Goal: Navigation & Orientation: Find specific page/section

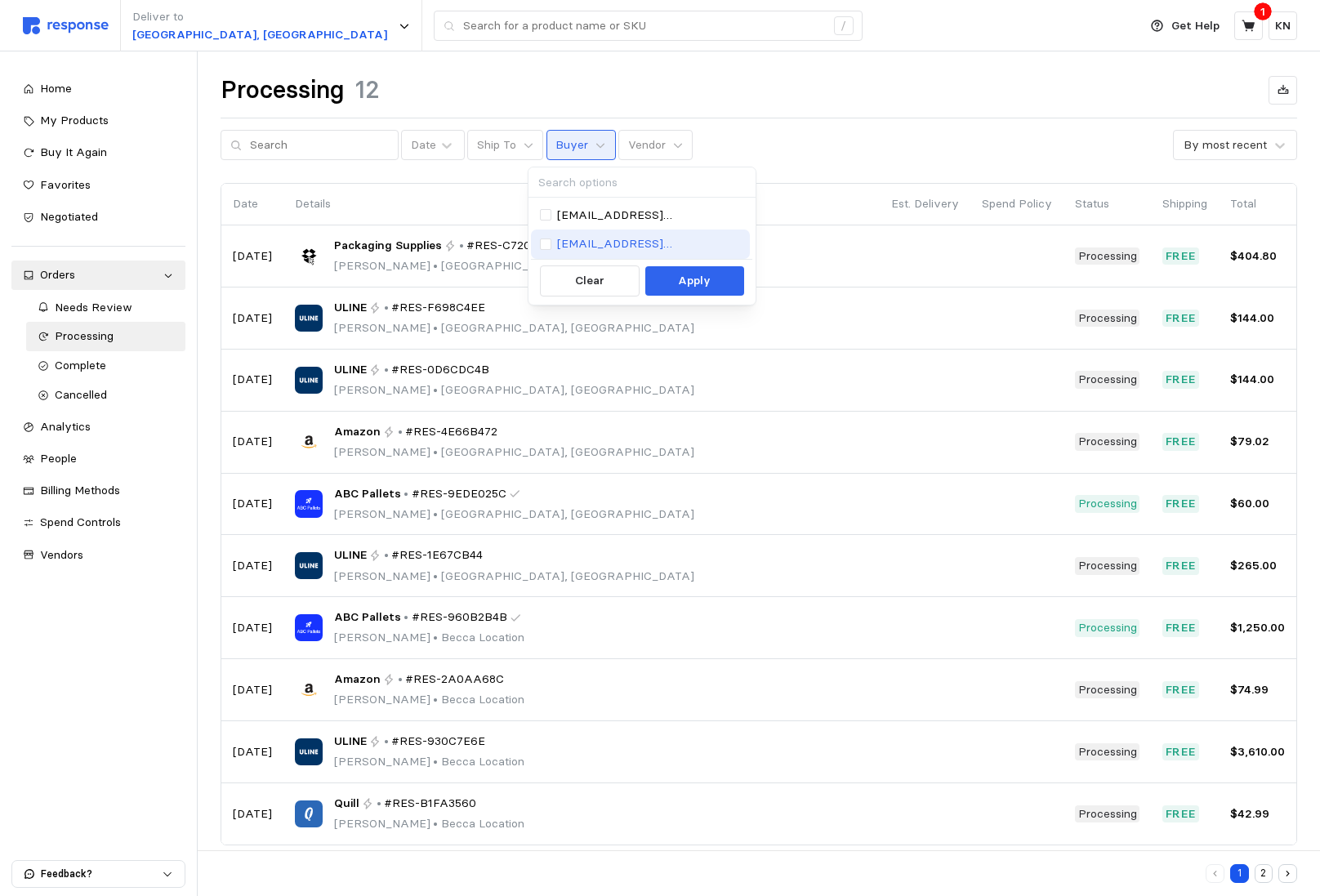
click at [602, 239] on p "[EMAIL_ADDRESS][DOMAIN_NAME]" at bounding box center [650, 244] width 184 height 18
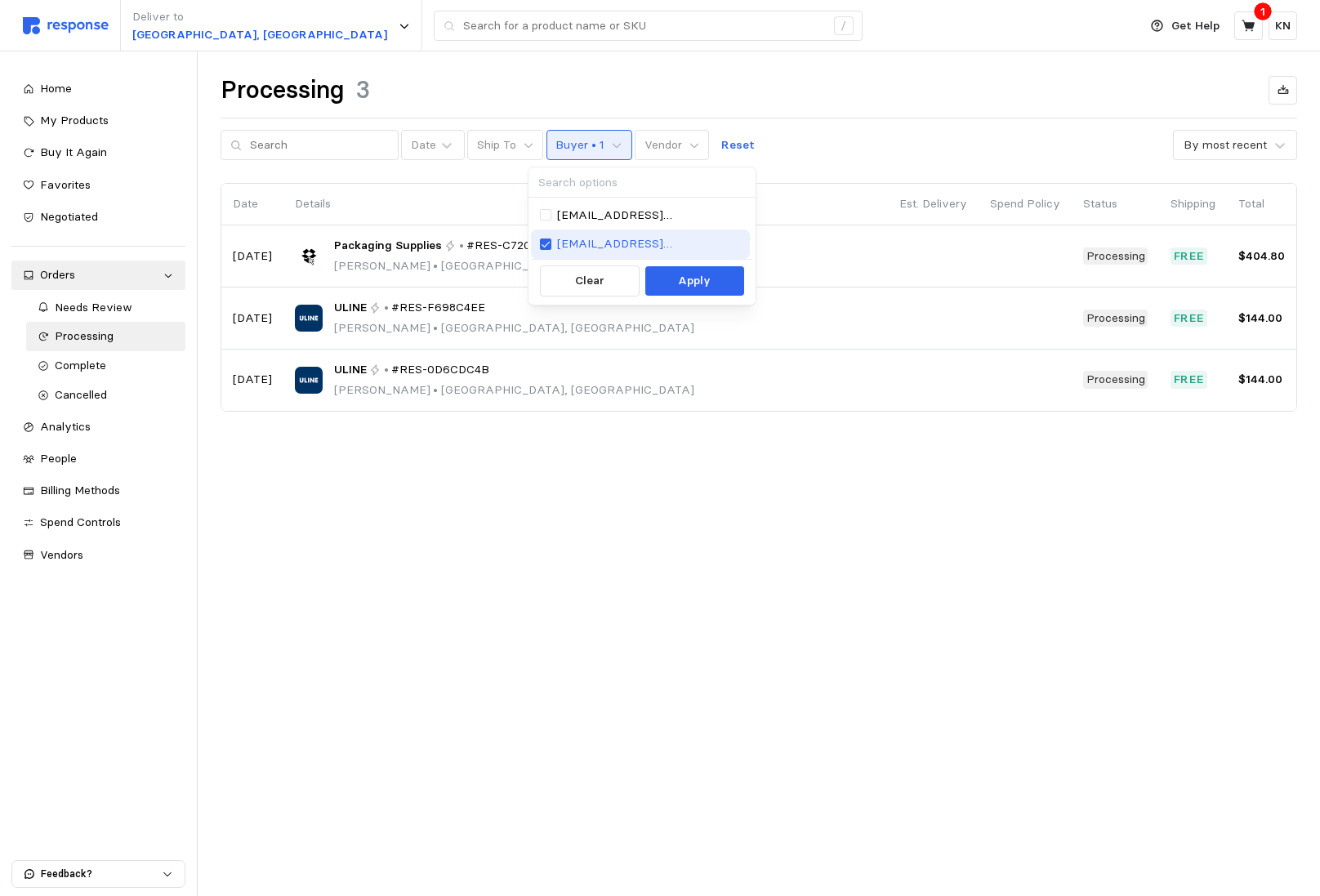
click at [621, 235] on p "rxcreger@gmail.com" at bounding box center [650, 244] width 184 height 18
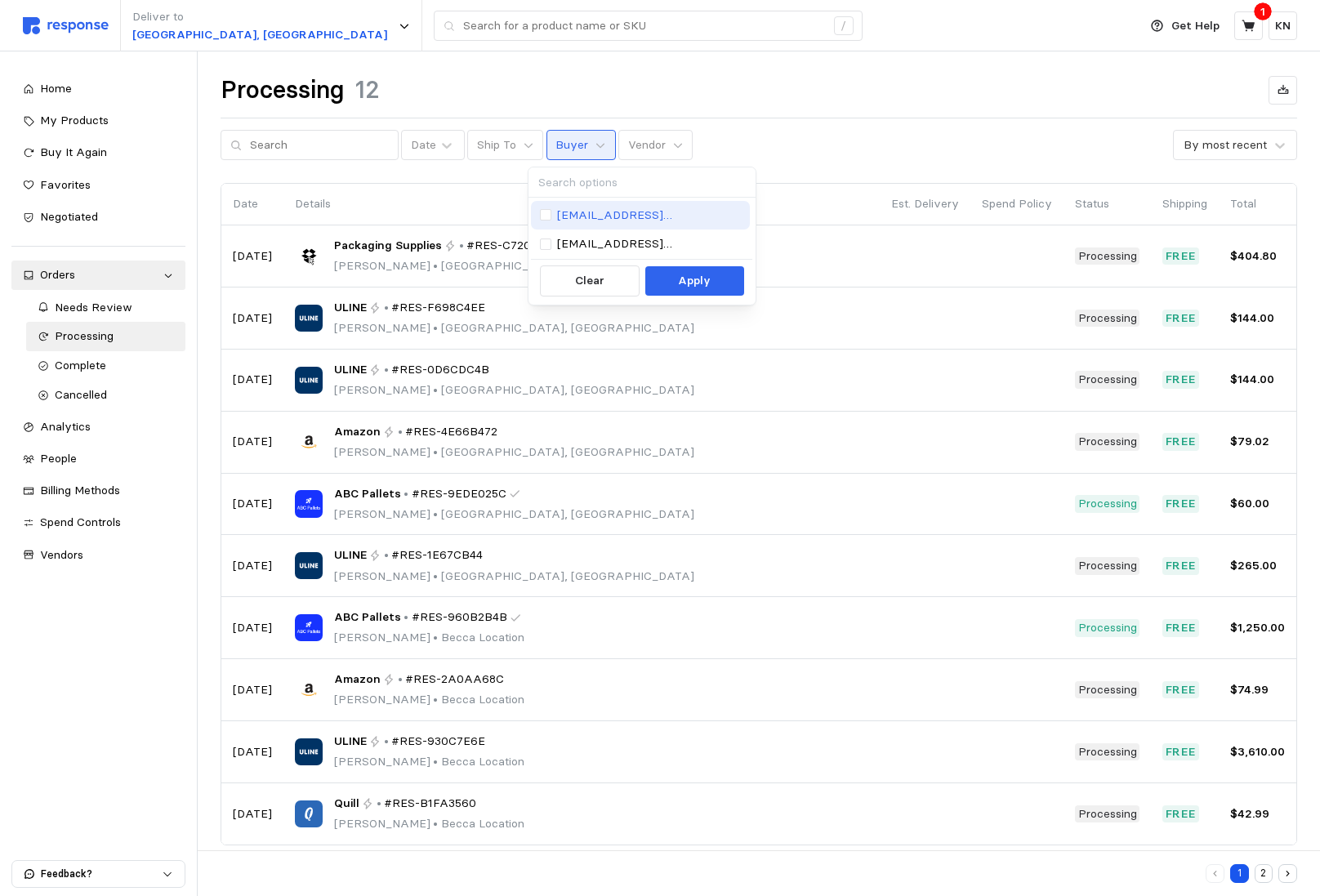
click at [636, 212] on p "becca@tryresponse.com" at bounding box center [650, 216] width 184 height 18
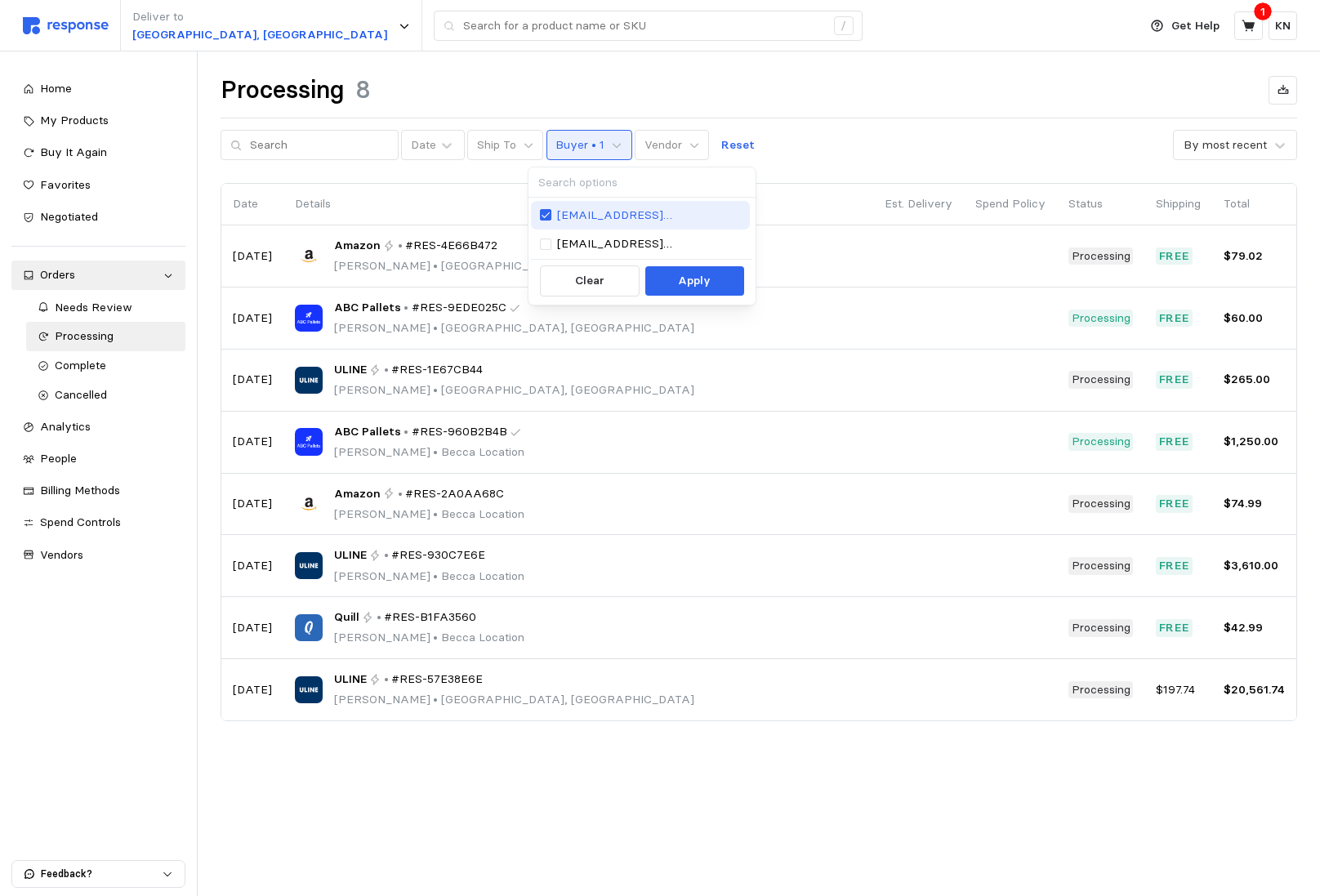
click at [635, 212] on p "becca@tryresponse.com" at bounding box center [650, 216] width 184 height 18
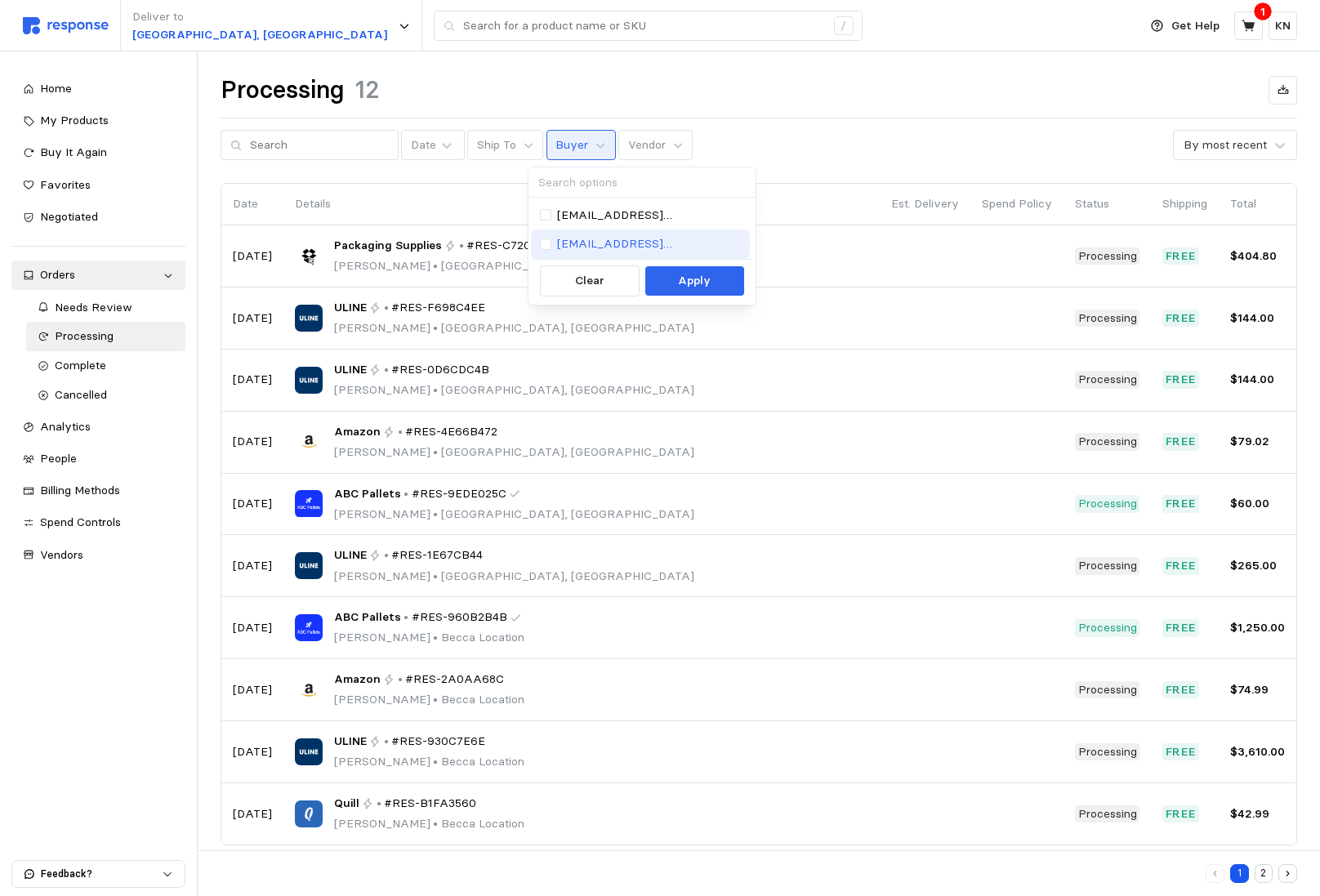
click at [625, 236] on p "rxcreger@gmail.com" at bounding box center [650, 244] width 184 height 18
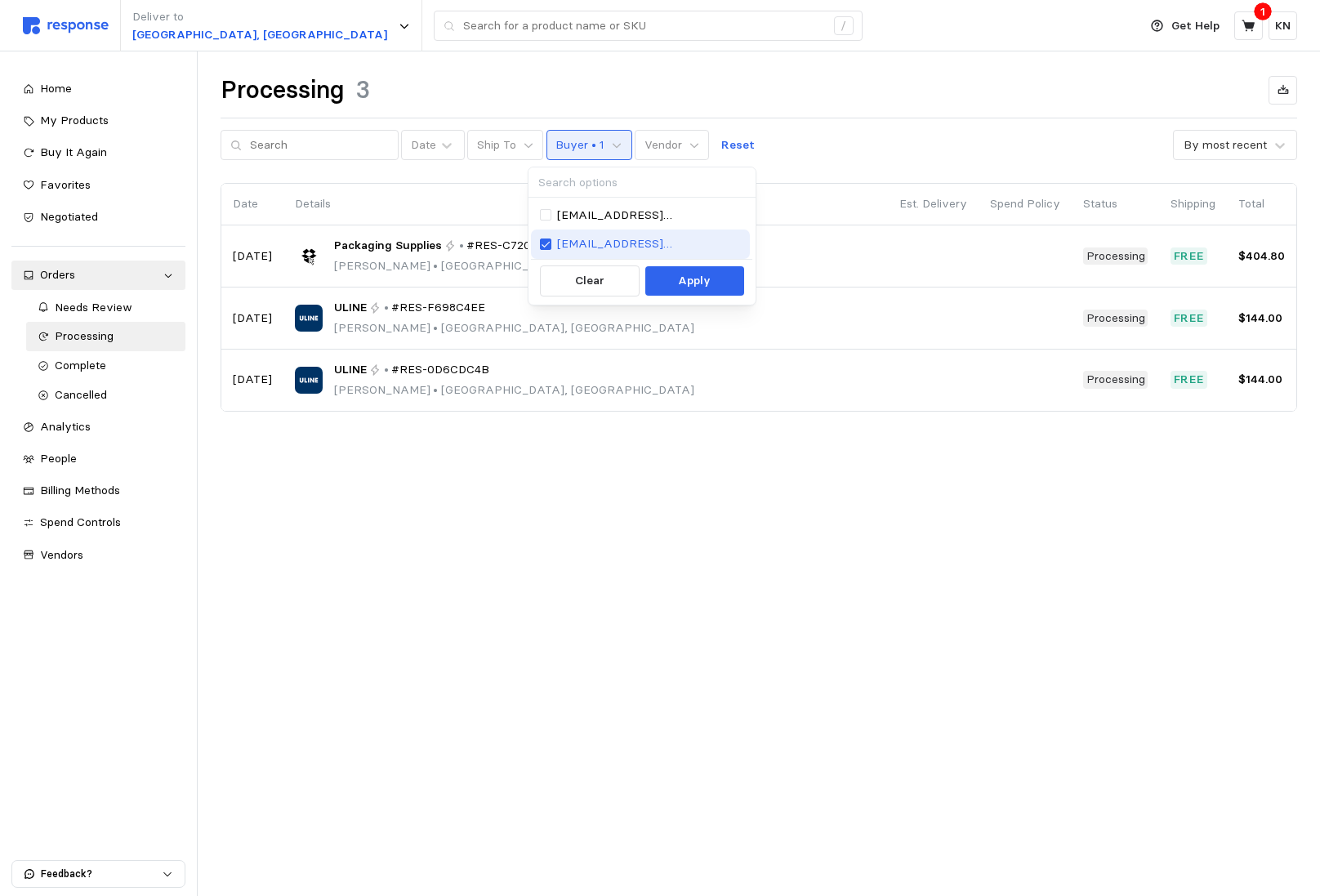
click at [625, 236] on p "rxcreger@gmail.com" at bounding box center [650, 244] width 184 height 18
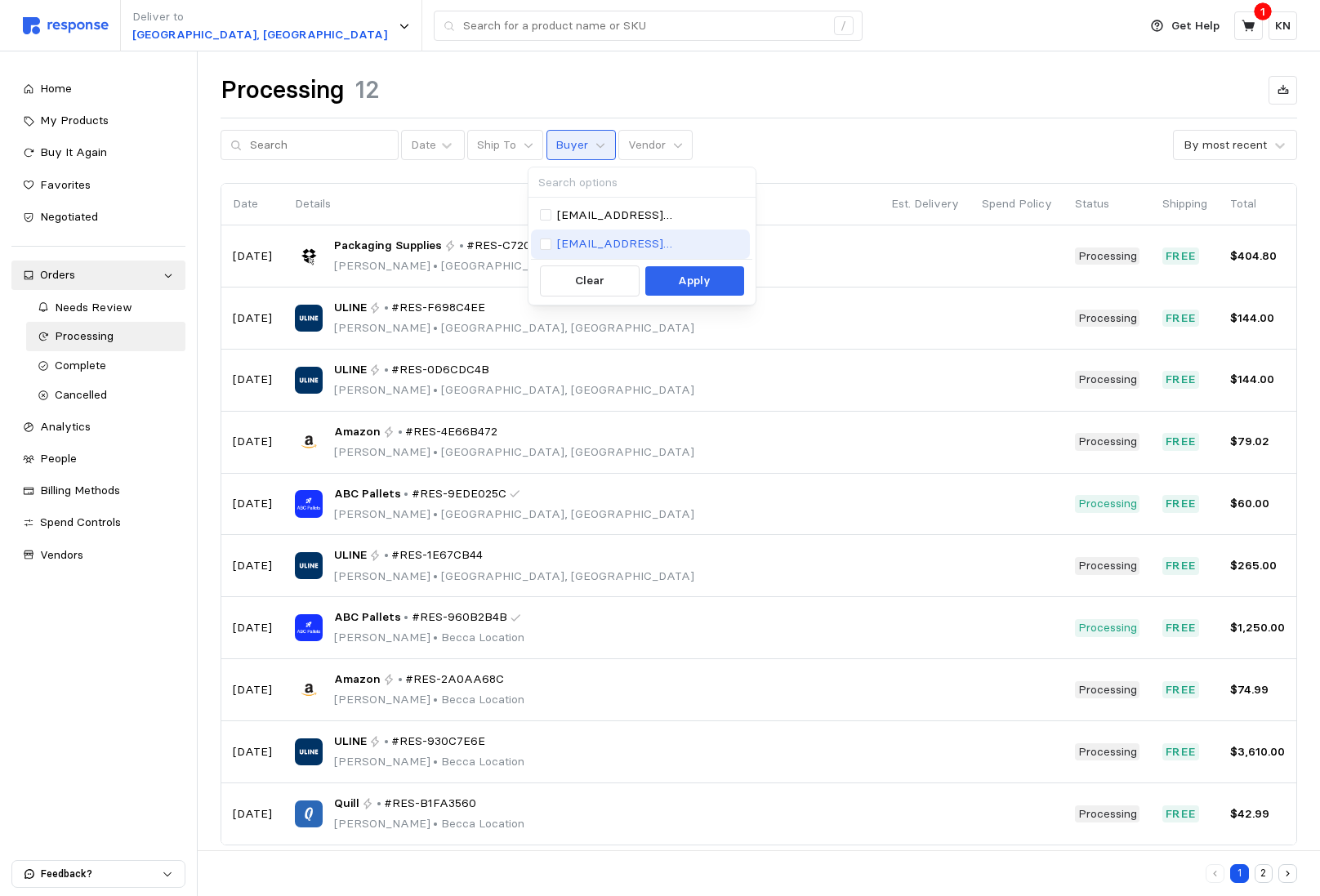
click at [624, 236] on p "rxcreger@gmail.com" at bounding box center [650, 244] width 184 height 18
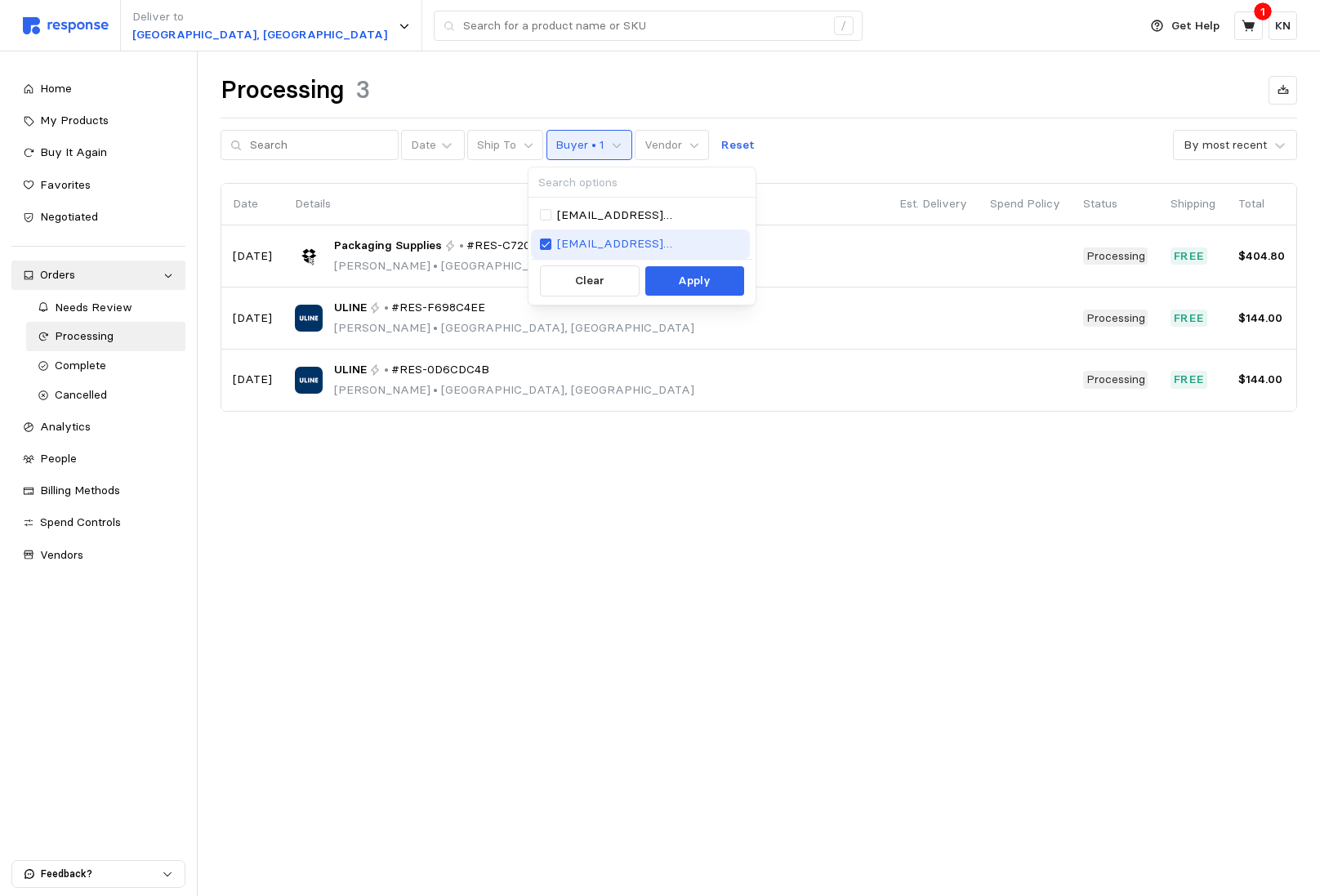
click at [624, 236] on p "rxcreger@gmail.com" at bounding box center [650, 244] width 184 height 18
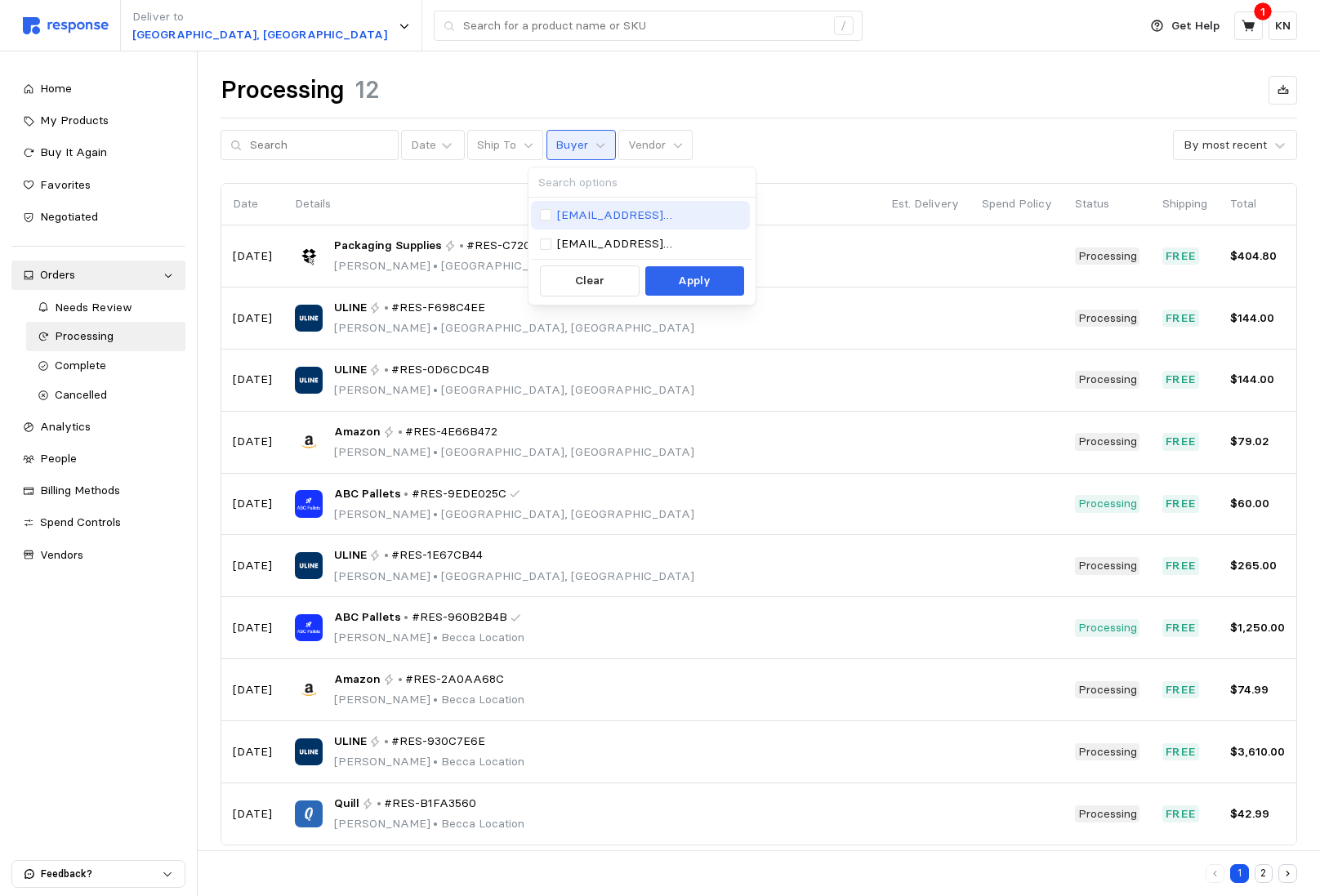
click at [626, 218] on p "[EMAIL_ADDRESS][DOMAIN_NAME]" at bounding box center [650, 216] width 184 height 18
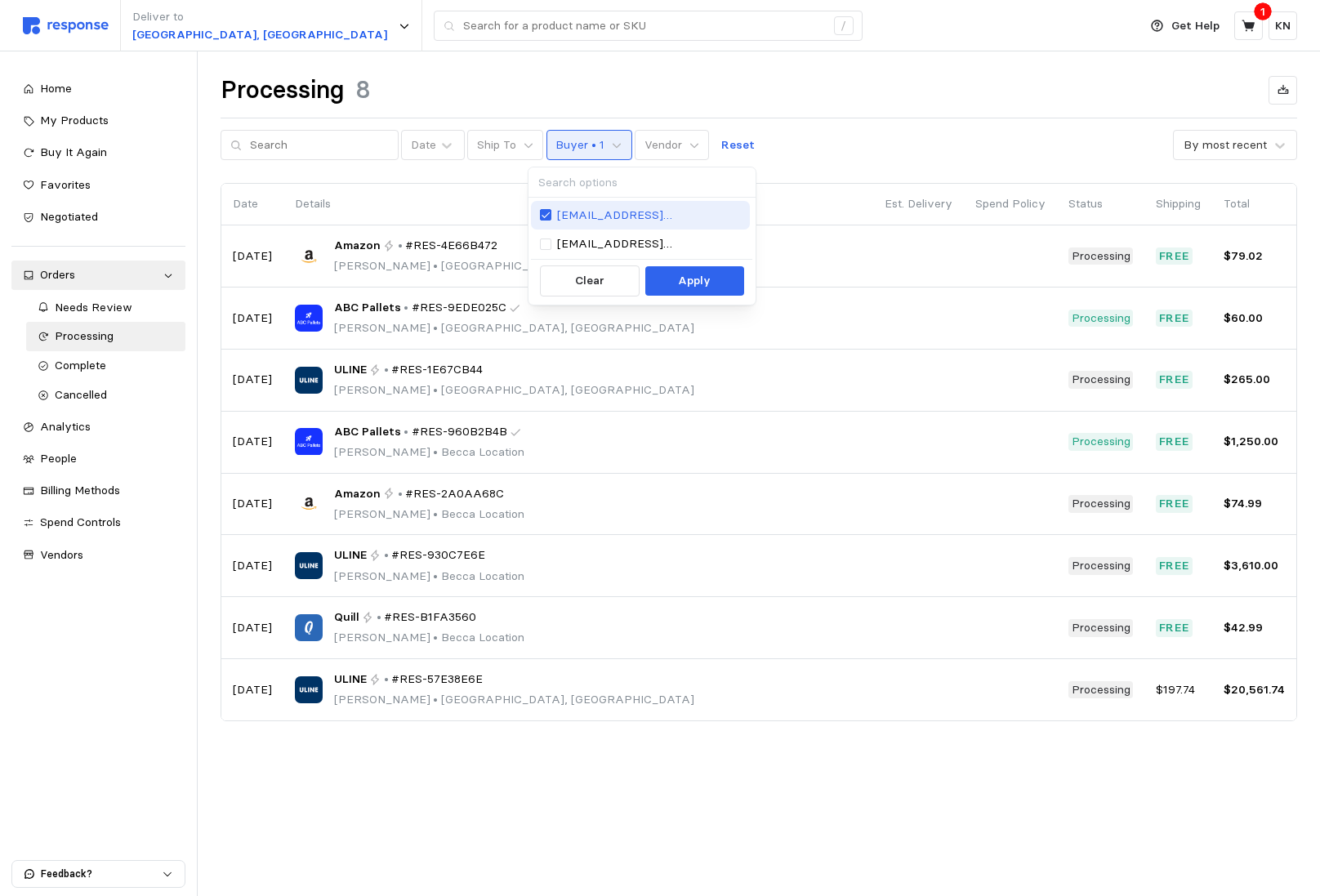
click at [626, 218] on p "[EMAIL_ADDRESS][DOMAIN_NAME]" at bounding box center [650, 216] width 184 height 18
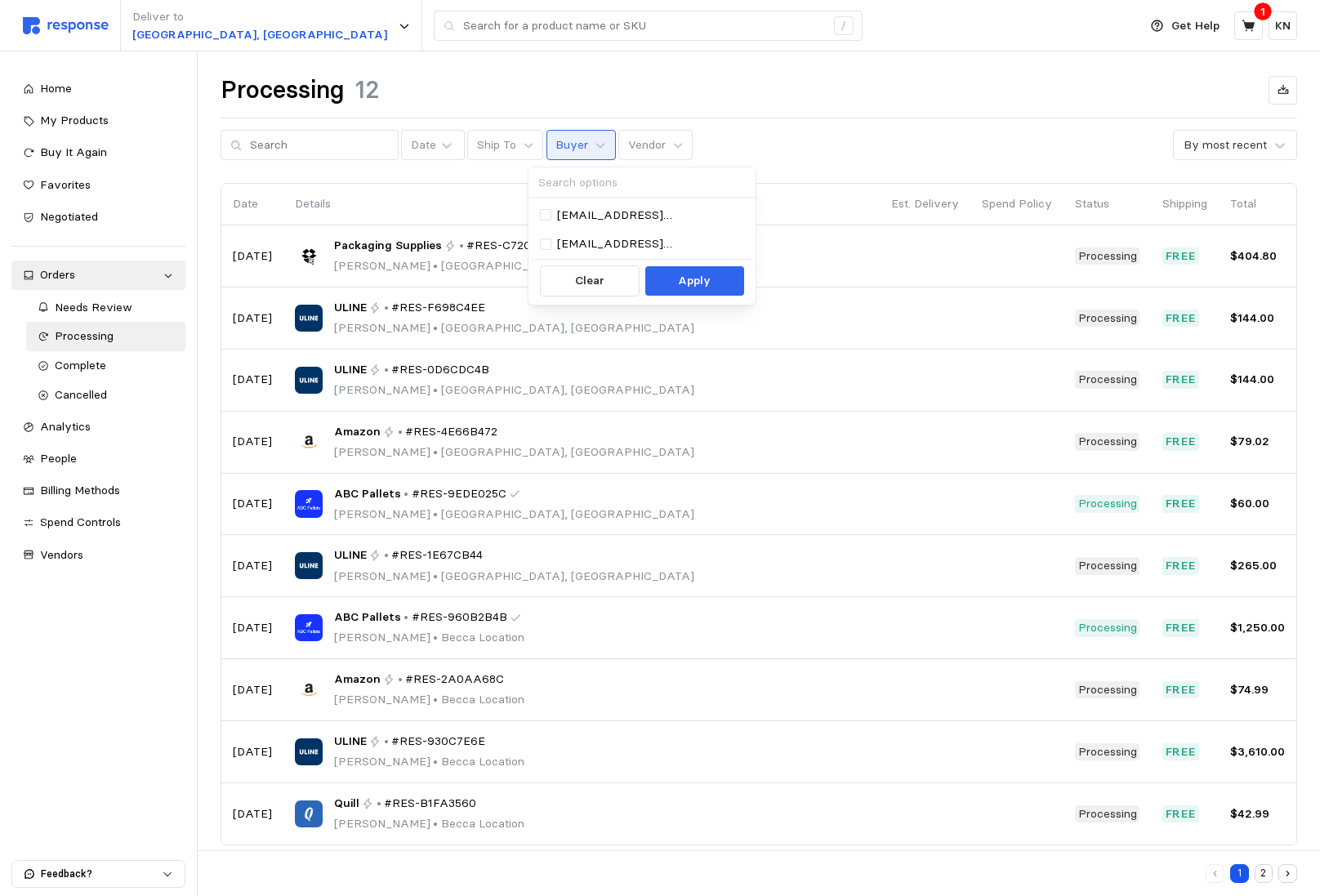
click at [529, 59] on div "Processing 12 Date Ship To Buyer Vendor By most recent Date Details Est. Delive…" at bounding box center [759, 482] width 1123 height 863
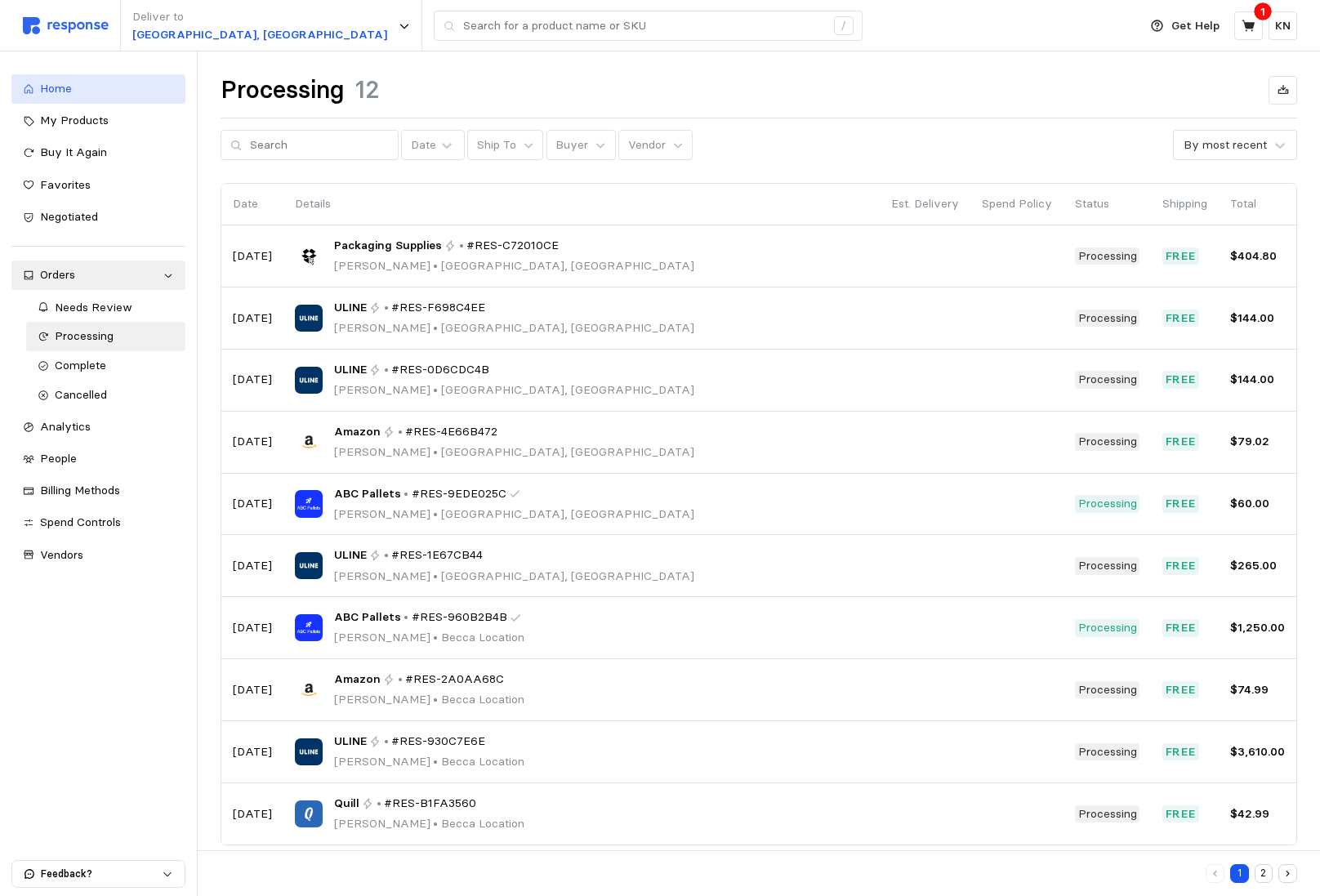
click at [109, 83] on div "Home" at bounding box center [107, 89] width 134 height 18
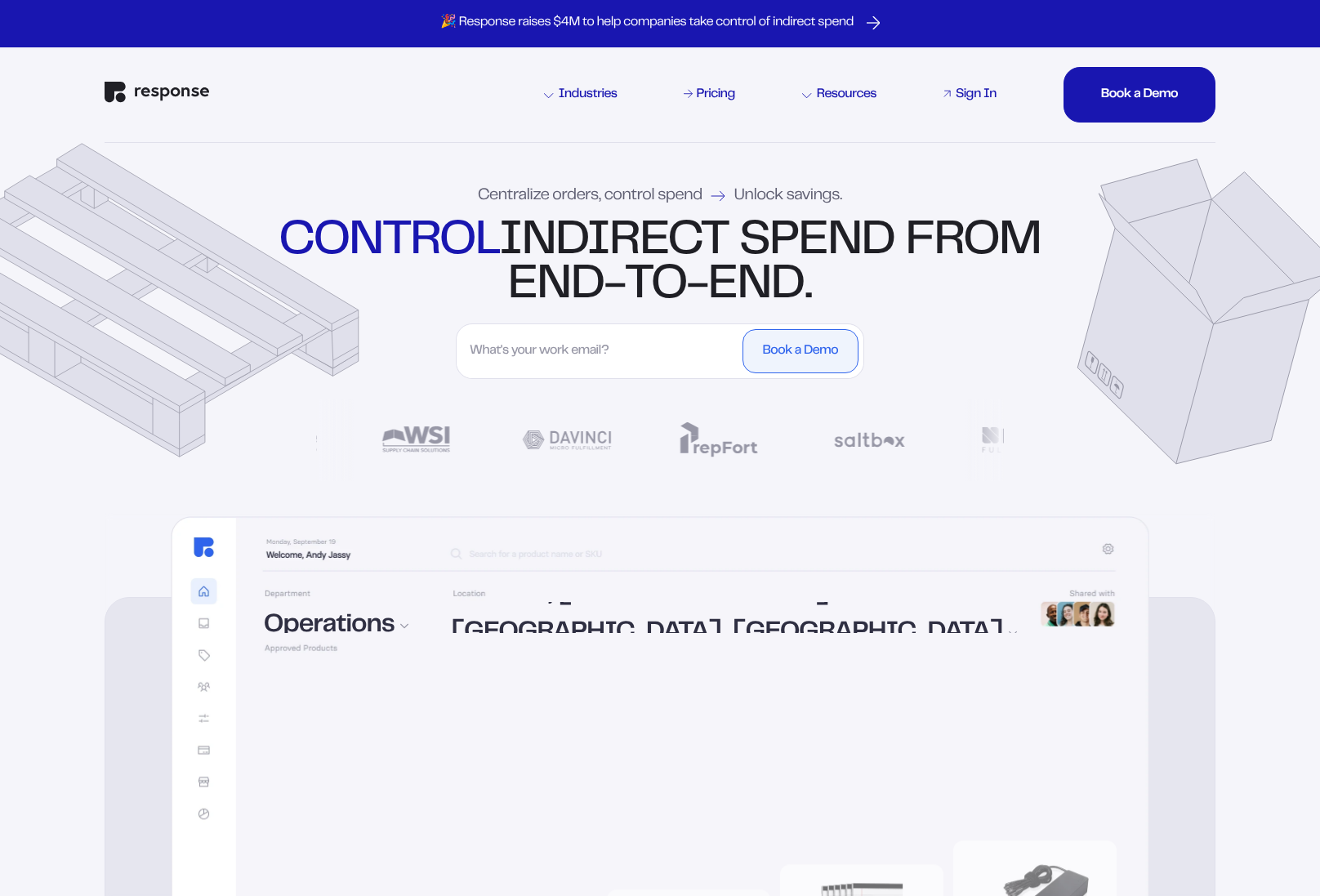
click at [950, 99] on link "Sign In" at bounding box center [970, 95] width 60 height 20
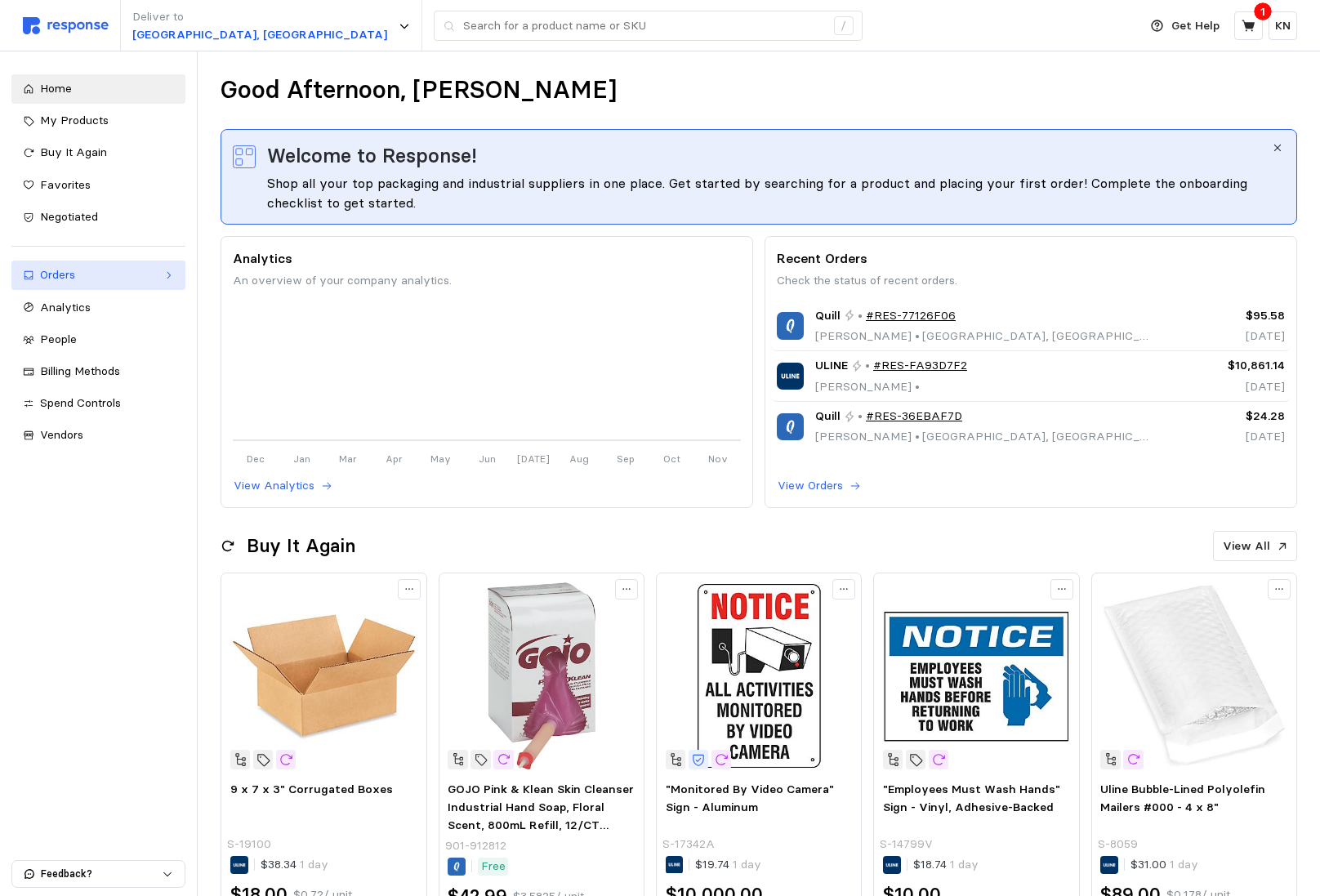
click at [123, 269] on div "Orders" at bounding box center [98, 275] width 117 height 18
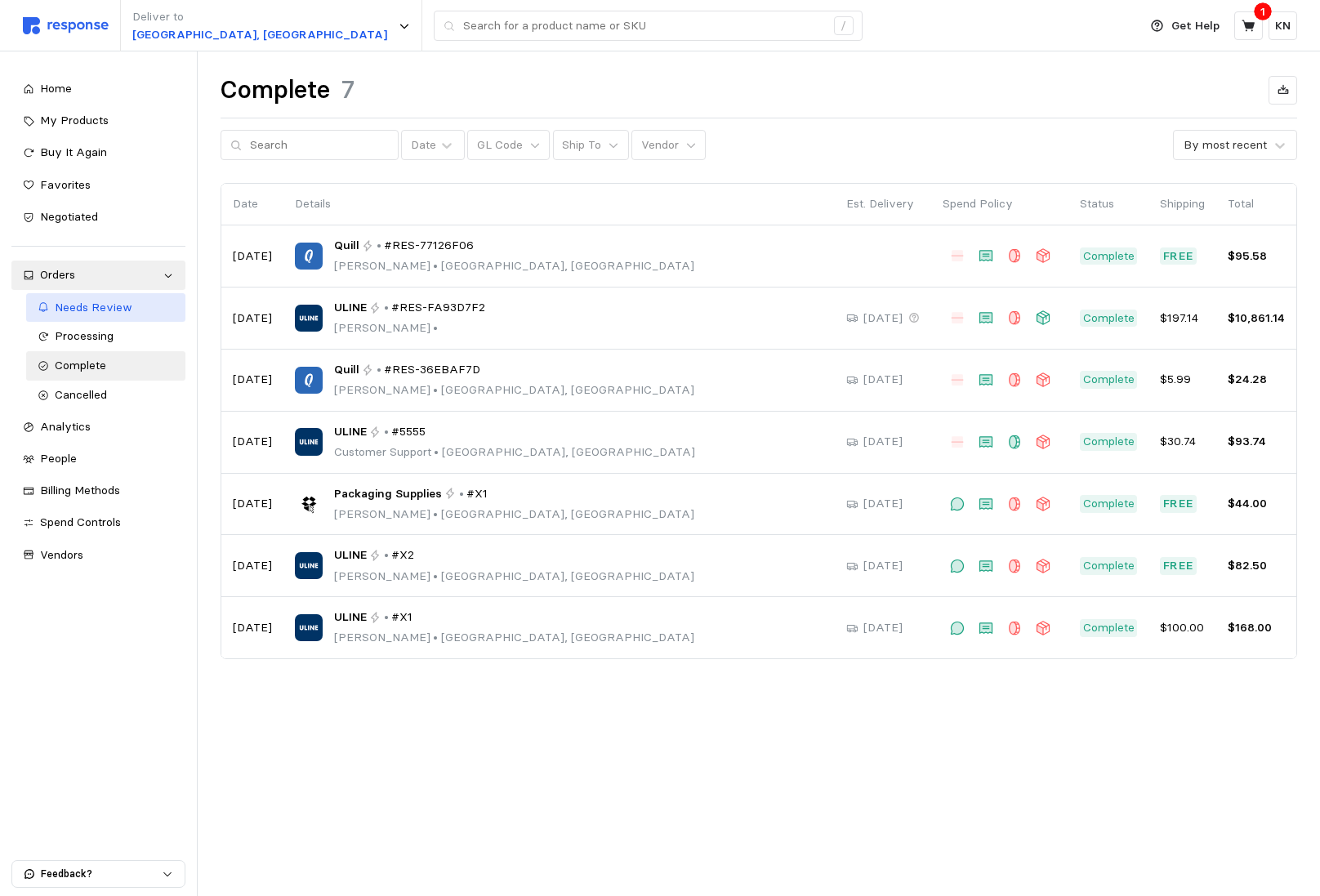
click at [119, 314] on div "Needs Review" at bounding box center [115, 308] width 120 height 18
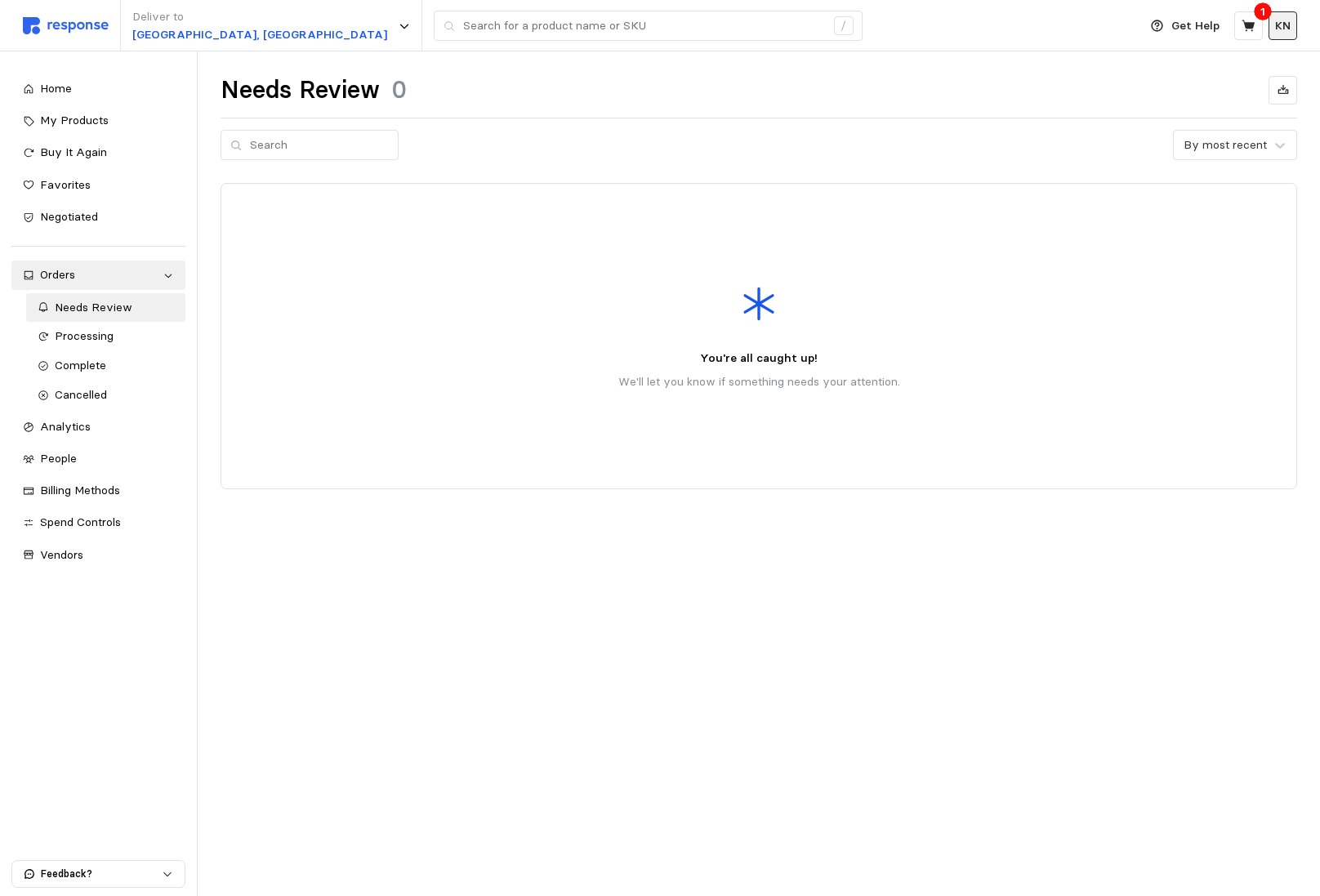
click at [1279, 24] on p "KN" at bounding box center [1283, 26] width 15 height 18
click at [773, 38] on div "Deliver to [GEOGRAPHIC_DATA], [GEOGRAPHIC_DATA] /" at bounding box center [576, 25] width 1107 height 51
click at [125, 452] on div "People" at bounding box center [107, 459] width 134 height 18
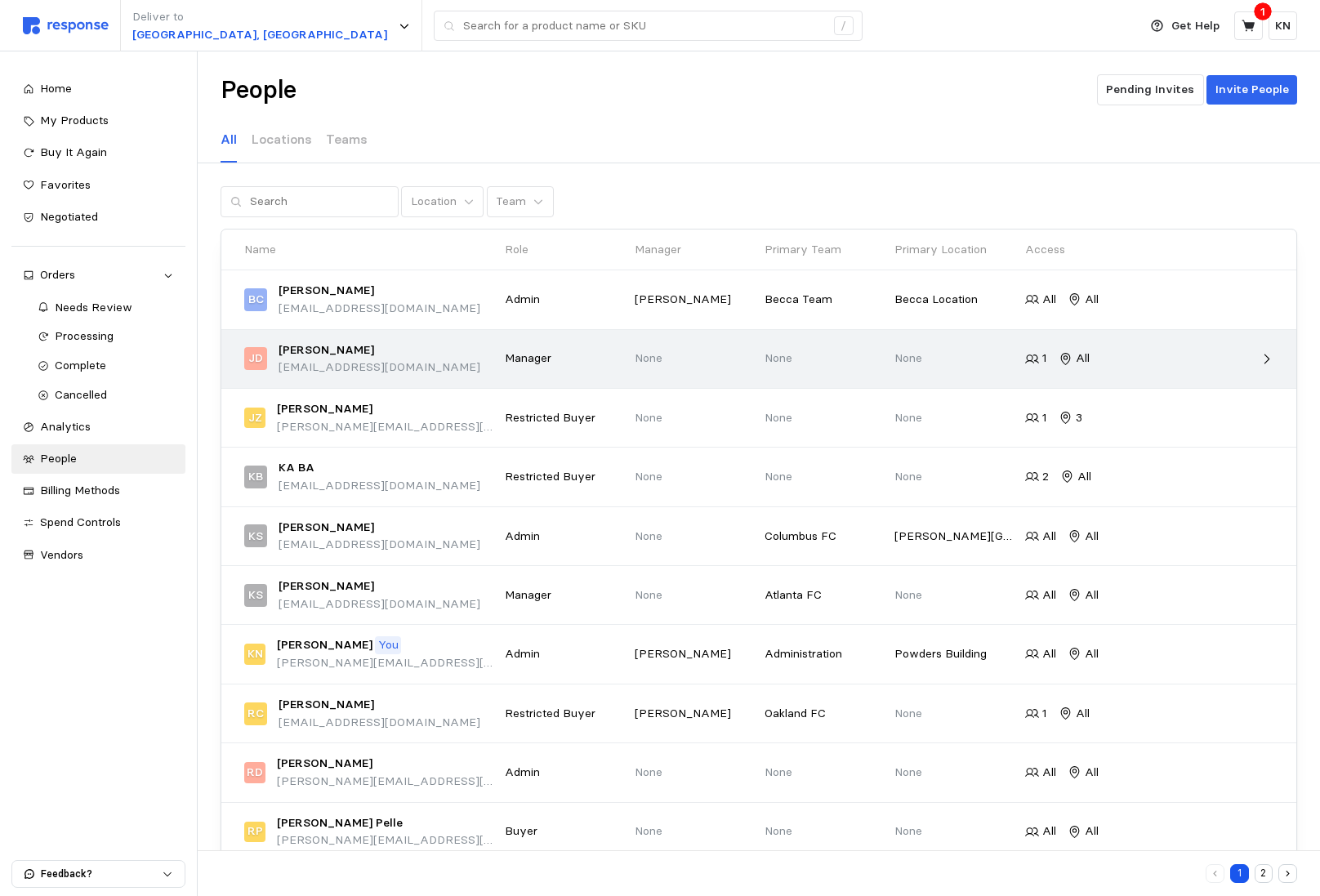
scroll to position [34, 0]
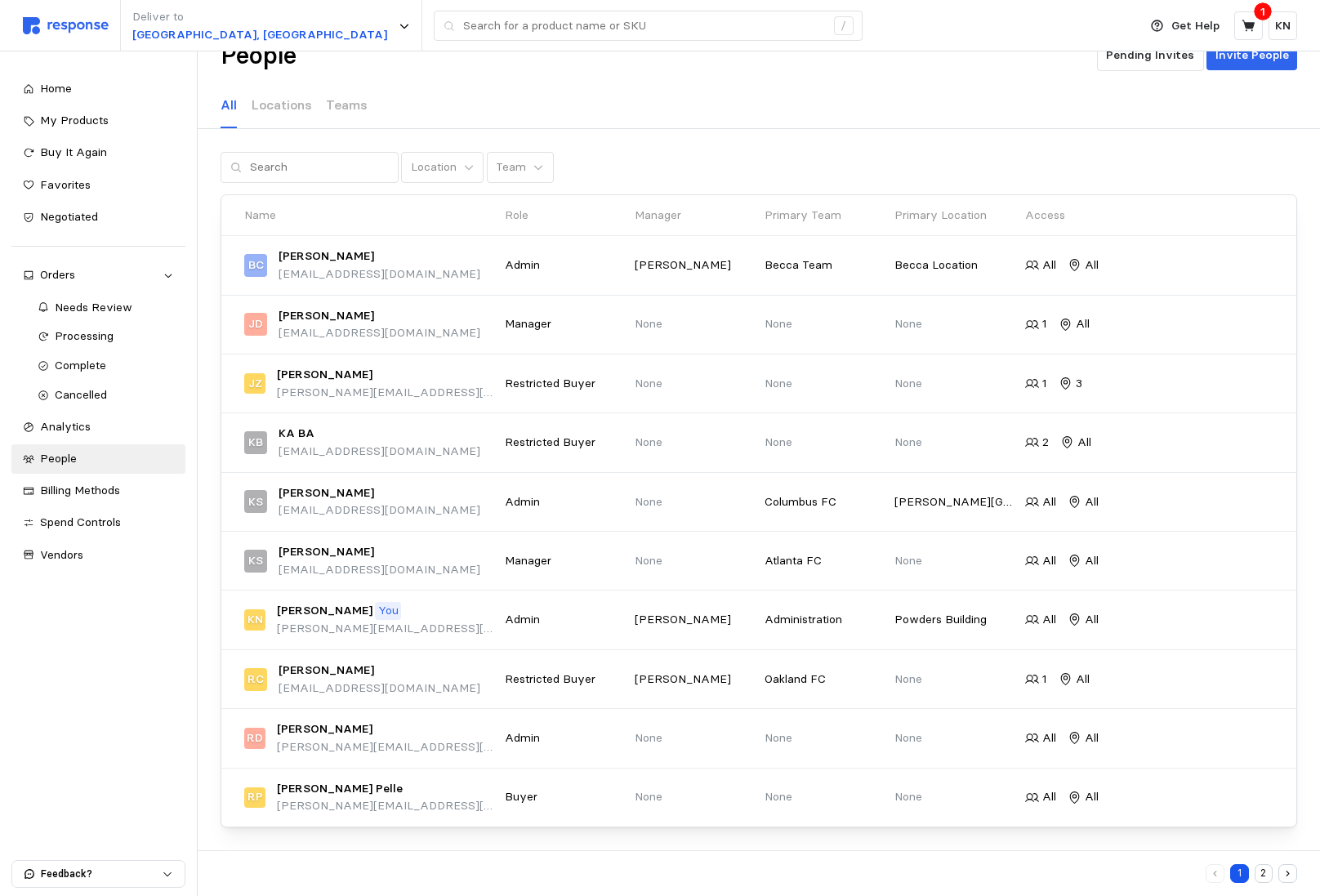
click at [1265, 875] on button "2" at bounding box center [1264, 873] width 19 height 19
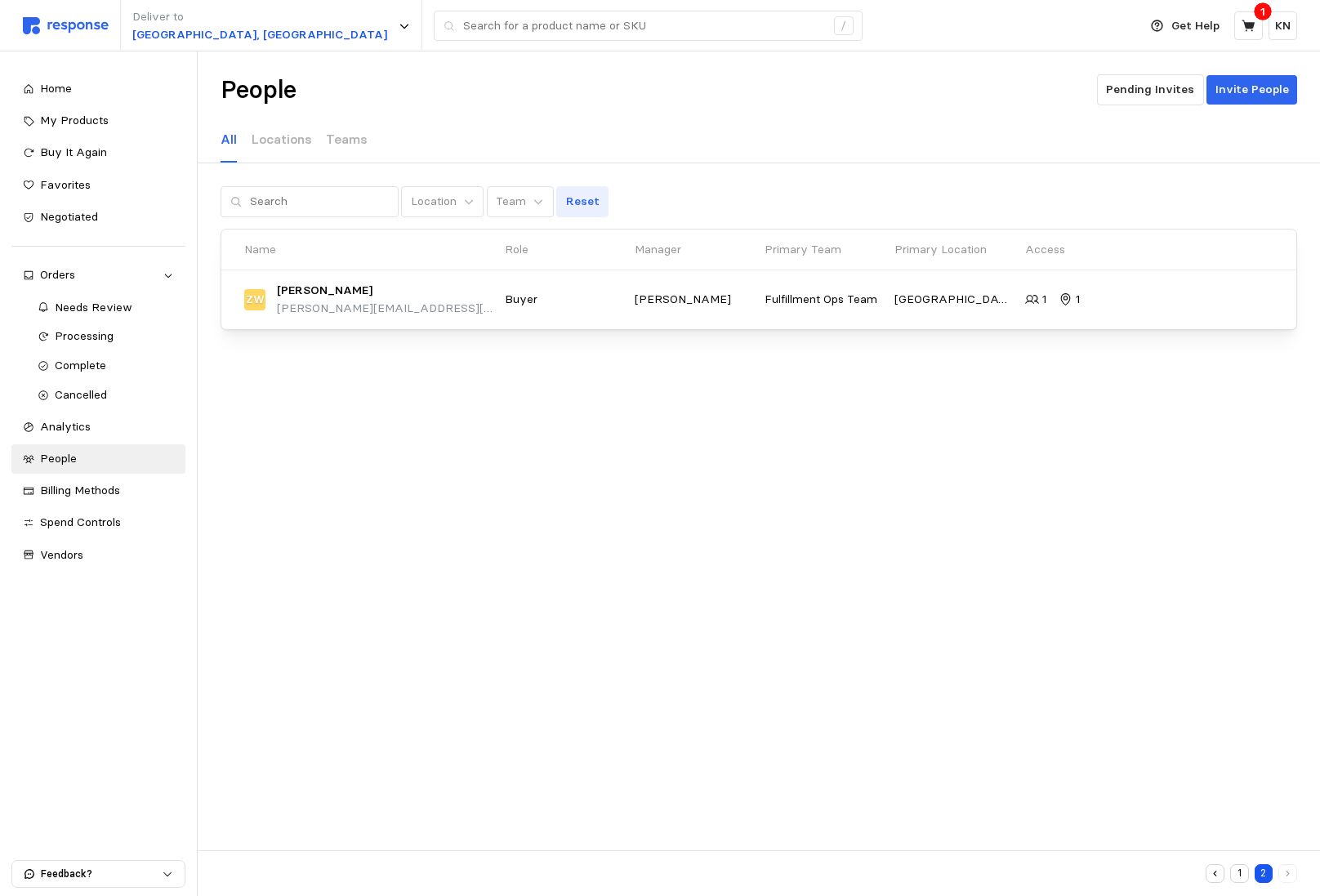
click at [566, 206] on p "Reset" at bounding box center [583, 201] width 33 height 18
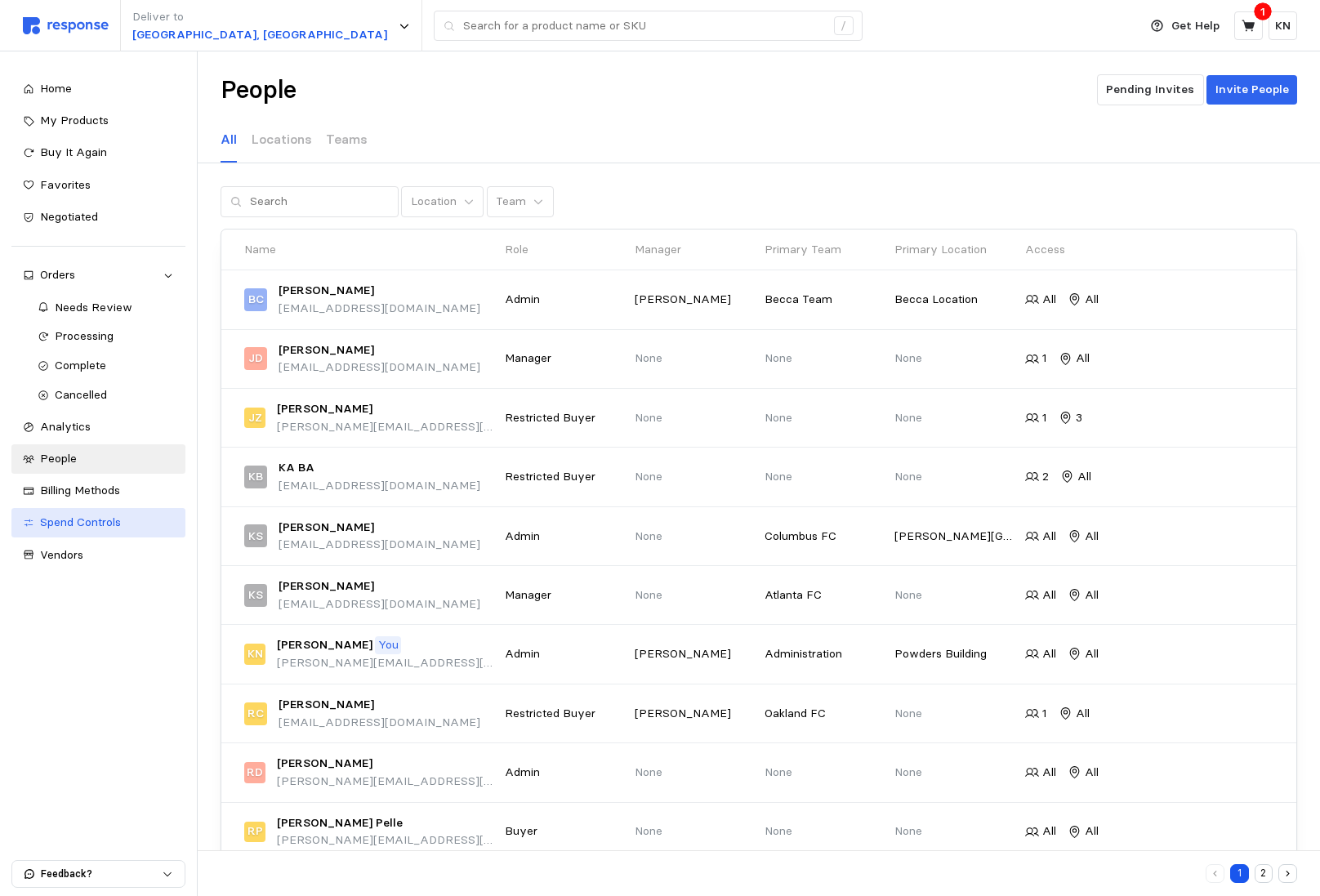
click at [134, 519] on div "Spend Controls" at bounding box center [107, 523] width 134 height 18
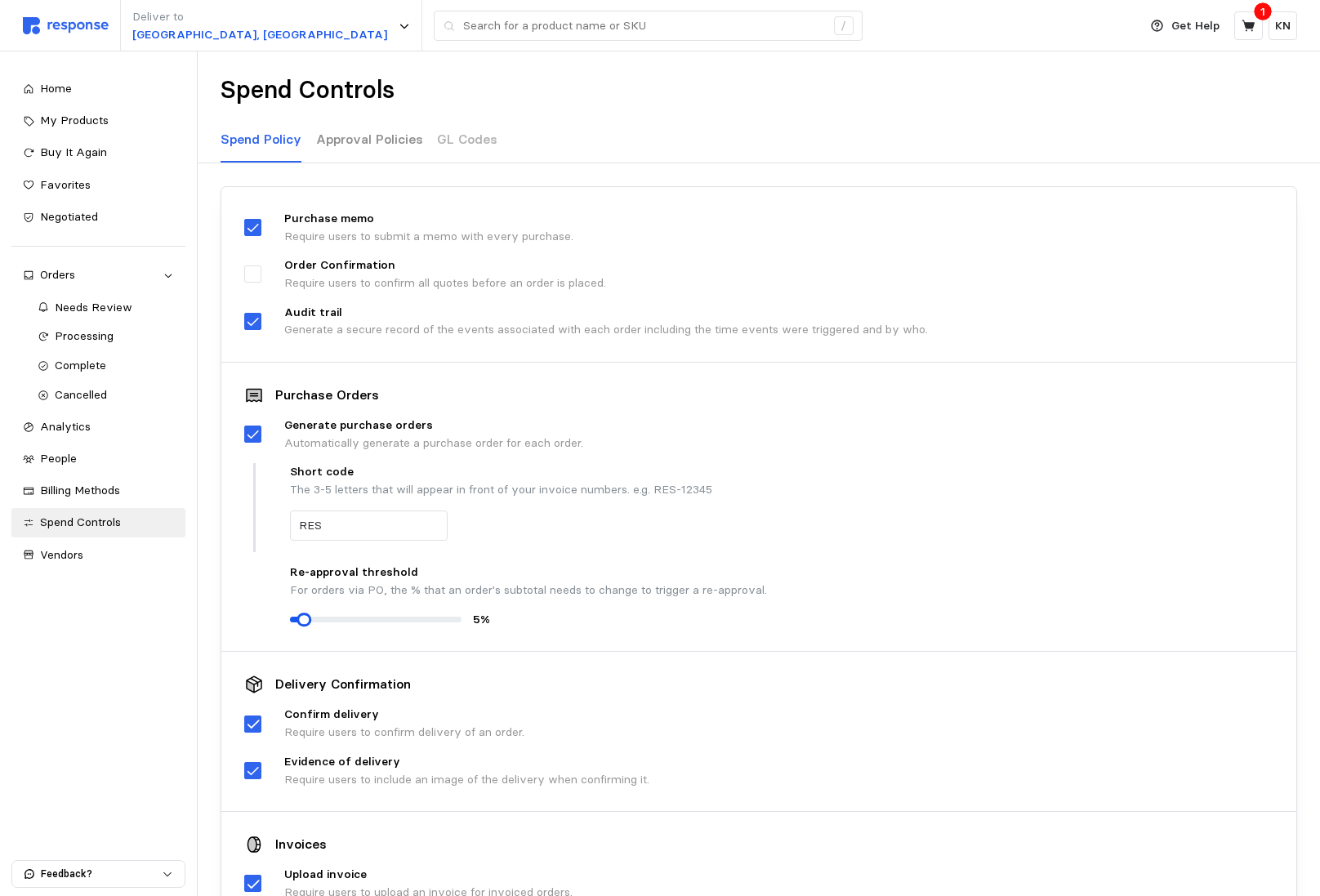
click at [378, 142] on p "Approval Policies" at bounding box center [370, 139] width 107 height 21
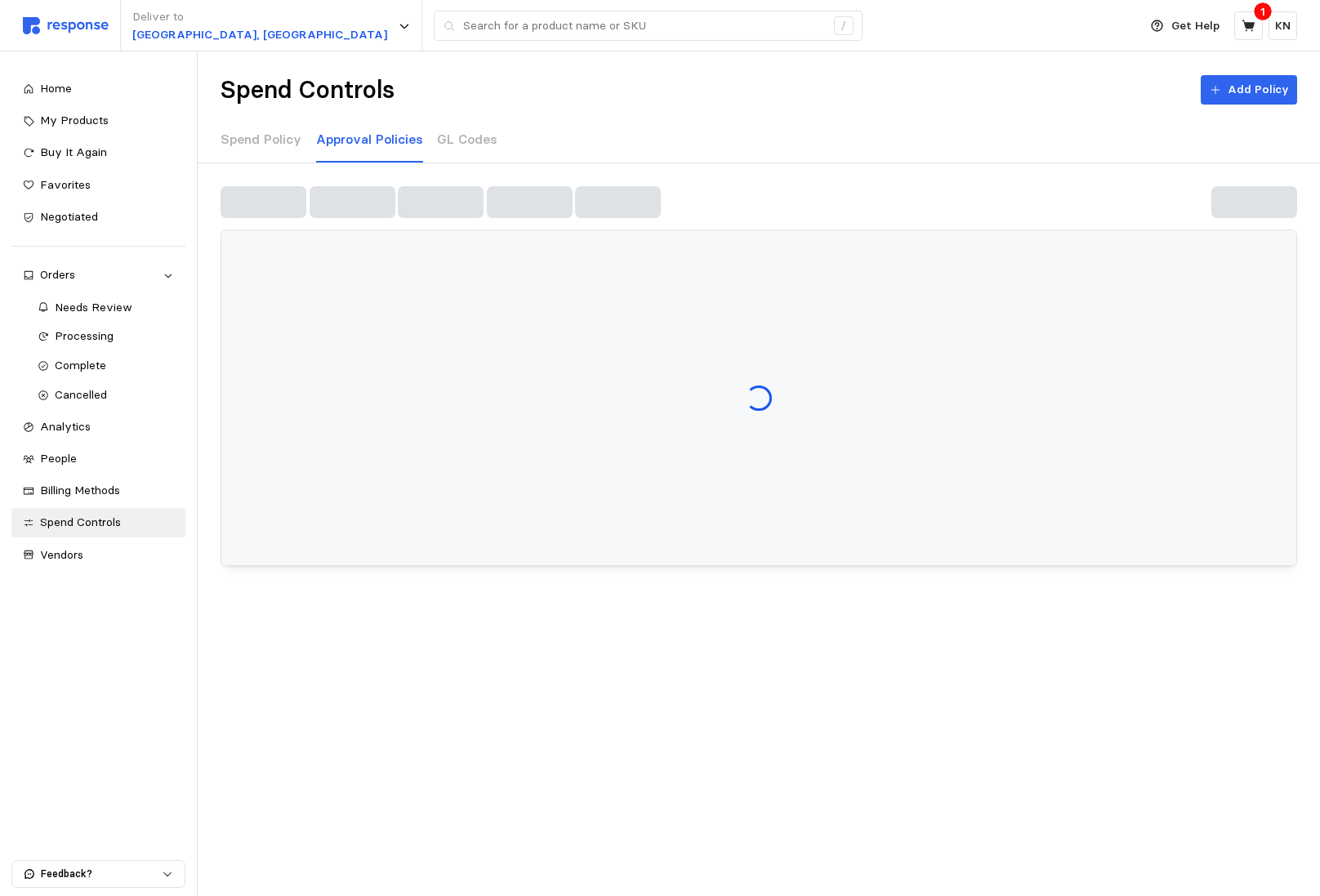
click at [492, 135] on div "Spend Policy Approval Policies GL Codes" at bounding box center [759, 140] width 1077 height 45
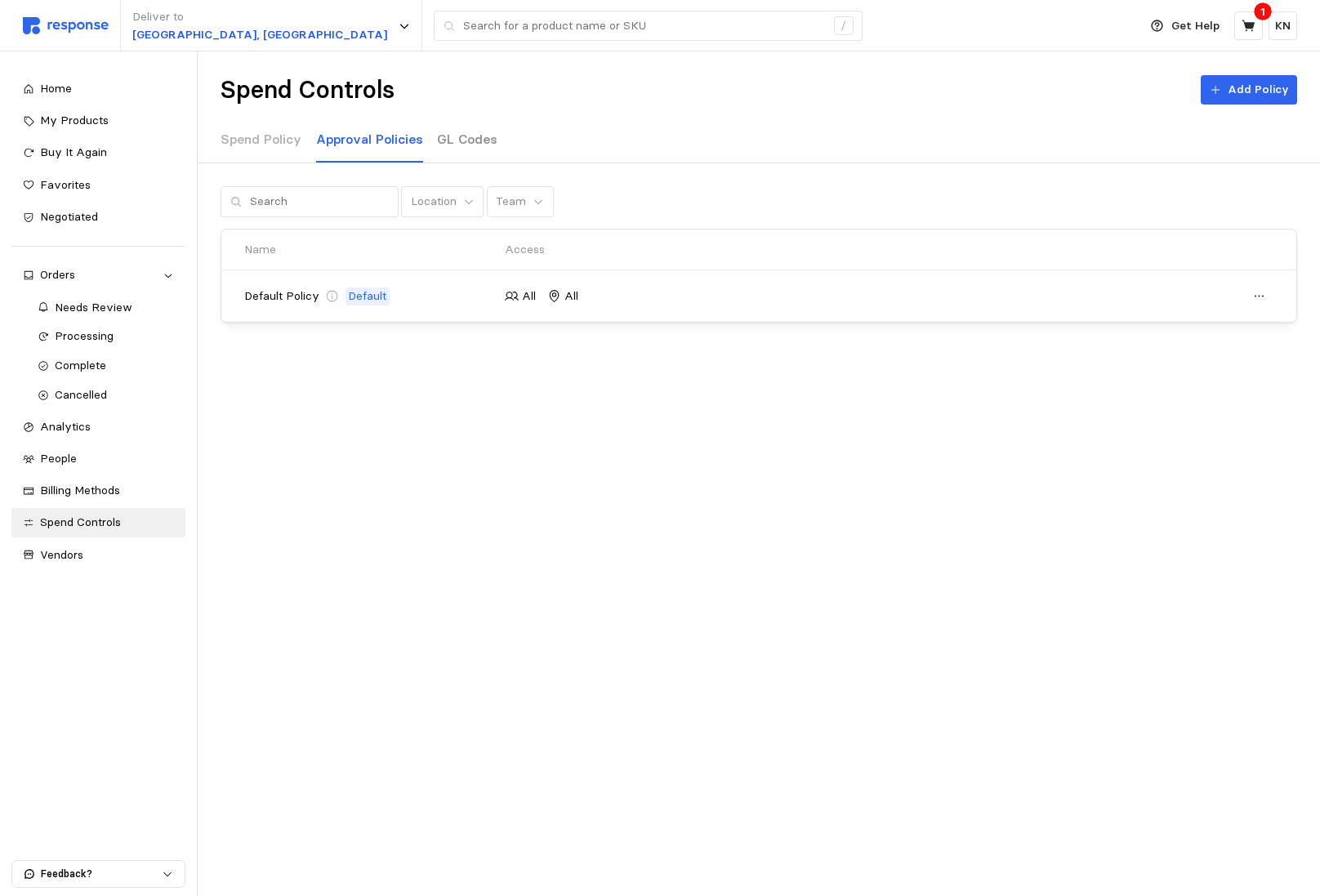
click at [486, 135] on div "Spend Policy Approval Policies GL Codes" at bounding box center [759, 140] width 1077 height 45
click at [468, 147] on p "GL Codes" at bounding box center [467, 139] width 61 height 21
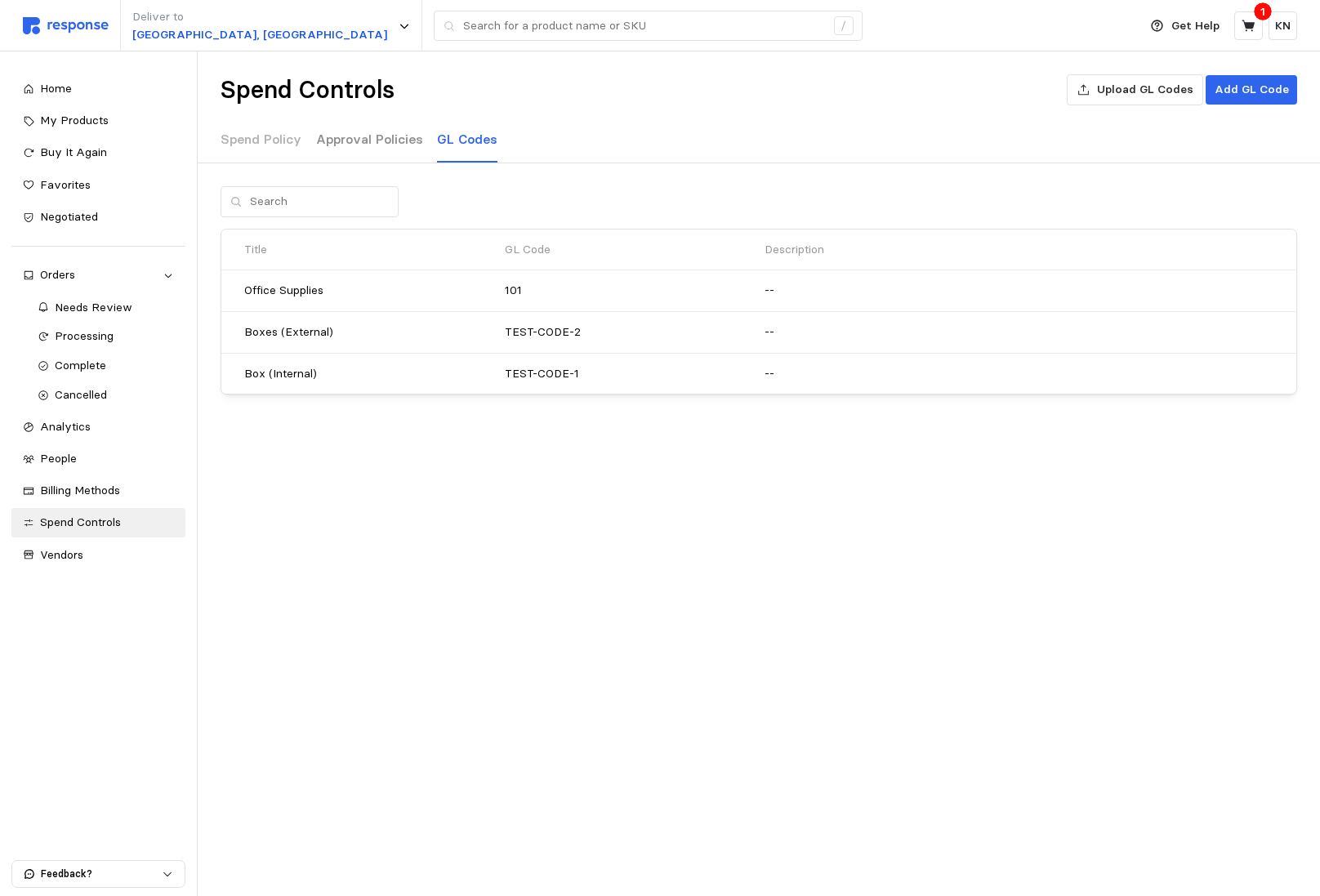
click at [354, 152] on div "Approval Policies" at bounding box center [370, 140] width 107 height 45
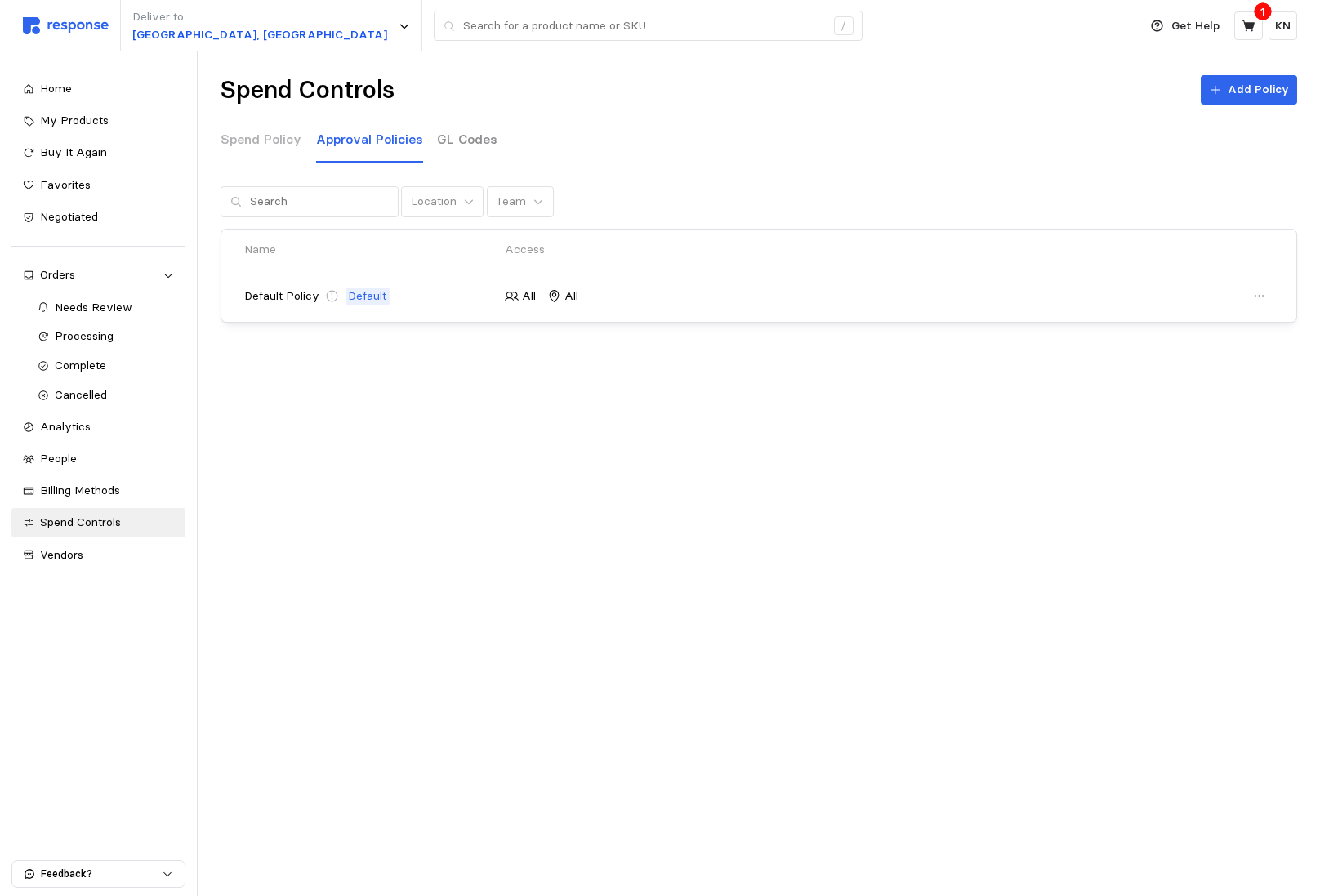
click at [461, 135] on p "GL Codes" at bounding box center [467, 139] width 61 height 21
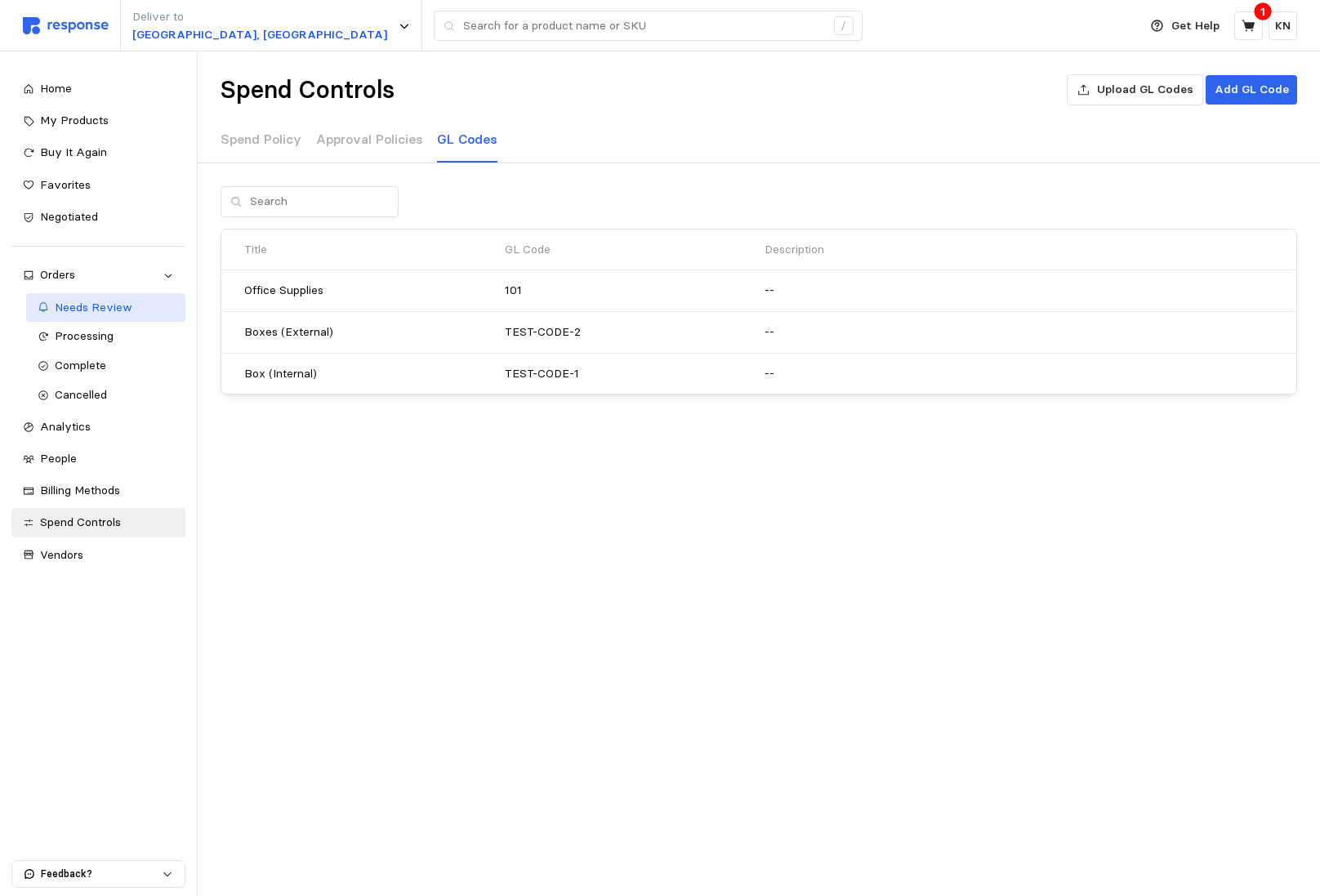
click at [130, 314] on div "Needs Review" at bounding box center [115, 308] width 120 height 18
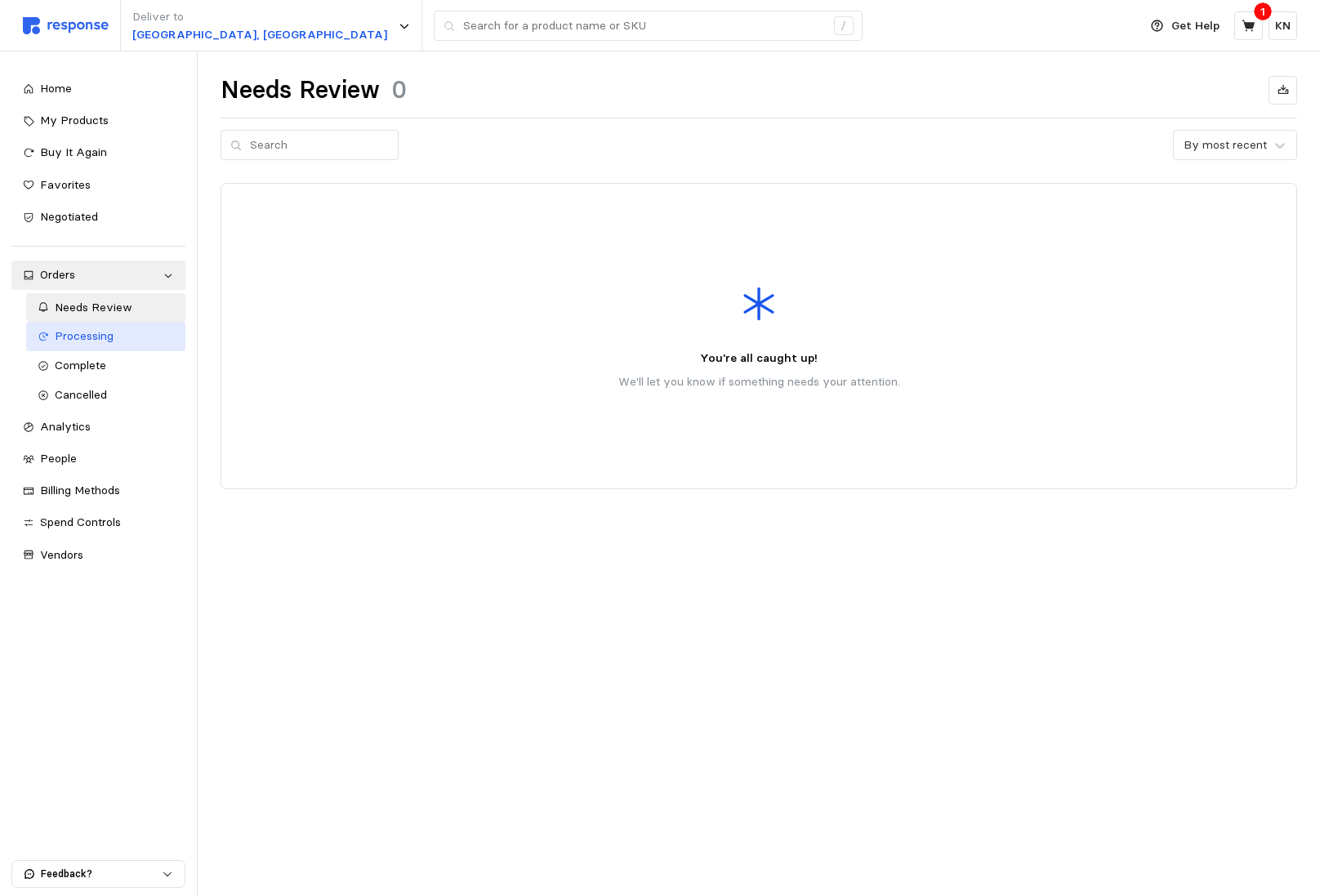
click at [109, 346] on link "Processing" at bounding box center [106, 336] width 160 height 30
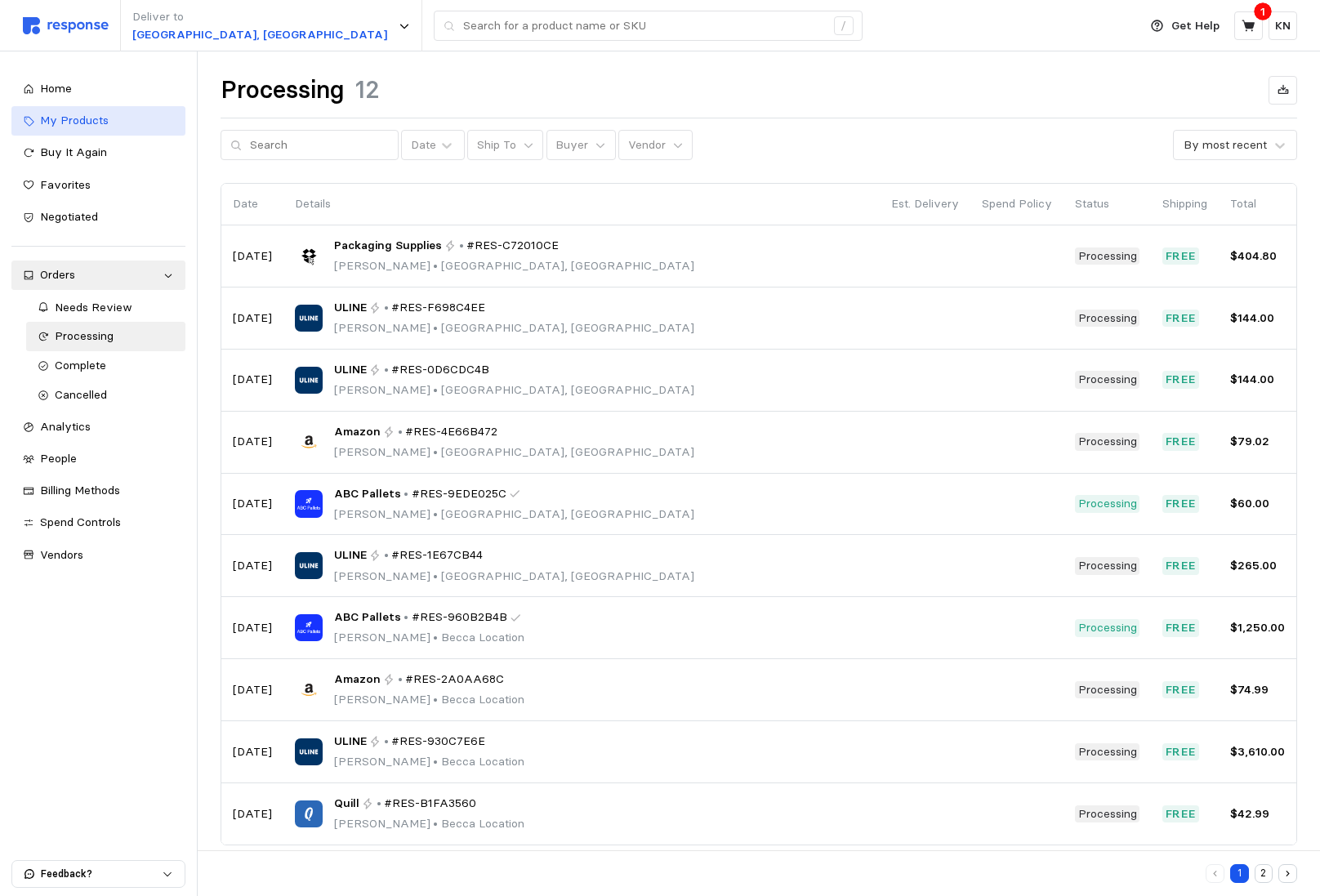
click at [65, 120] on span "My Products" at bounding box center [74, 120] width 69 height 14
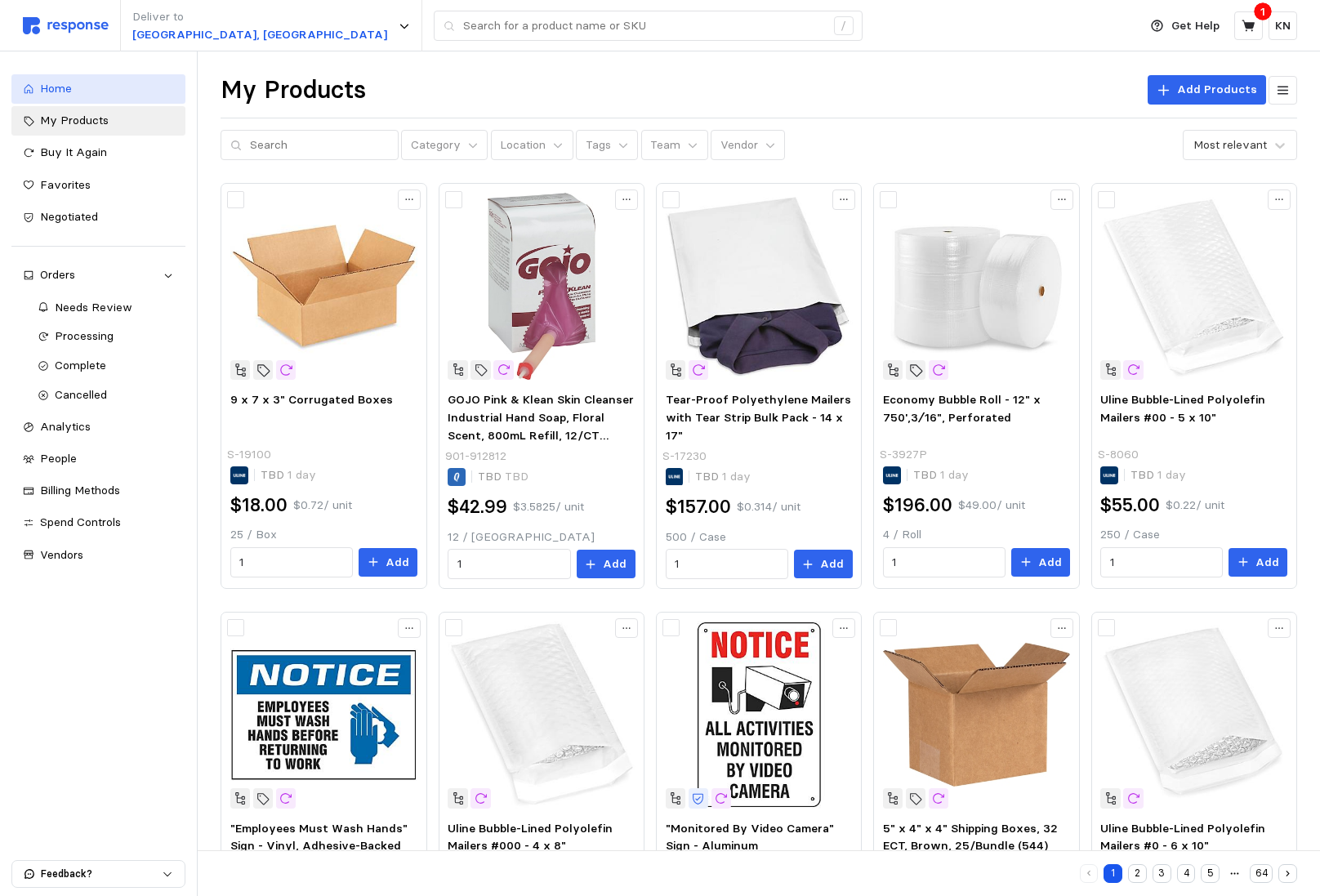
click at [104, 88] on div "Home" at bounding box center [107, 89] width 134 height 18
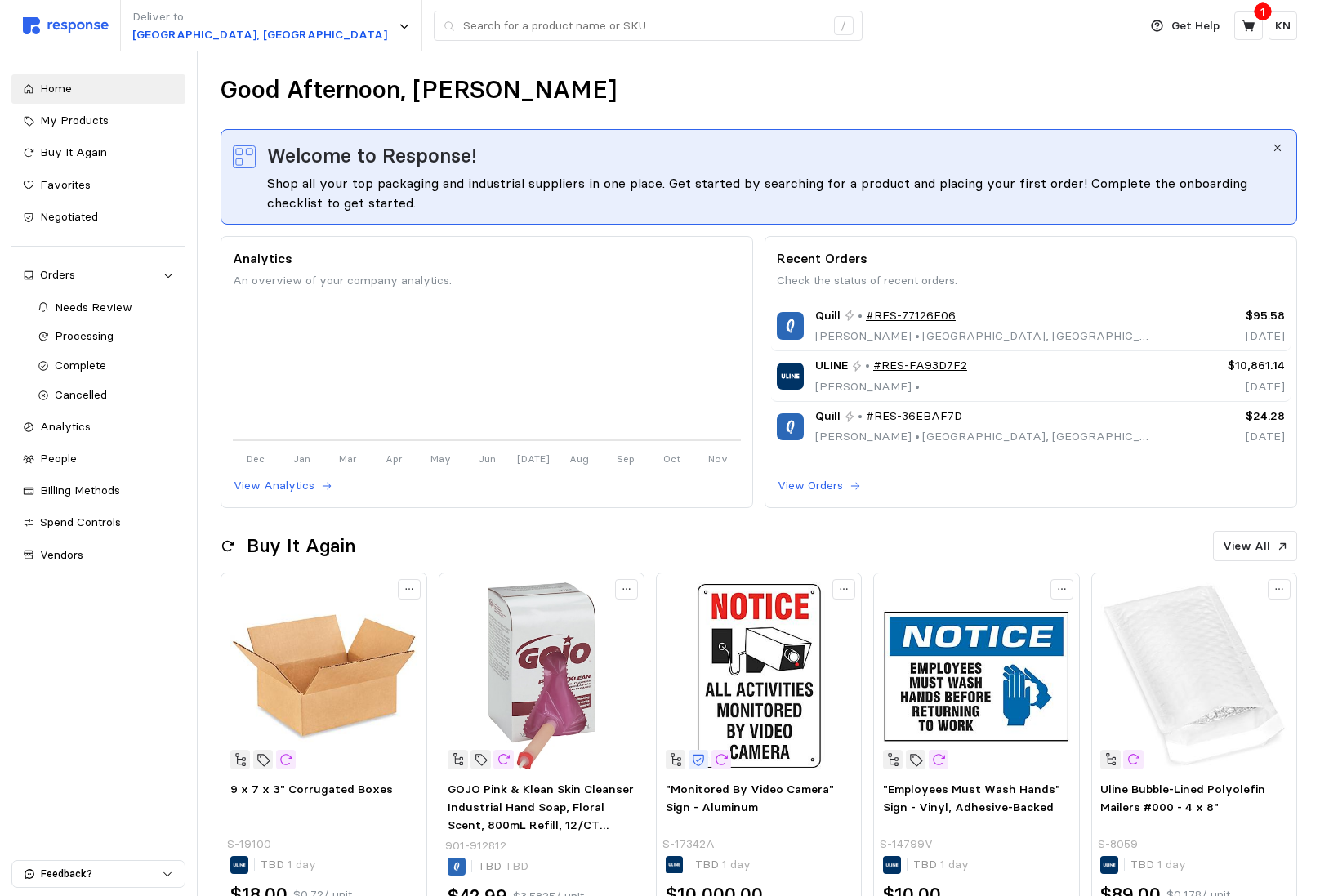
click at [124, 201] on div "Home My Products Buy It Again Favorites Negotiated Orders Needs Review Processi…" at bounding box center [98, 322] width 174 height 495
click at [149, 130] on link "My Products" at bounding box center [98, 121] width 174 height 30
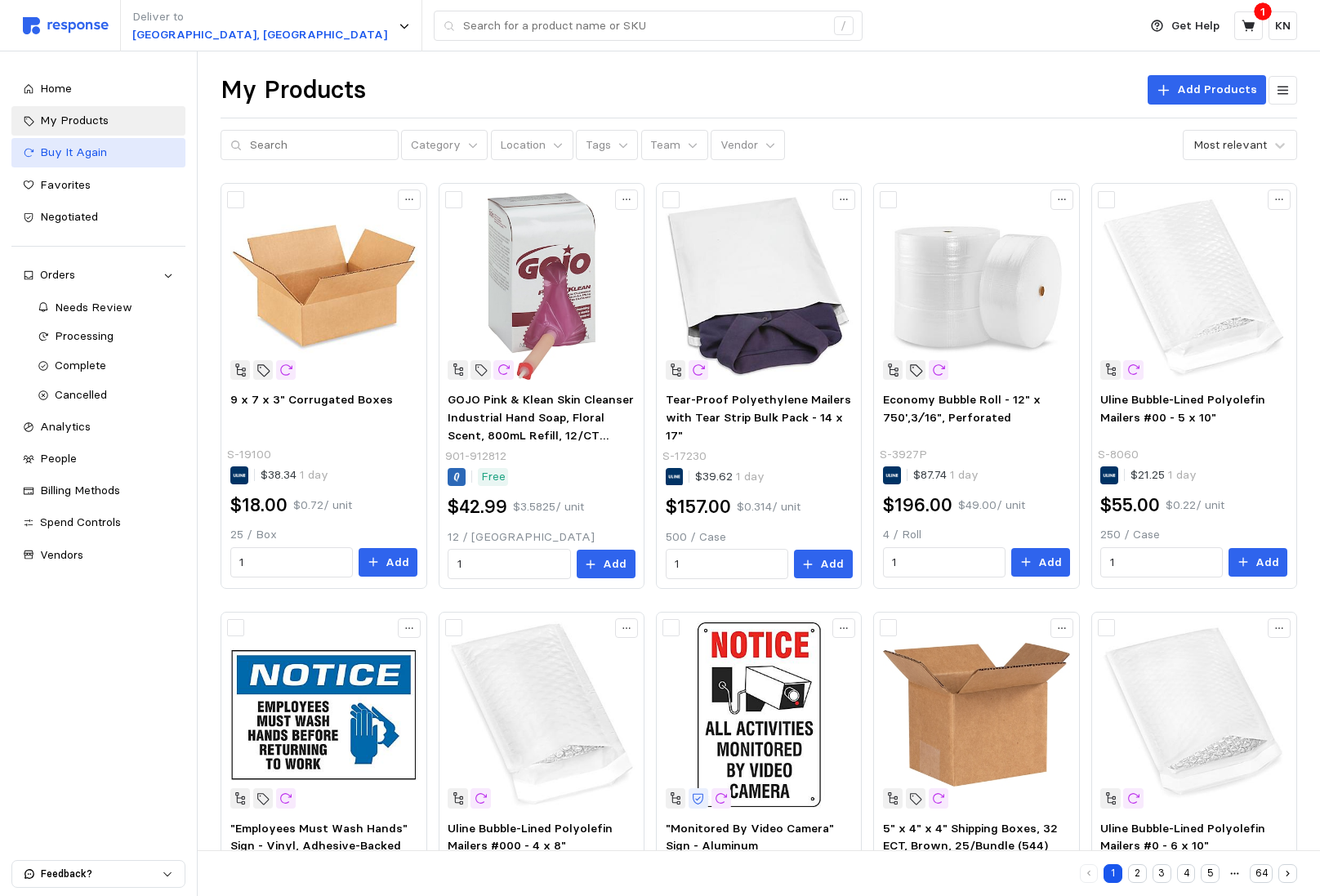
click at [134, 145] on div "Buy It Again" at bounding box center [107, 153] width 134 height 18
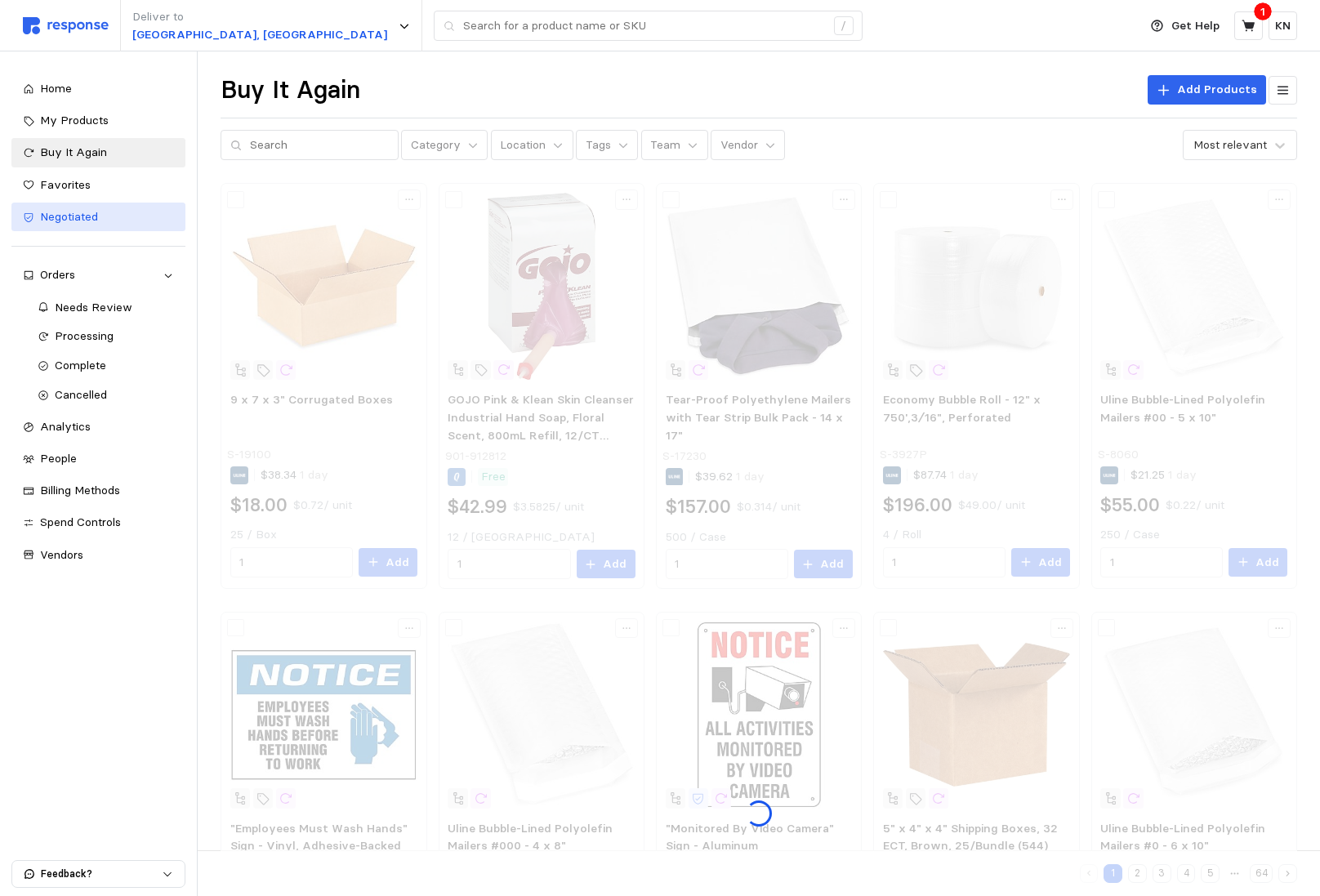
click at [102, 220] on div "Negotiated" at bounding box center [107, 218] width 134 height 18
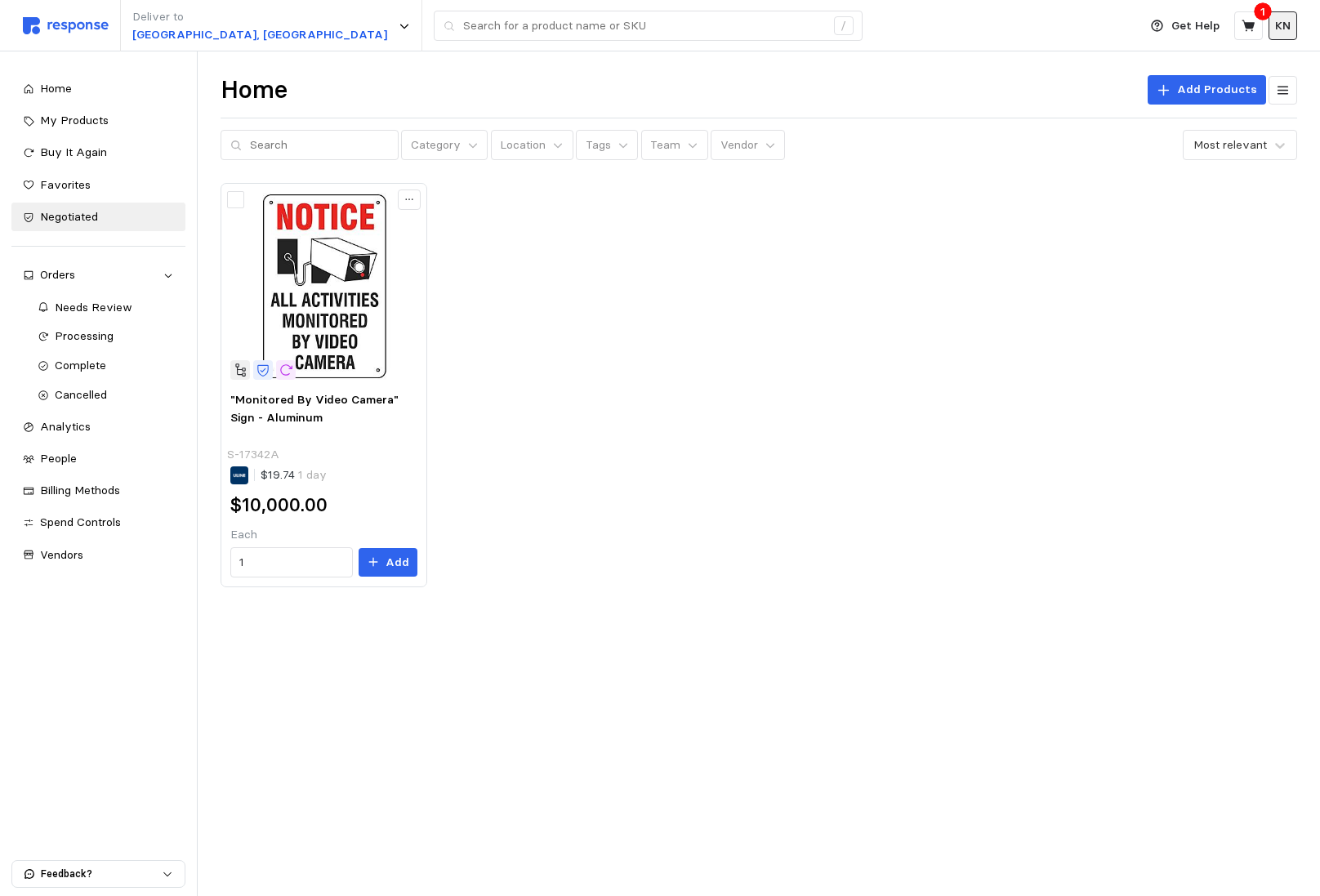
click at [1276, 23] on p "KN" at bounding box center [1283, 26] width 15 height 18
click at [731, 290] on div ""Monitored By Video Camera" Sign - Aluminum S-17342A $19.74 1 day $10,000.00 Ea…" at bounding box center [759, 385] width 1077 height 404
click at [117, 464] on div "People" at bounding box center [107, 459] width 134 height 18
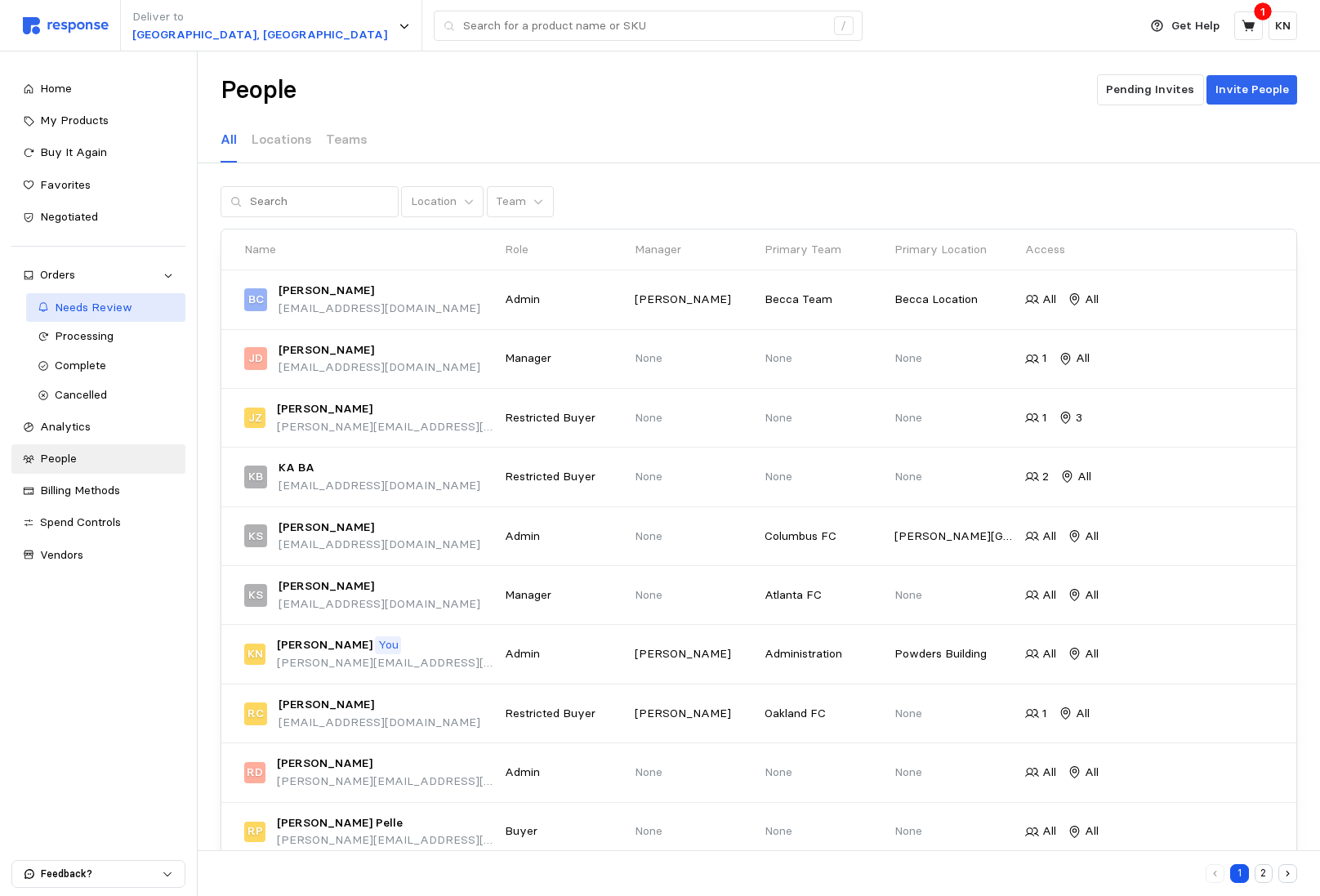
click at [114, 308] on span "Needs Review" at bounding box center [94, 307] width 78 height 14
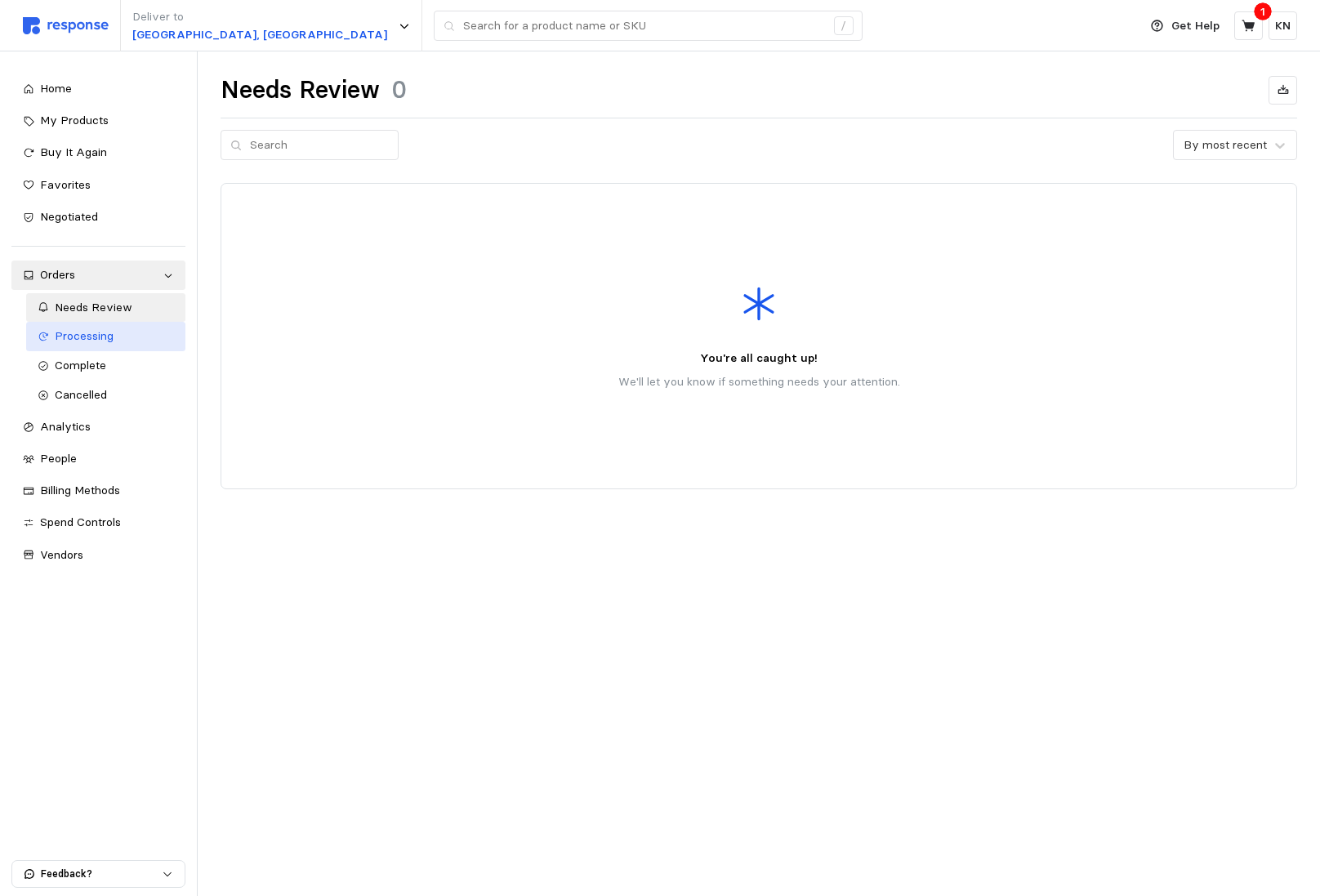
click at [111, 343] on span "Processing" at bounding box center [84, 336] width 59 height 14
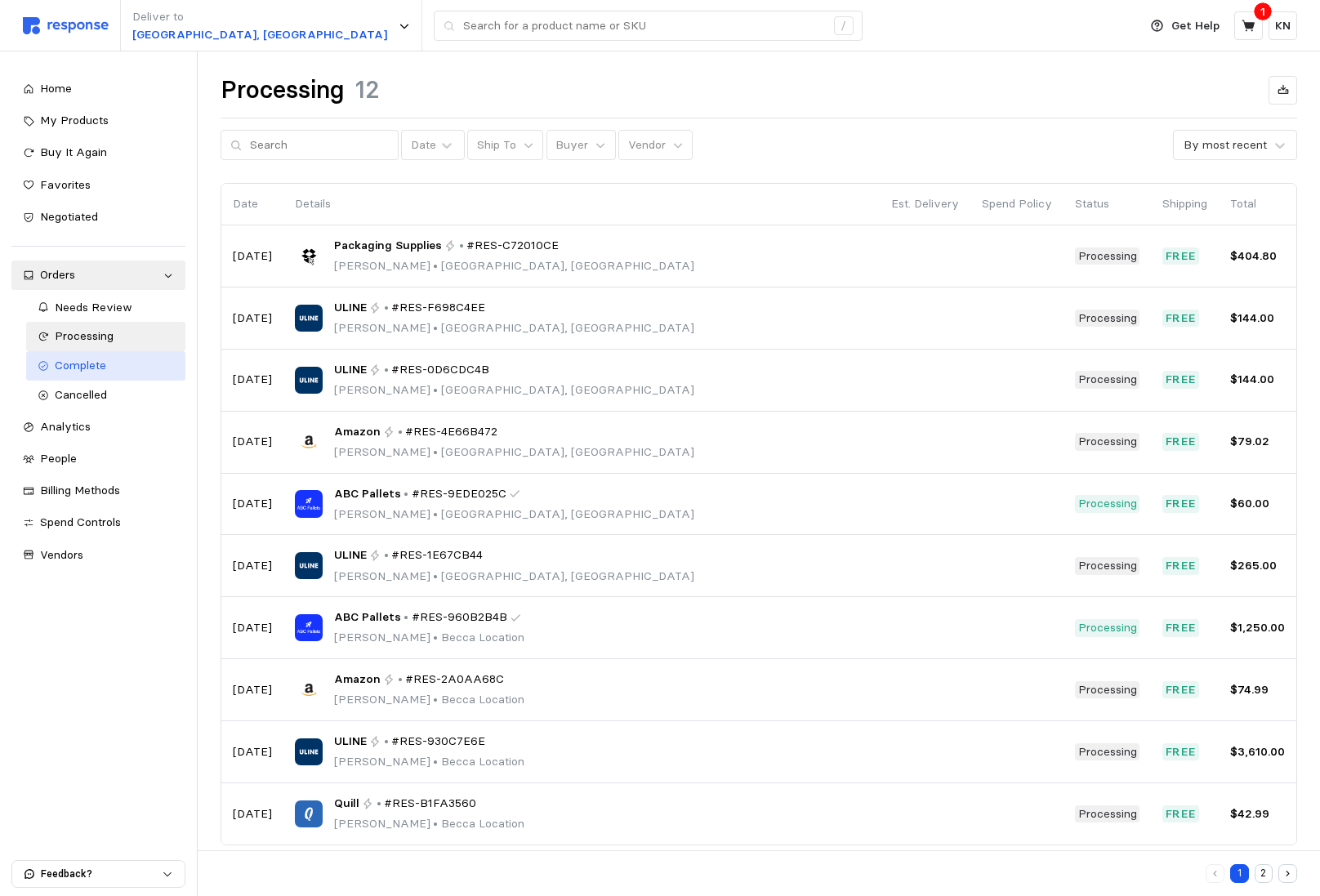
click at [114, 363] on div "Complete" at bounding box center [115, 366] width 120 height 18
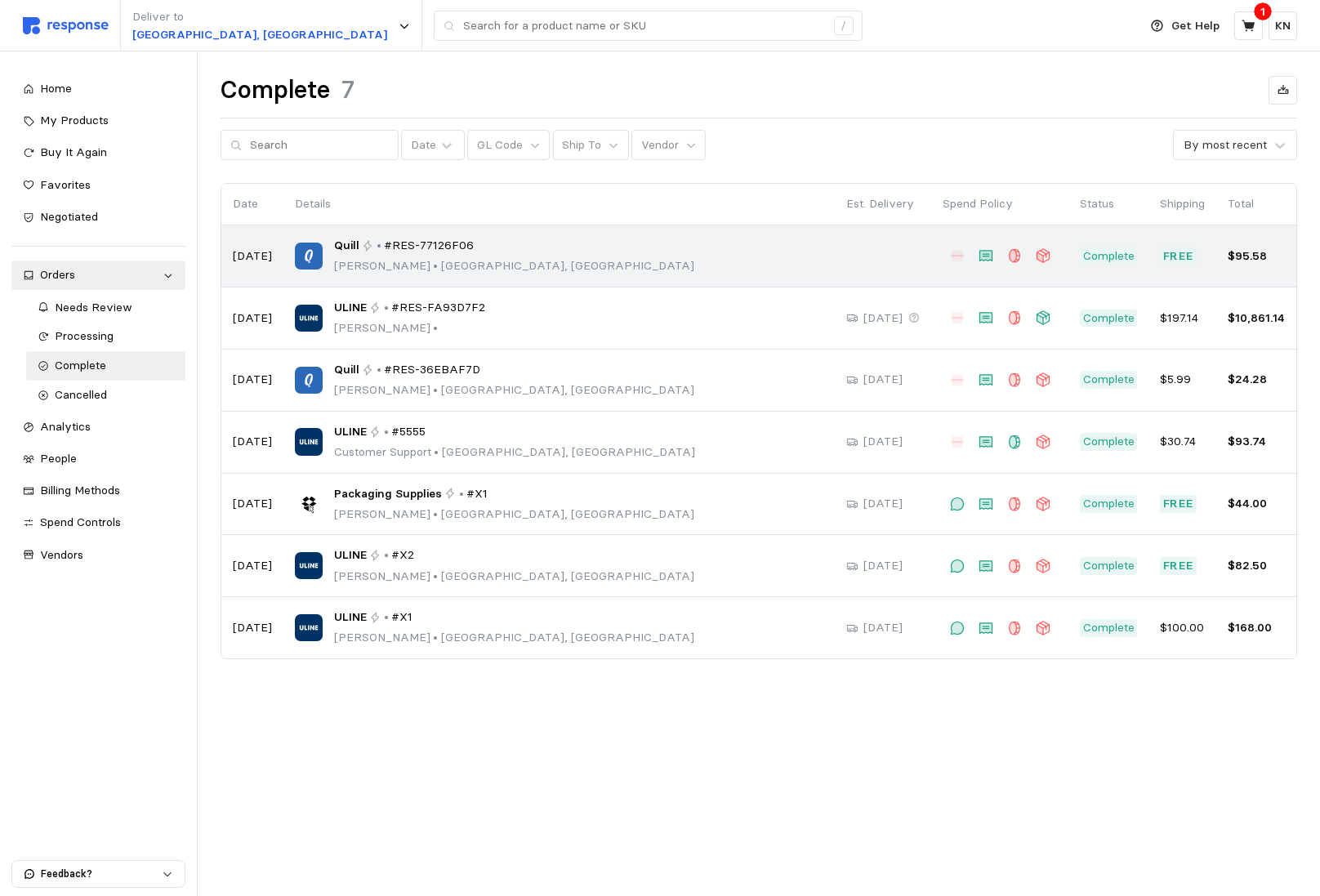
click at [565, 250] on div "Quill • #RES-77126F06 [PERSON_NAME] • [GEOGRAPHIC_DATA], [GEOGRAPHIC_DATA]" at bounding box center [558, 256] width 529 height 39
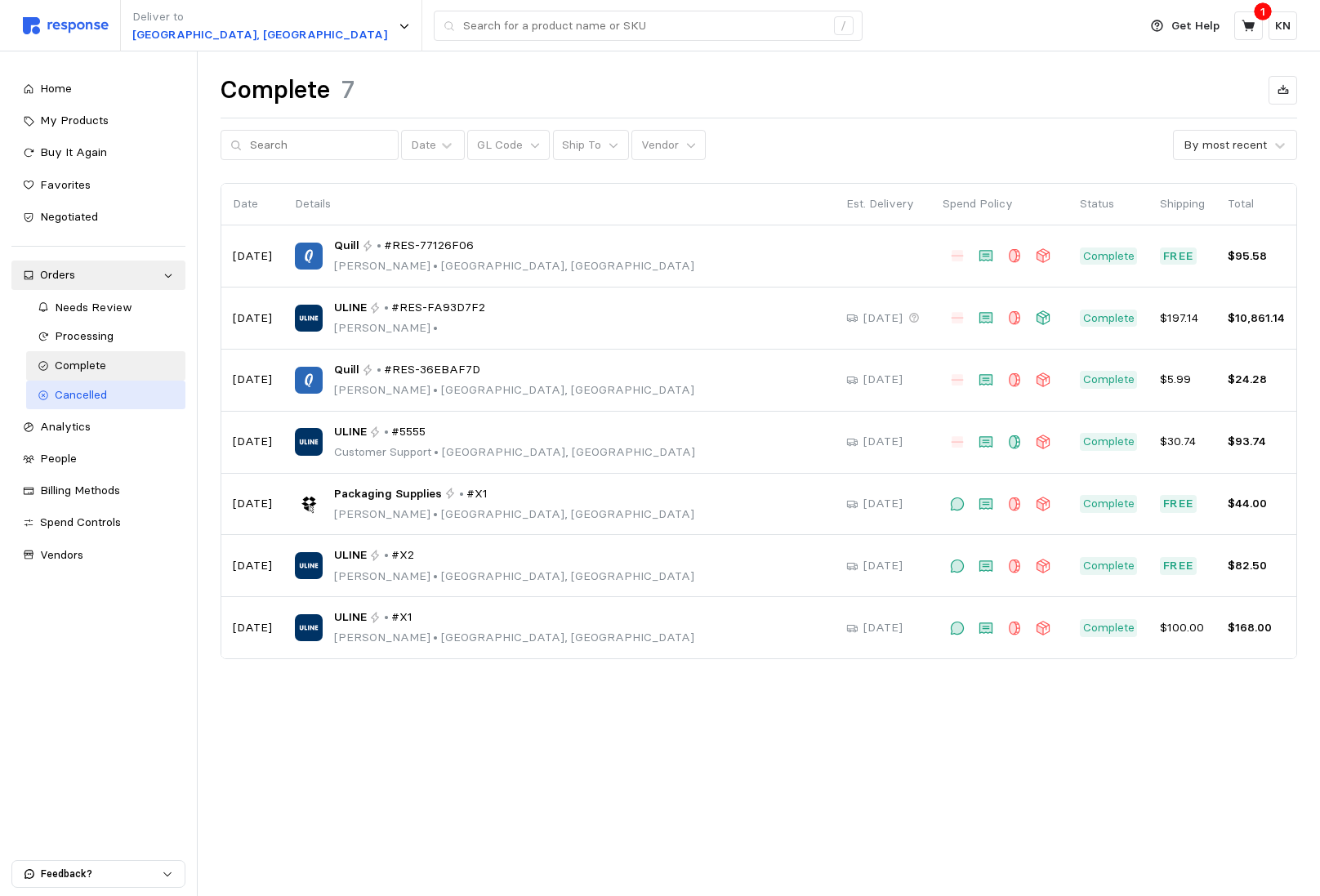
click at [86, 383] on link "Cancelled" at bounding box center [106, 395] width 160 height 30
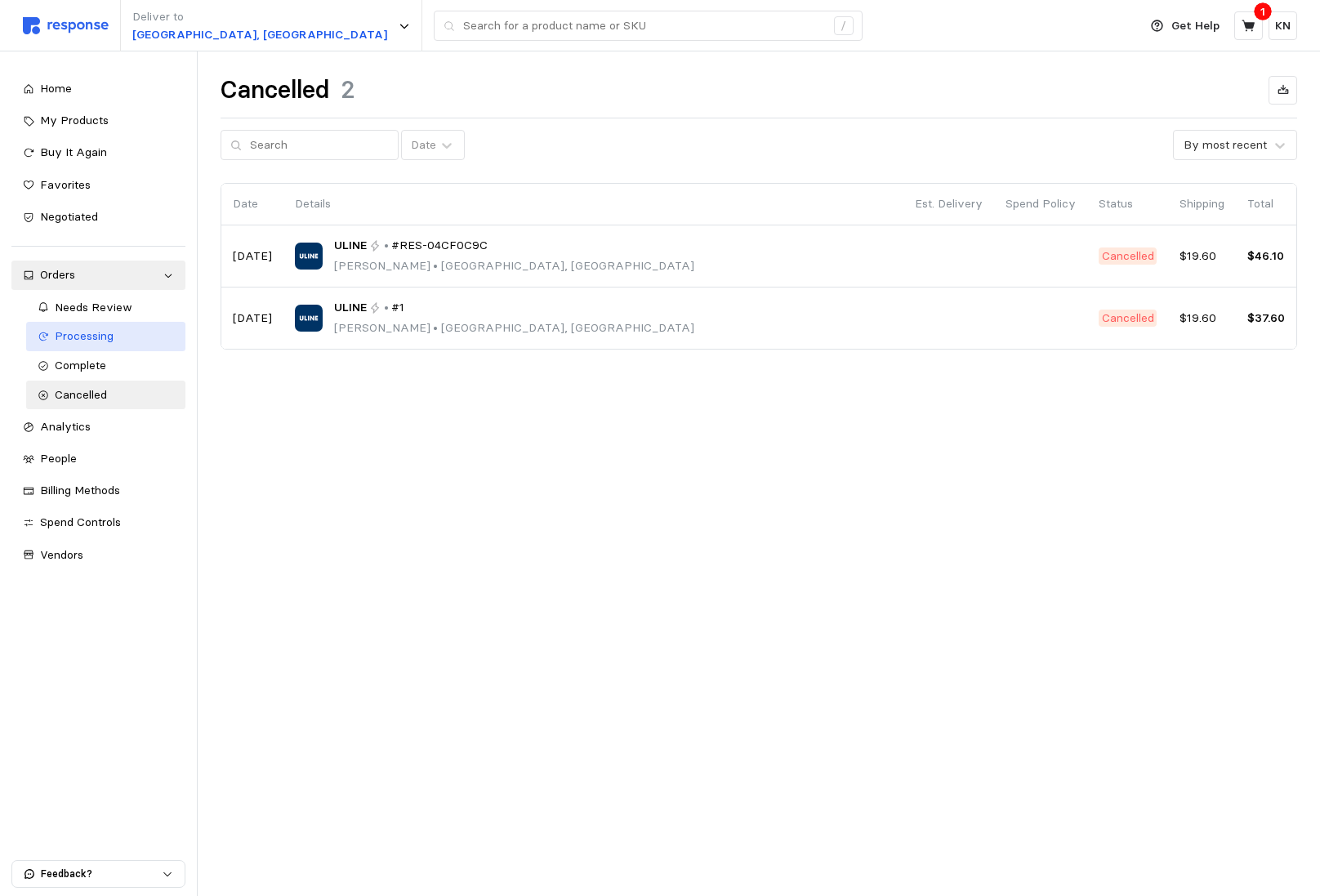
click at [112, 333] on span "Processing" at bounding box center [84, 336] width 59 height 14
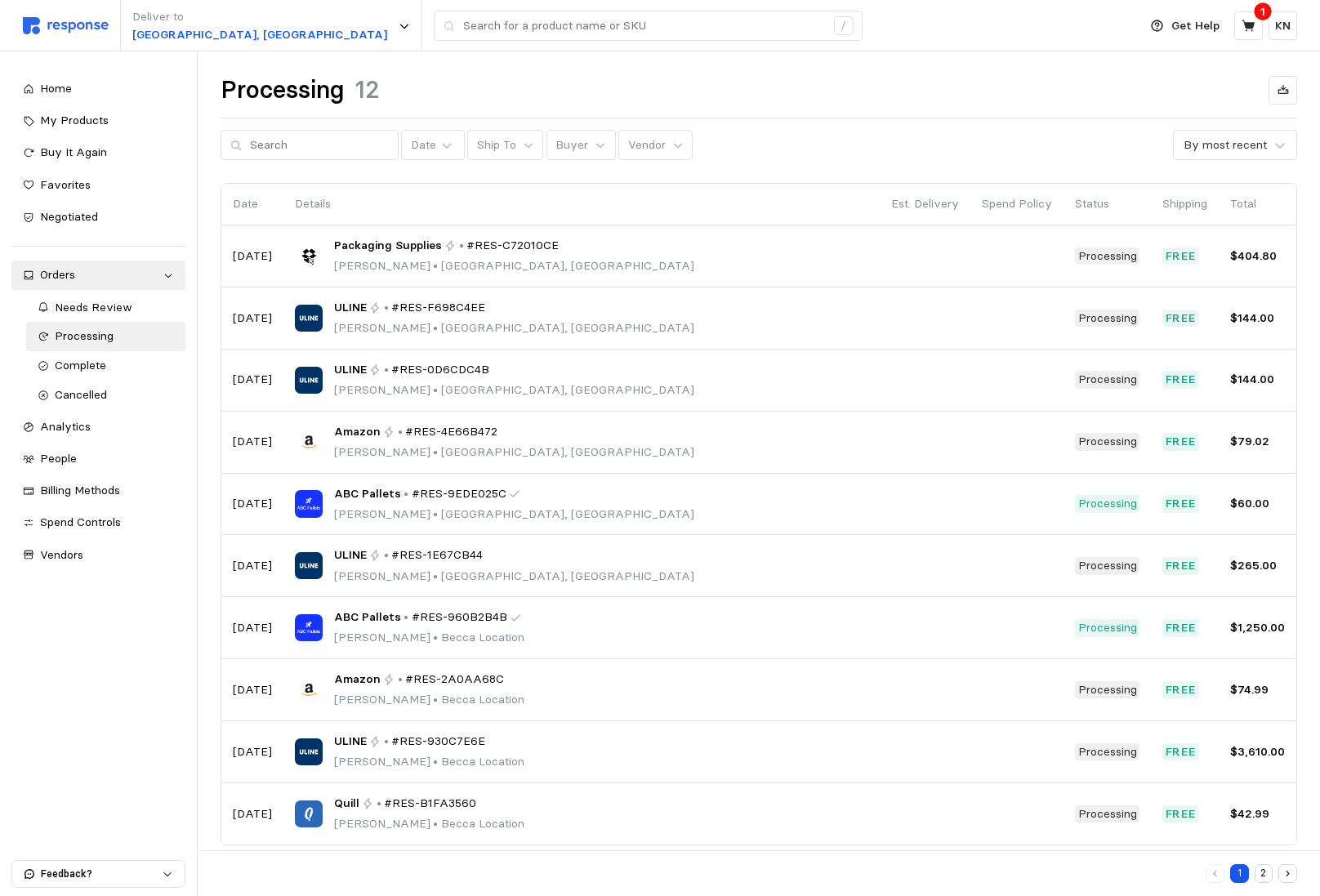
click at [575, 164] on div "Processing 12 Date Ship To Buyer Vendor By most recent Date Details Est. Delive…" at bounding box center [759, 482] width 1123 height 863
click at [575, 152] on button "Buyer" at bounding box center [581, 145] width 70 height 31
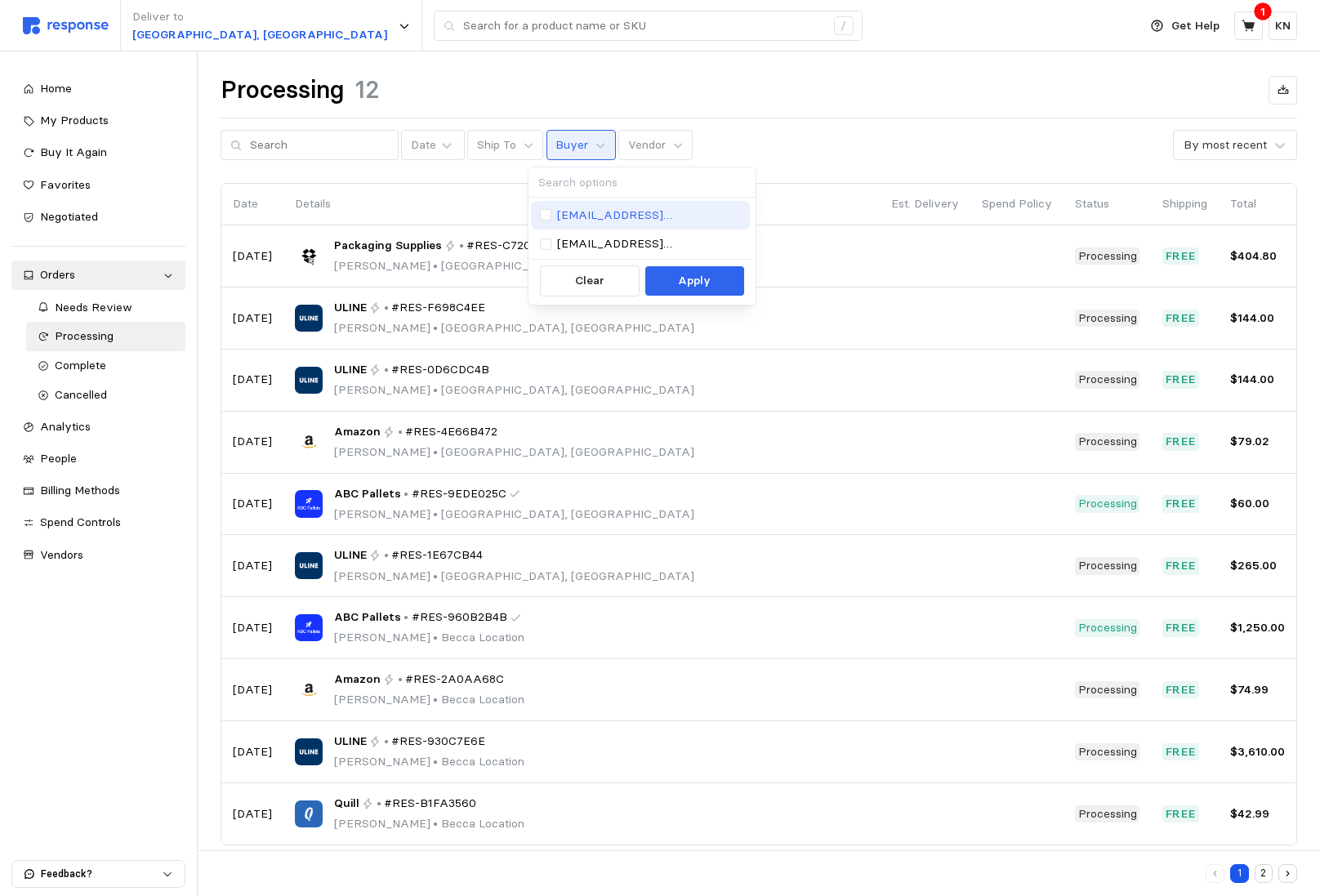
click at [579, 210] on p "[EMAIL_ADDRESS][DOMAIN_NAME]" at bounding box center [650, 216] width 184 height 18
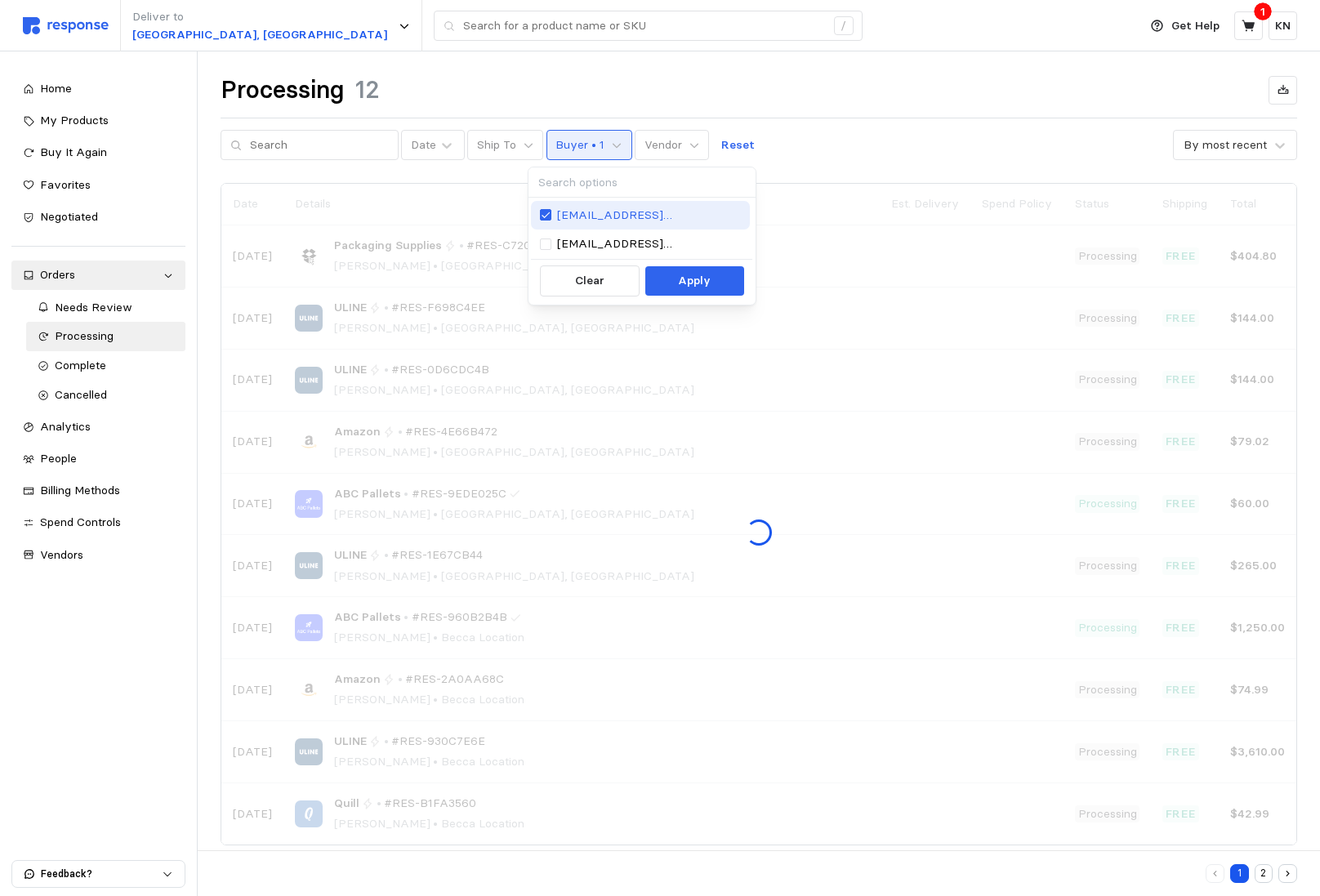
click at [580, 210] on p "[EMAIL_ADDRESS][DOMAIN_NAME]" at bounding box center [650, 216] width 184 height 18
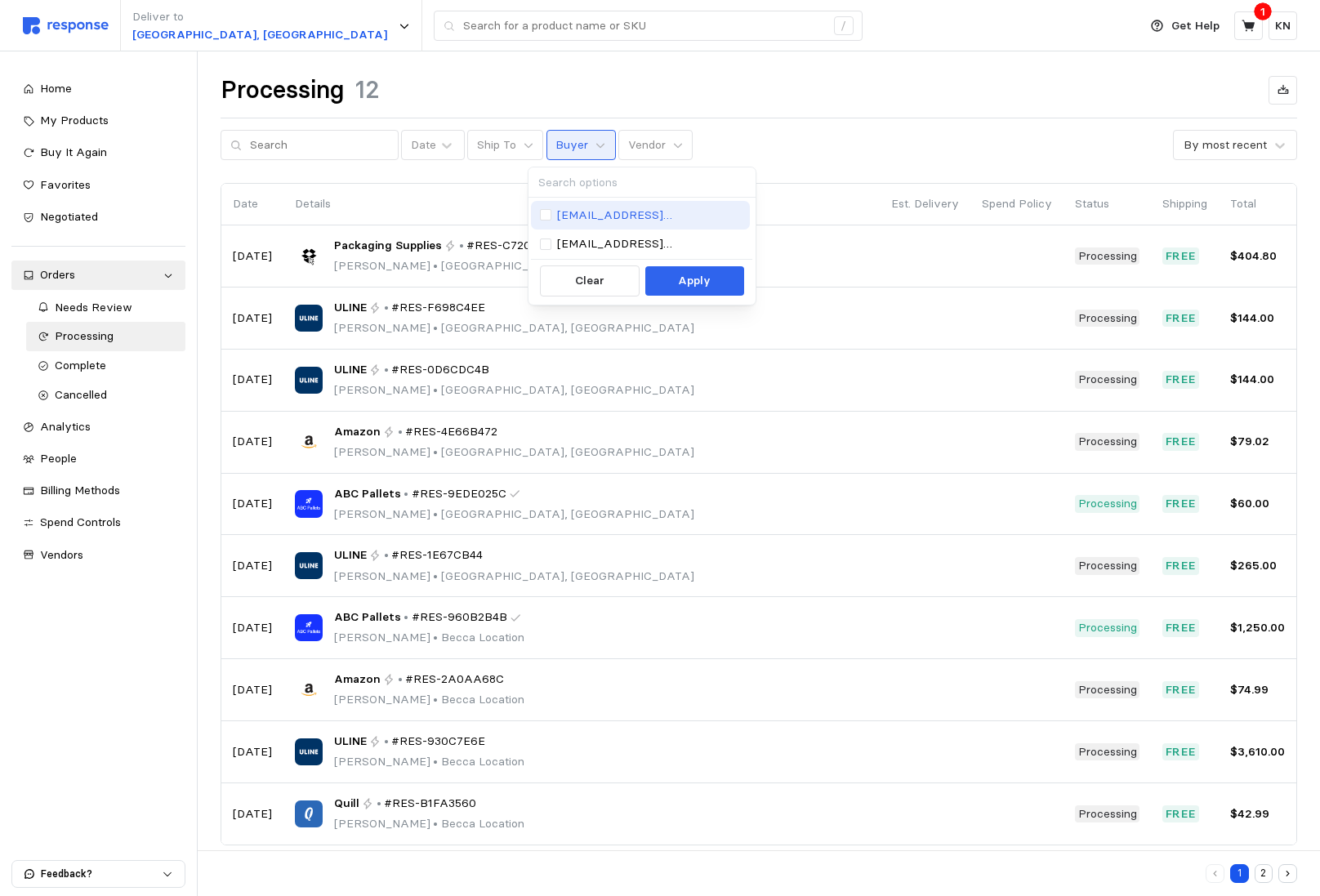
click at [579, 210] on p "[EMAIL_ADDRESS][DOMAIN_NAME]" at bounding box center [650, 216] width 184 height 18
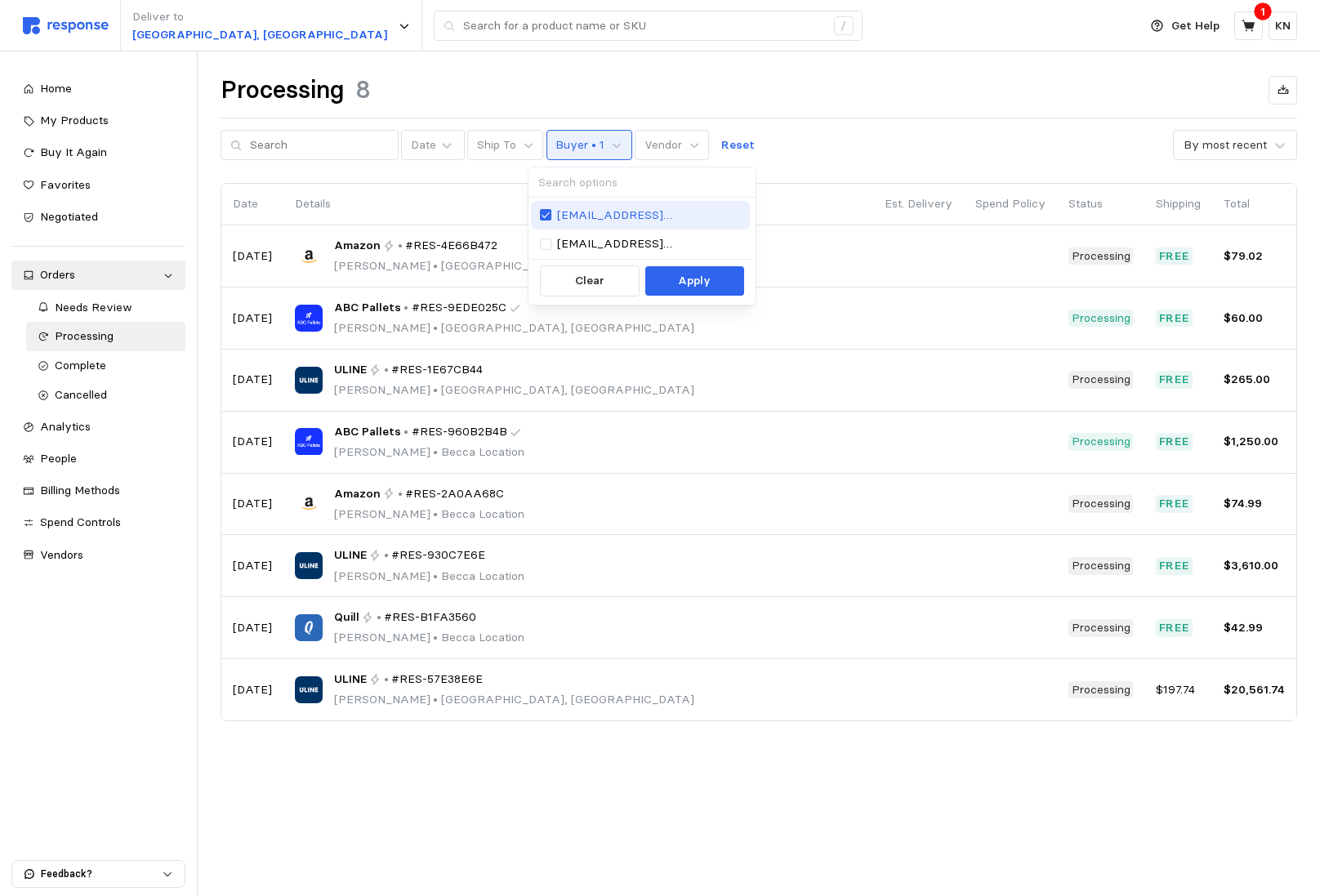
click at [580, 210] on p "[EMAIL_ADDRESS][DOMAIN_NAME]" at bounding box center [650, 216] width 184 height 18
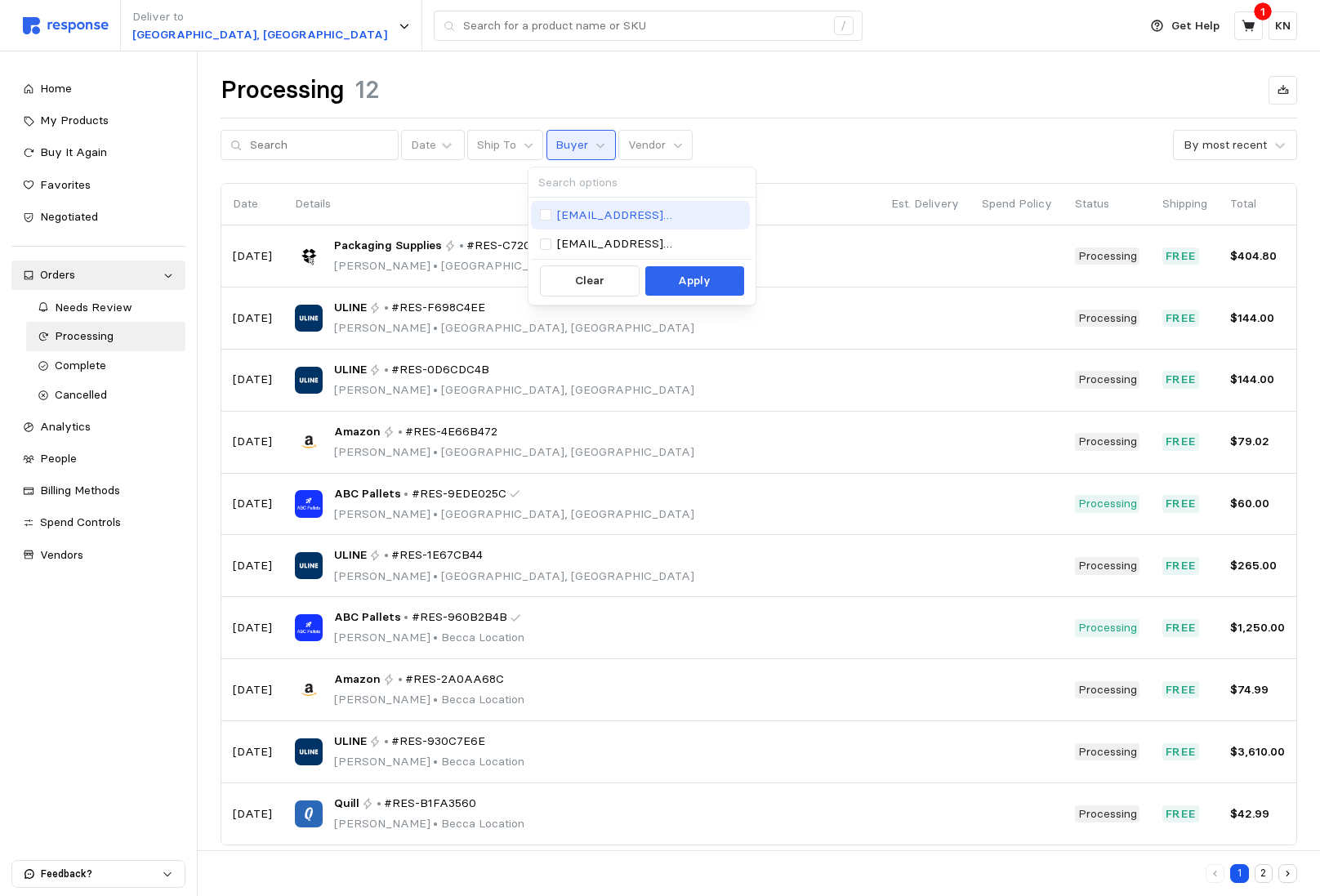
click at [579, 219] on p "[EMAIL_ADDRESS][DOMAIN_NAME]" at bounding box center [650, 216] width 184 height 18
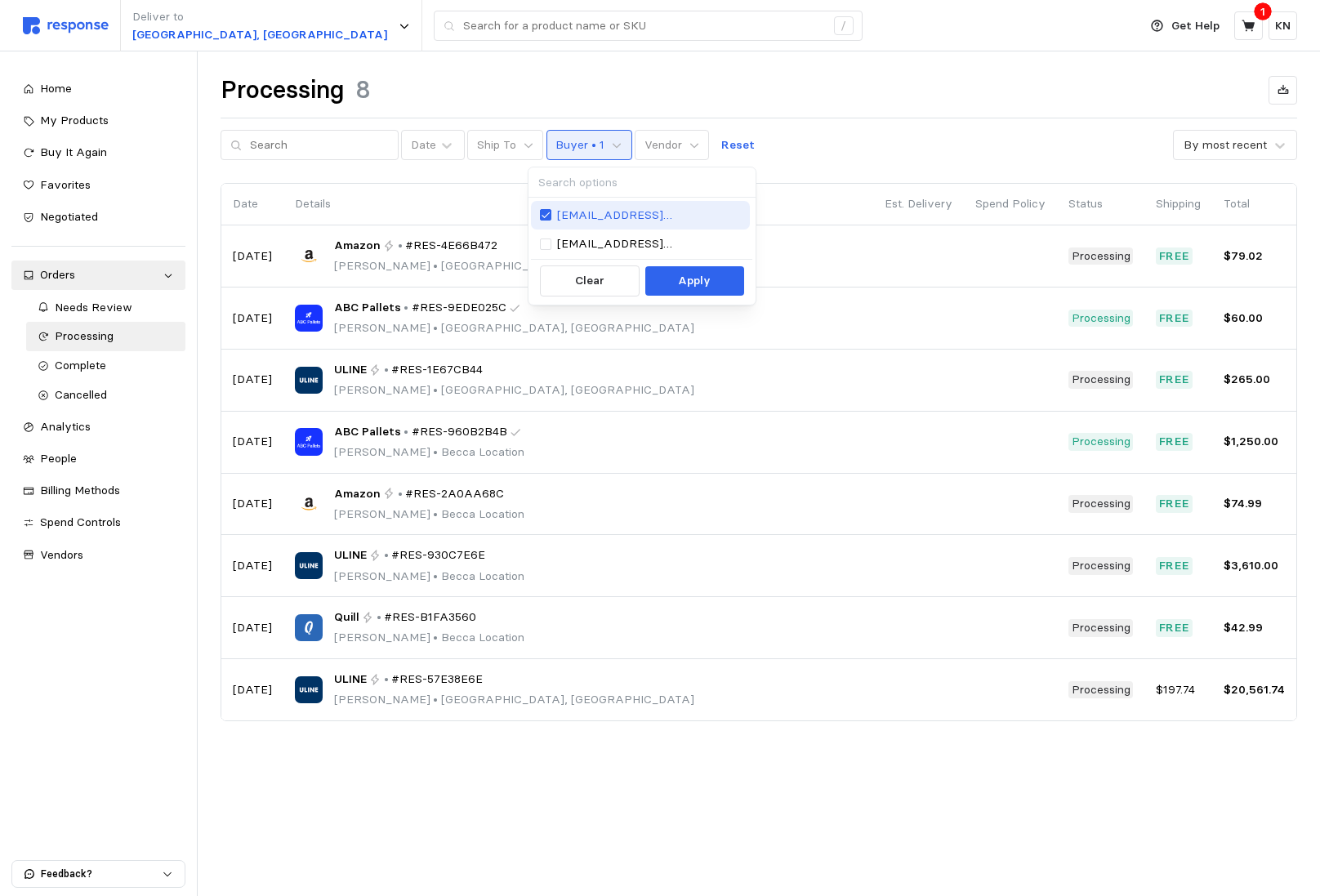
click at [579, 219] on p "[EMAIL_ADDRESS][DOMAIN_NAME]" at bounding box center [650, 216] width 184 height 18
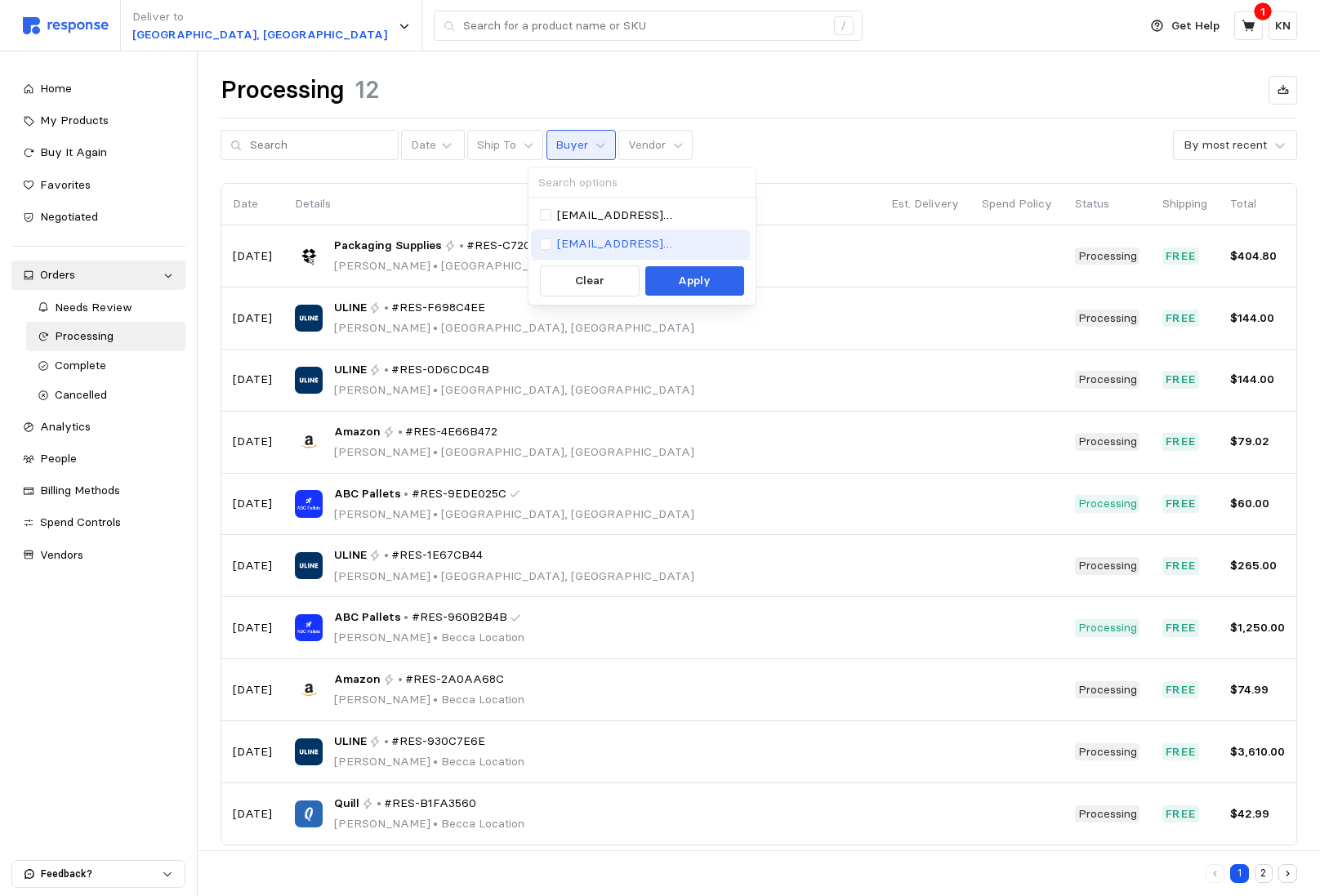
click at [576, 243] on p "[EMAIL_ADDRESS][DOMAIN_NAME]" at bounding box center [650, 244] width 184 height 18
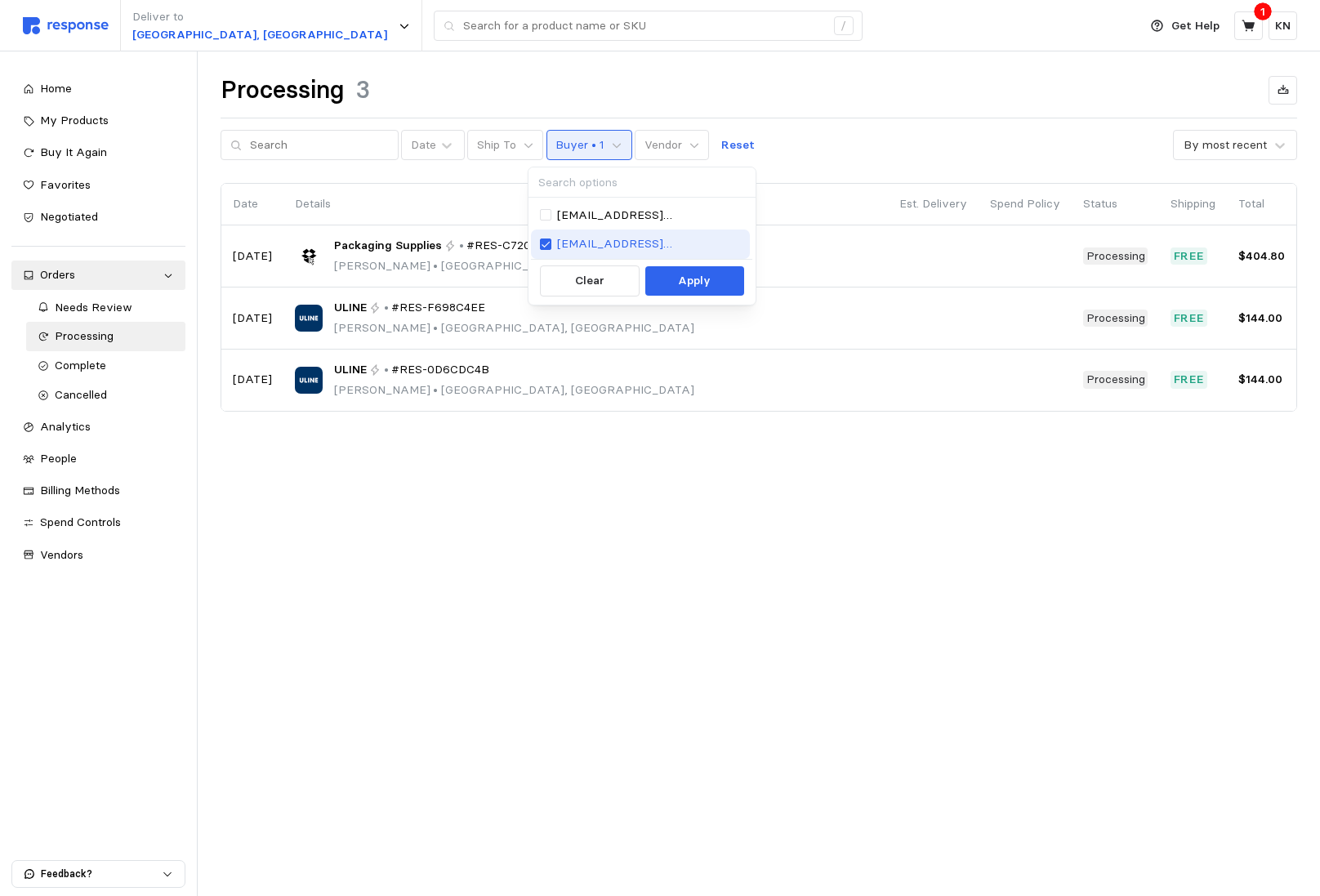
click at [576, 243] on p "[EMAIL_ADDRESS][DOMAIN_NAME]" at bounding box center [650, 244] width 184 height 18
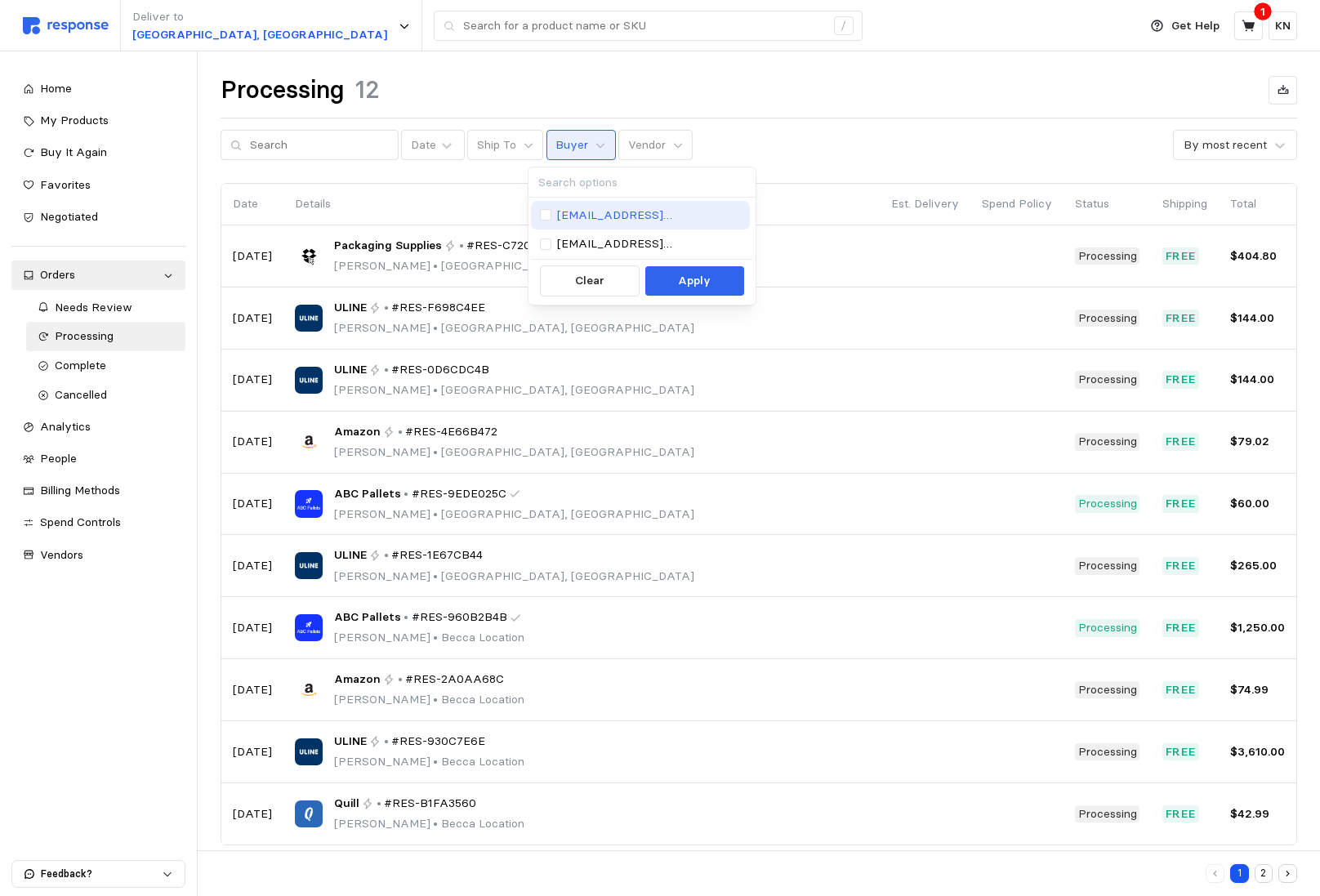
click at [599, 222] on p "[EMAIL_ADDRESS][DOMAIN_NAME]" at bounding box center [650, 216] width 184 height 18
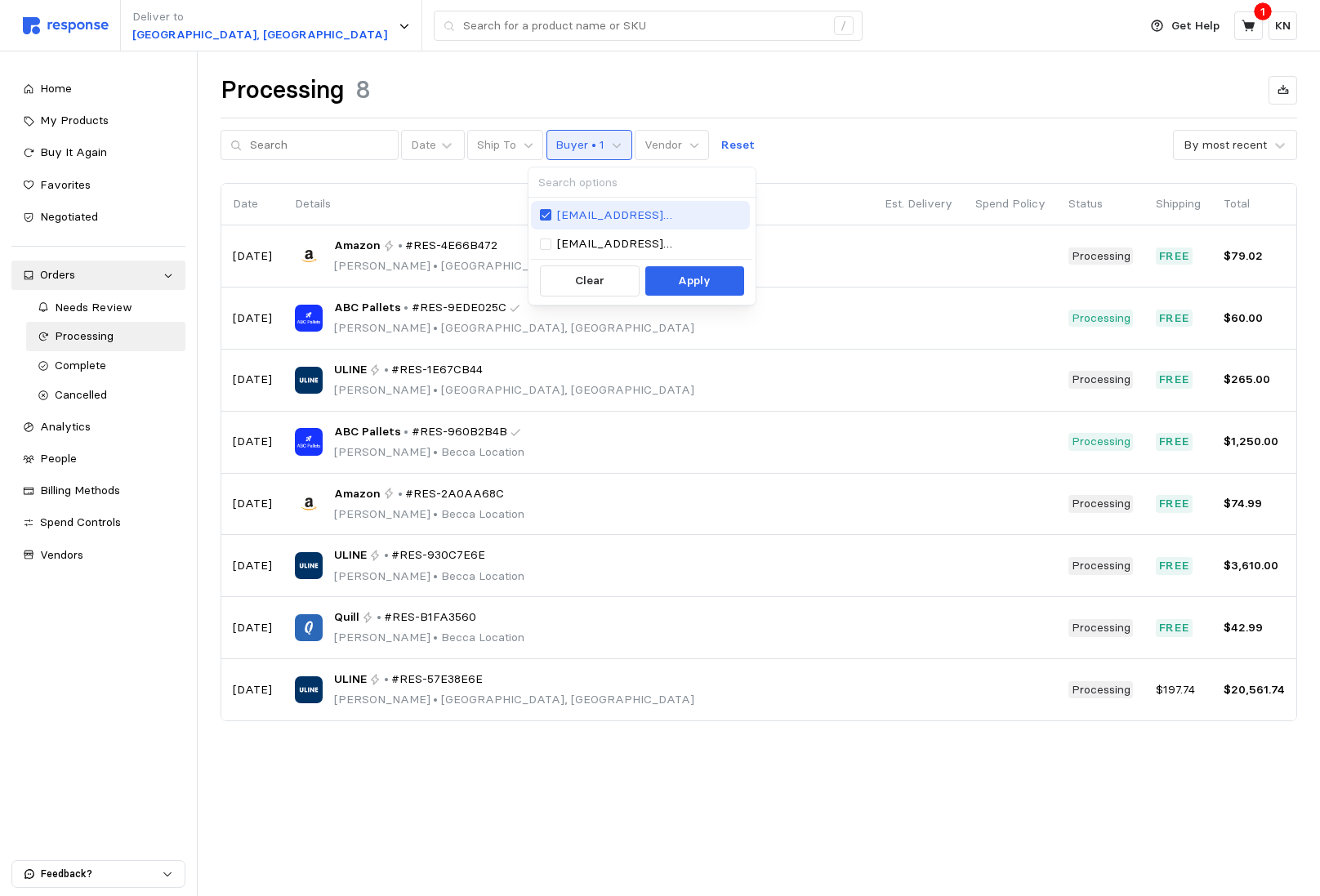
click at [607, 218] on p "[EMAIL_ADDRESS][DOMAIN_NAME]" at bounding box center [650, 216] width 184 height 18
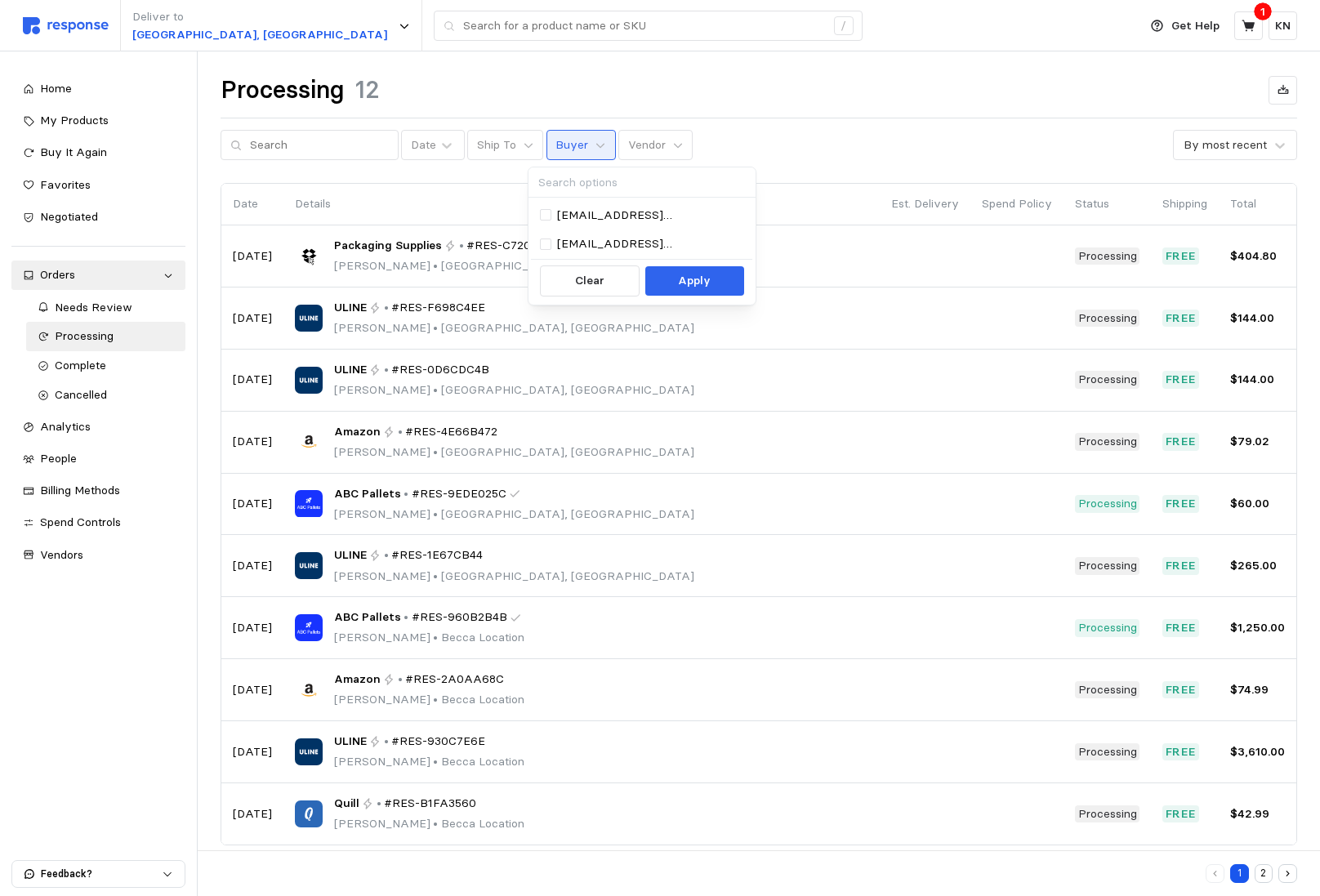
click at [738, 95] on div "Processing 12" at bounding box center [759, 89] width 1077 height 32
click at [446, 145] on div "Date Ship To Buyer Vendor" at bounding box center [456, 145] width 473 height 31
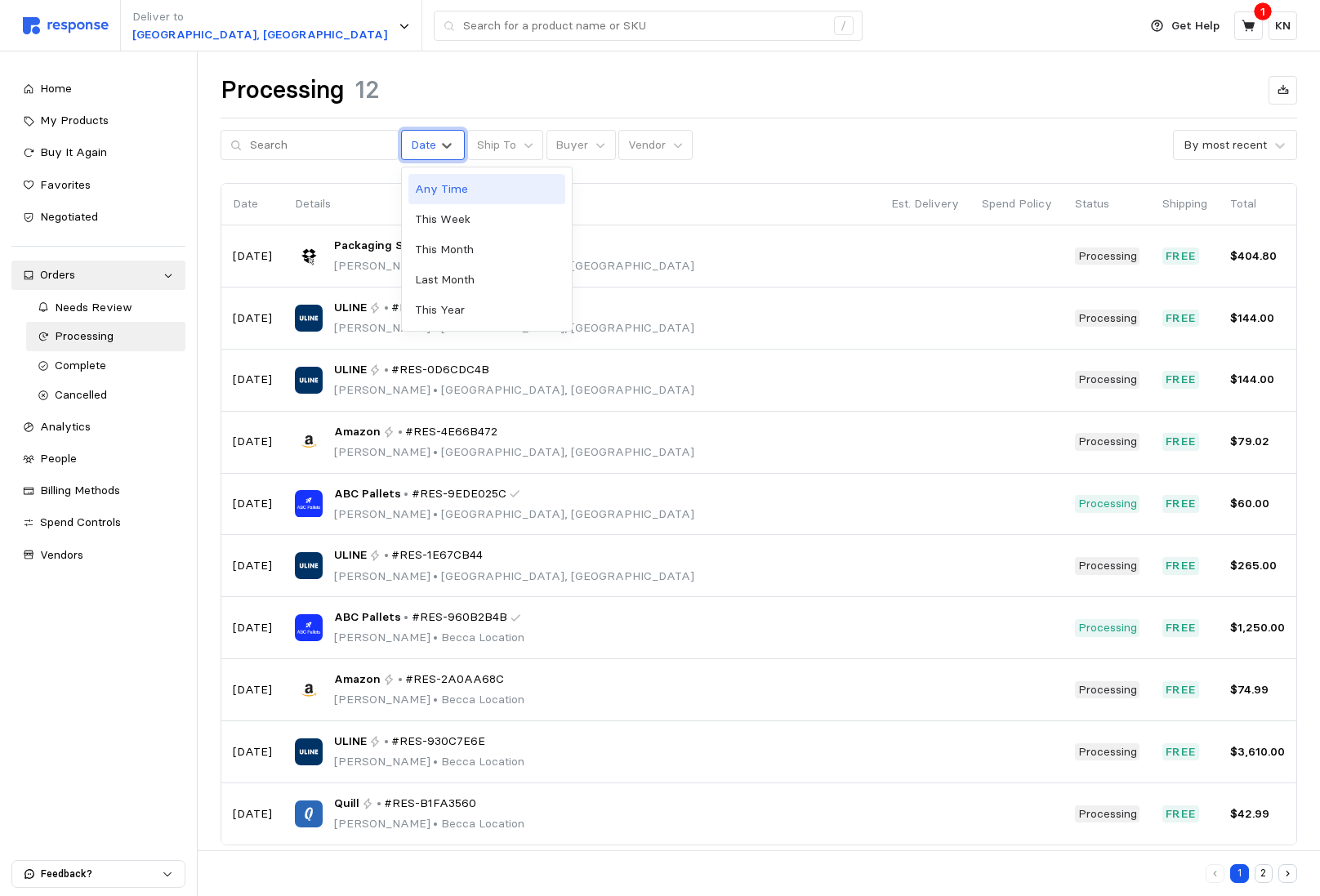
click at [411, 145] on div "Date" at bounding box center [424, 145] width 25 height 17
click at [523, 144] on icon at bounding box center [529, 145] width 12 height 12
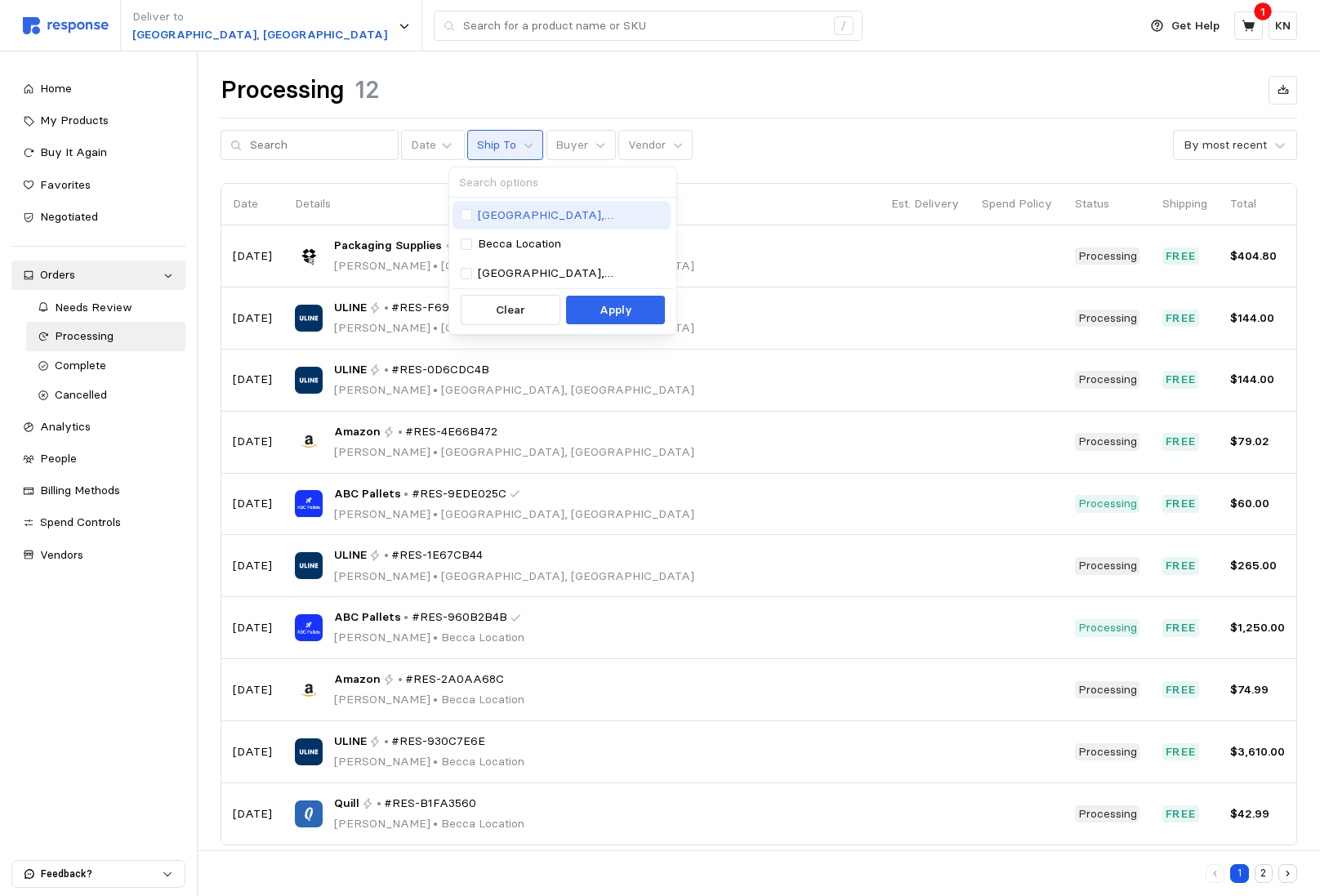
click at [513, 211] on p "[GEOGRAPHIC_DATA], [GEOGRAPHIC_DATA]" at bounding box center [570, 216] width 184 height 18
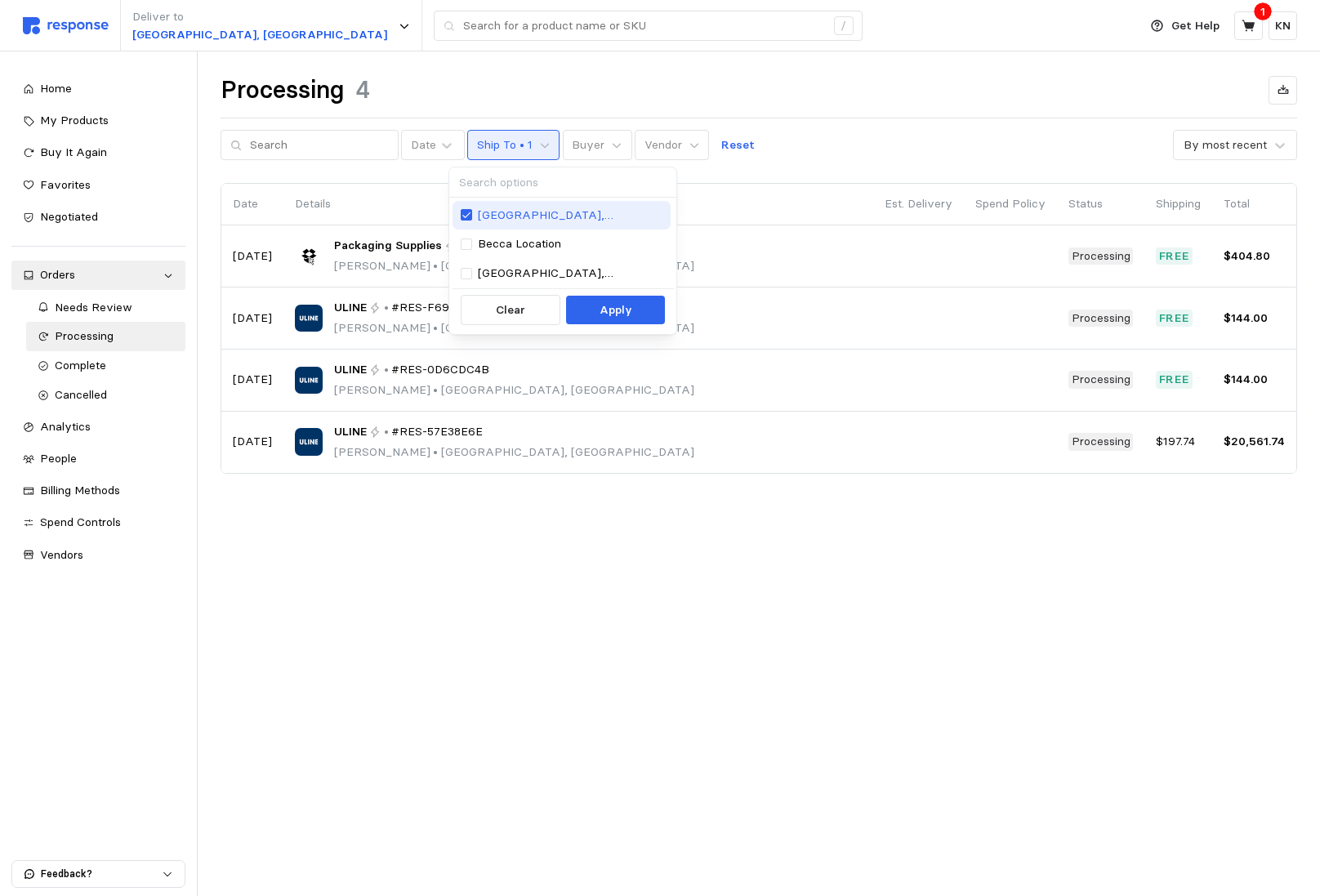
click at [513, 211] on p "[GEOGRAPHIC_DATA], [GEOGRAPHIC_DATA]" at bounding box center [570, 216] width 184 height 18
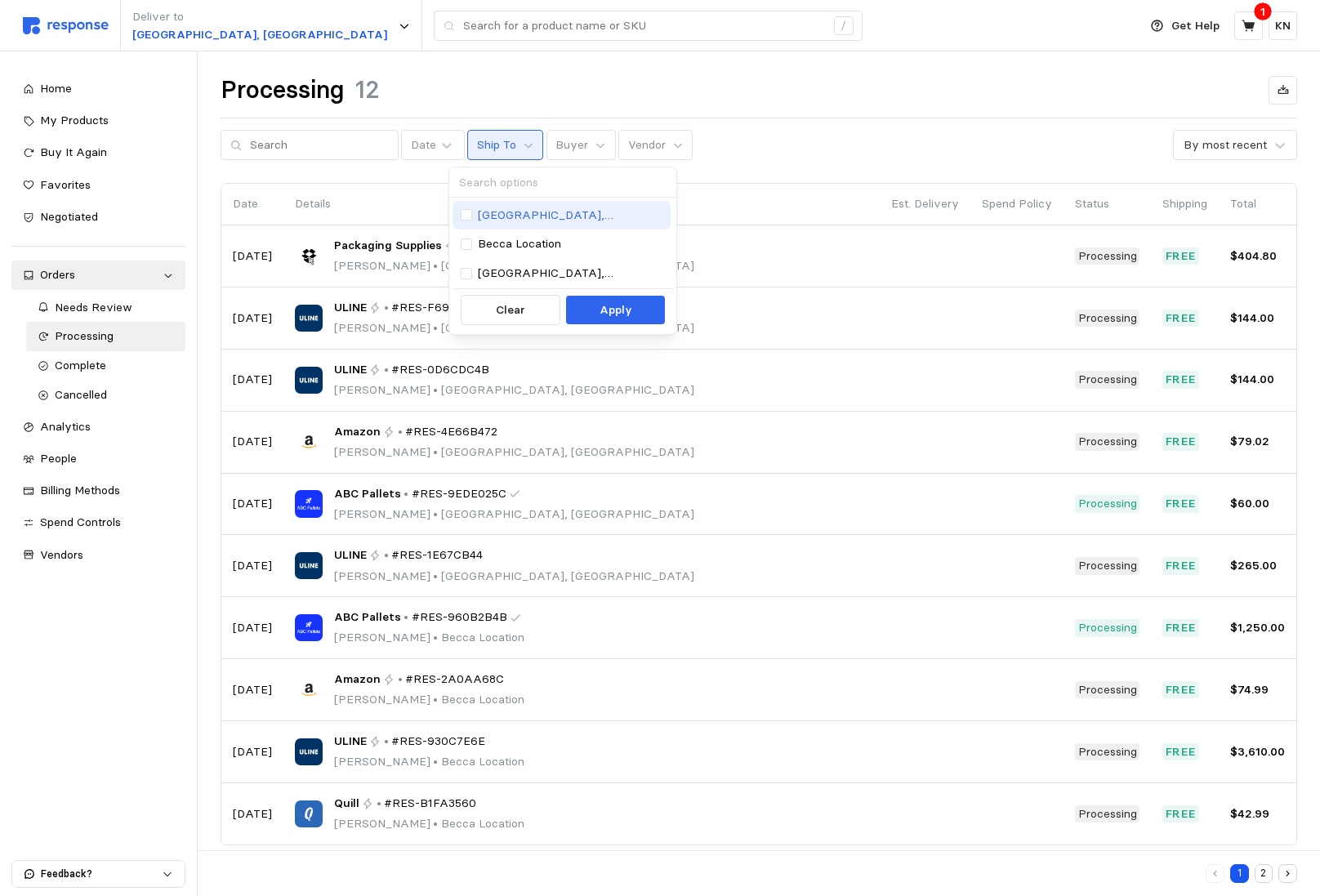
click at [512, 211] on p "[GEOGRAPHIC_DATA], [GEOGRAPHIC_DATA]" at bounding box center [570, 216] width 184 height 18
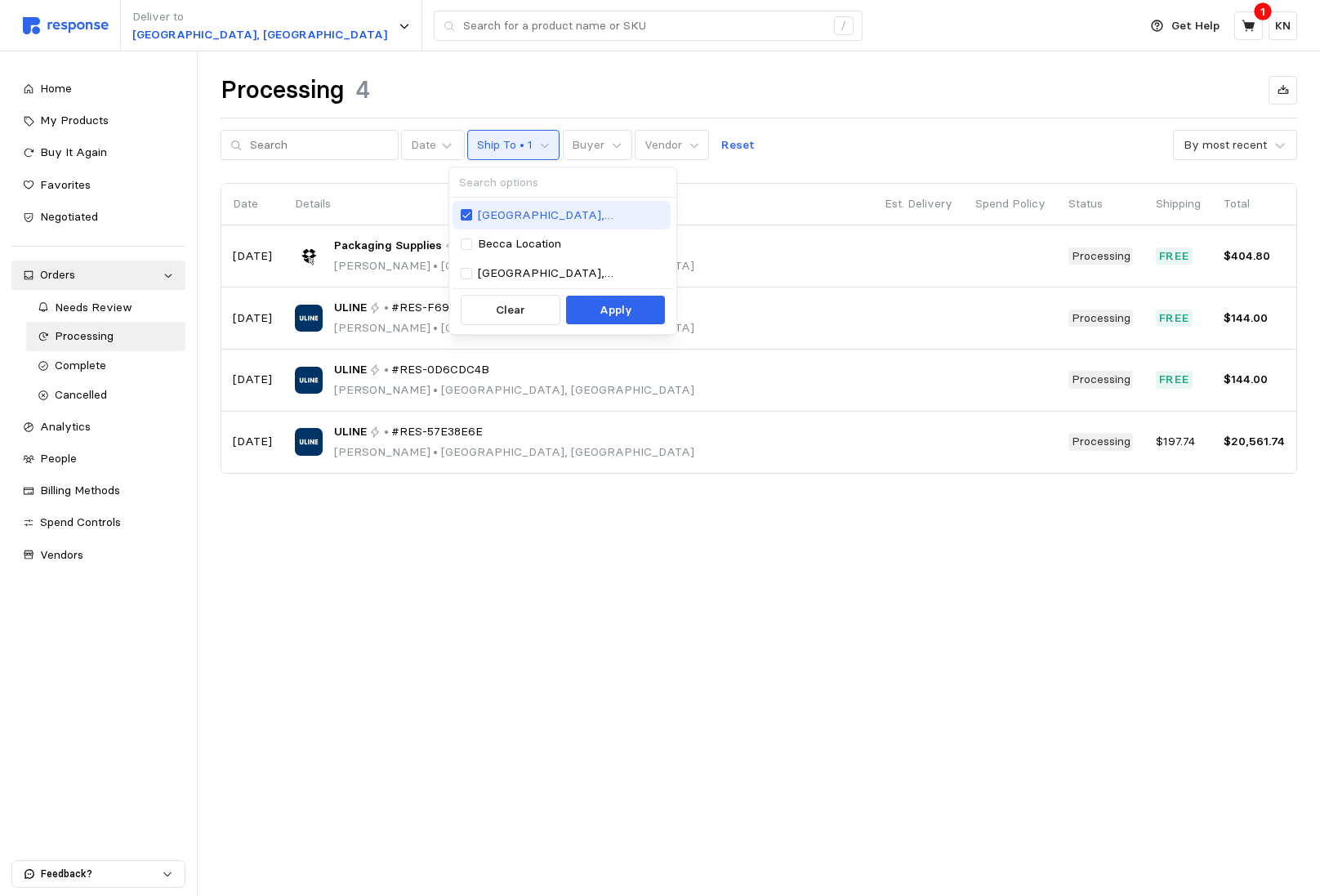
click at [513, 211] on p "[GEOGRAPHIC_DATA], [GEOGRAPHIC_DATA]" at bounding box center [570, 216] width 184 height 18
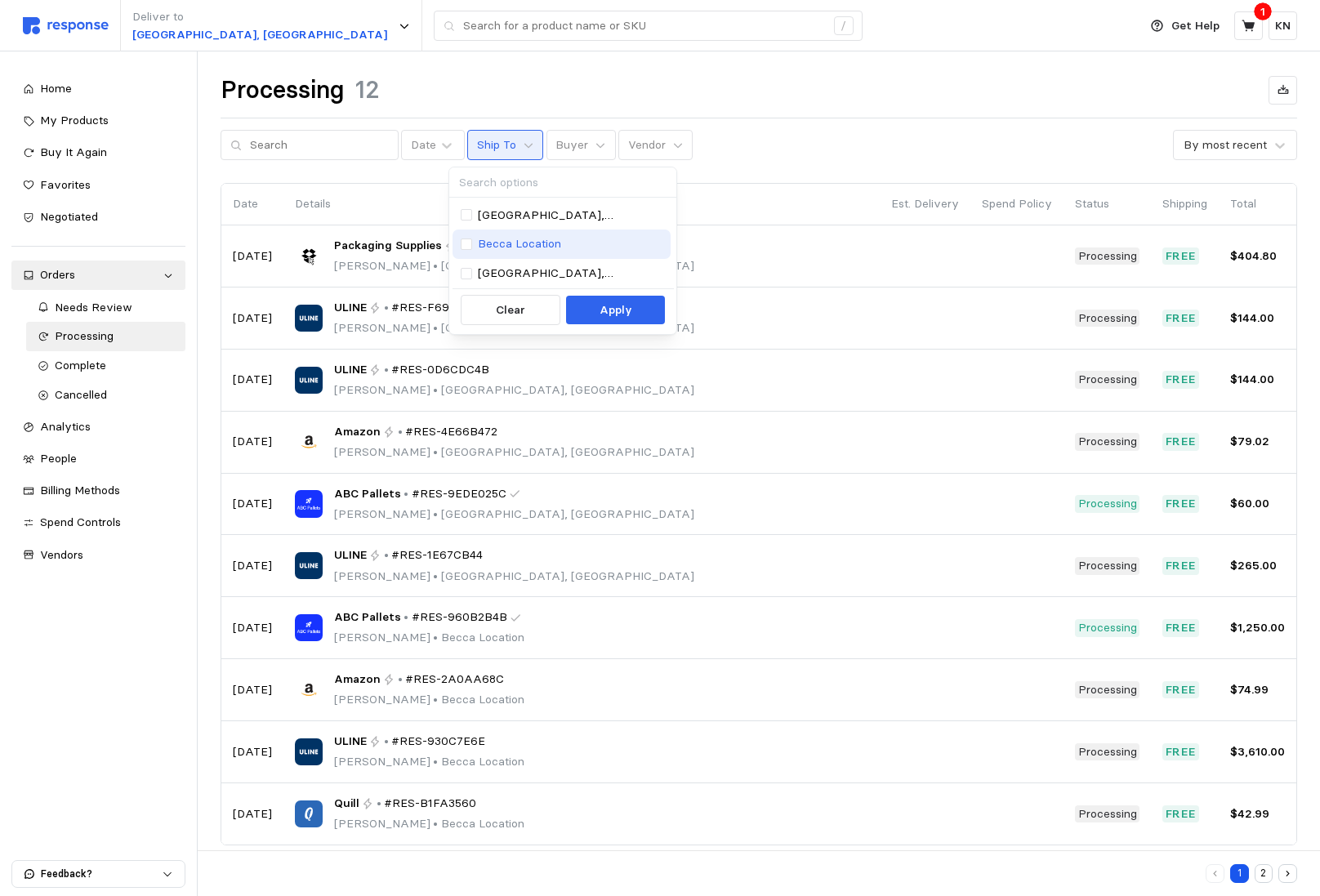
click at [515, 243] on p "Becca Location" at bounding box center [520, 244] width 83 height 18
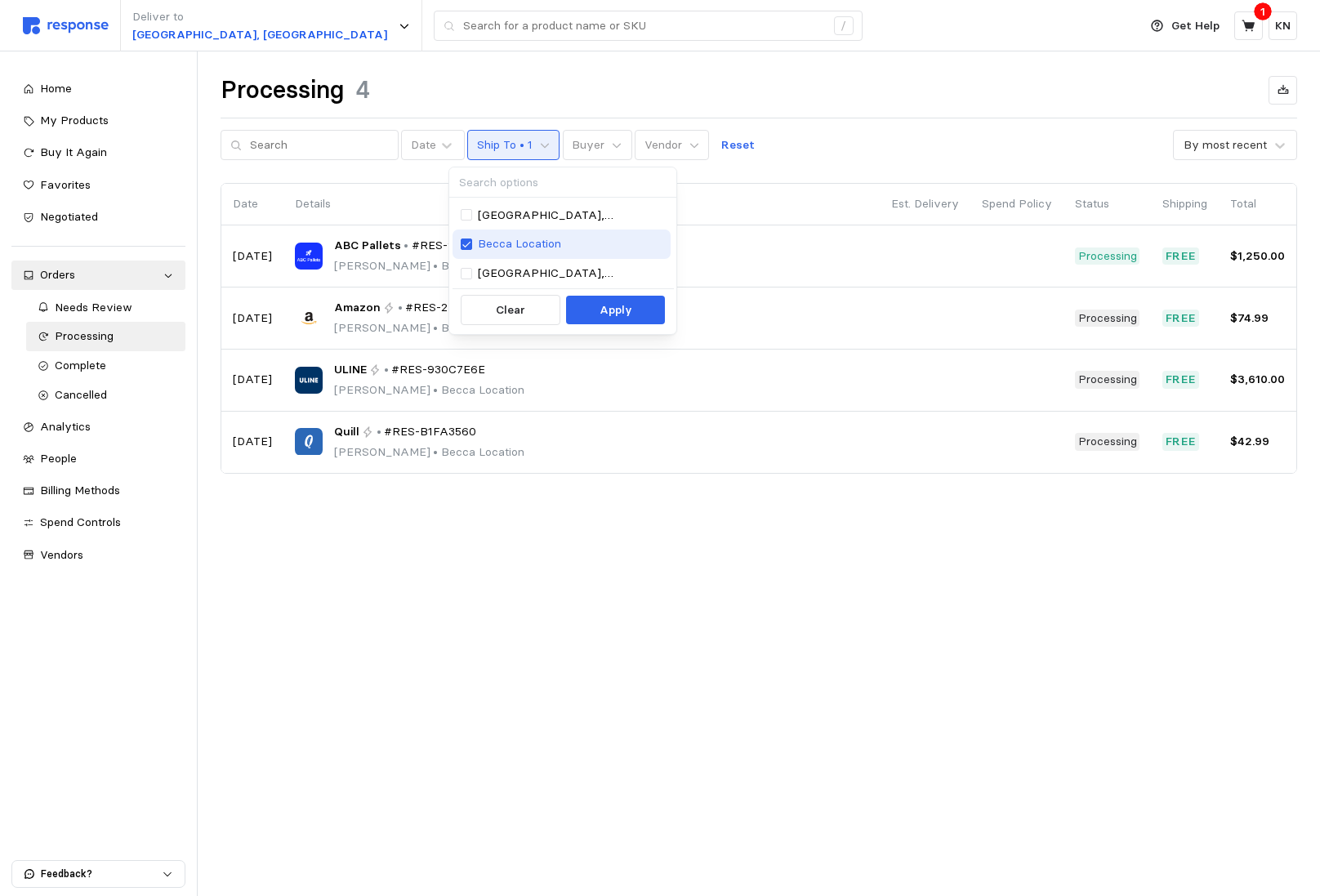
click at [514, 243] on p "Becca Location" at bounding box center [520, 244] width 83 height 18
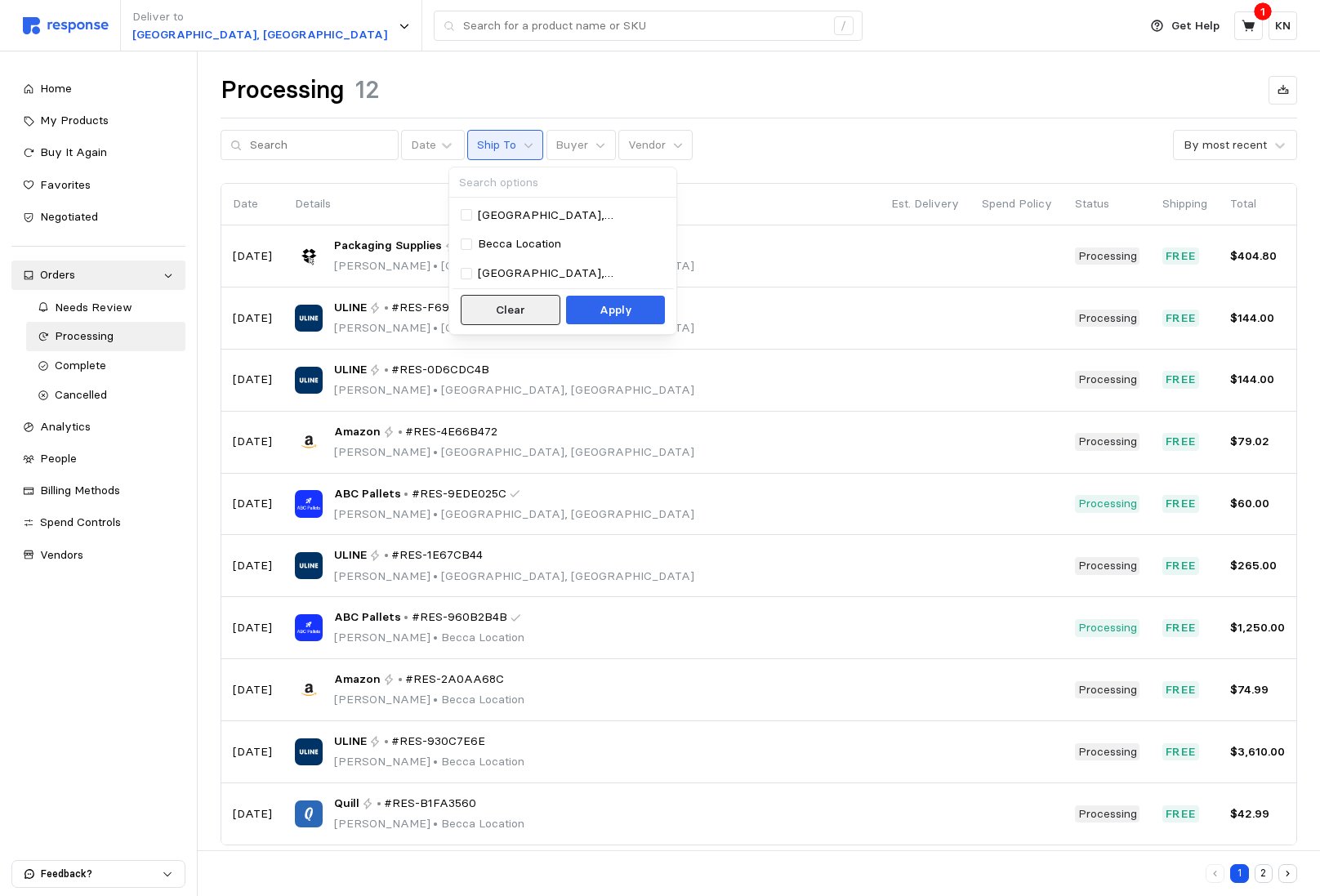
click at [525, 307] on p "Clear" at bounding box center [510, 311] width 30 height 18
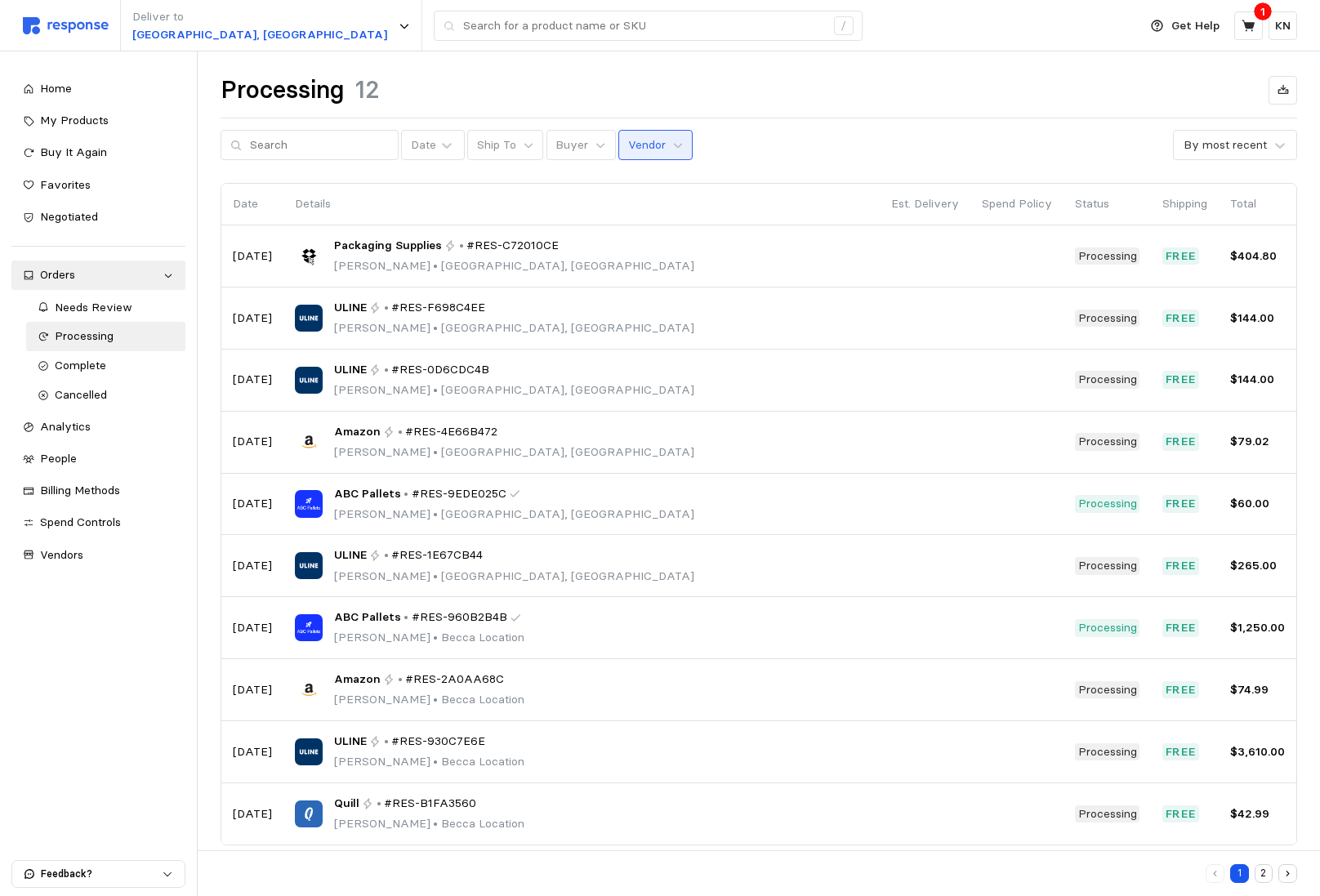
click at [620, 158] on button "Vendor" at bounding box center [656, 145] width 74 height 31
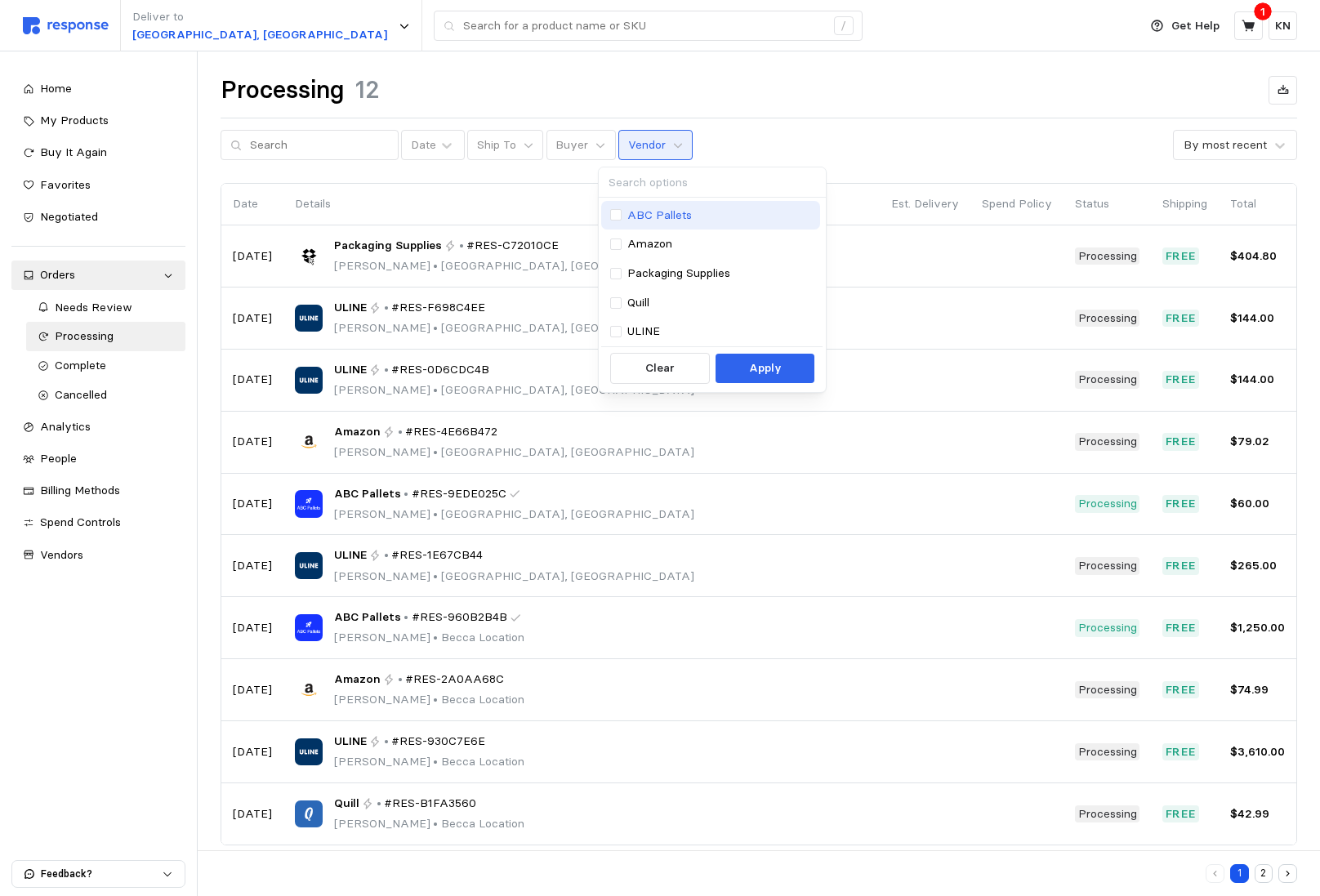
click at [641, 214] on p "ABC Pallets" at bounding box center [660, 216] width 64 height 18
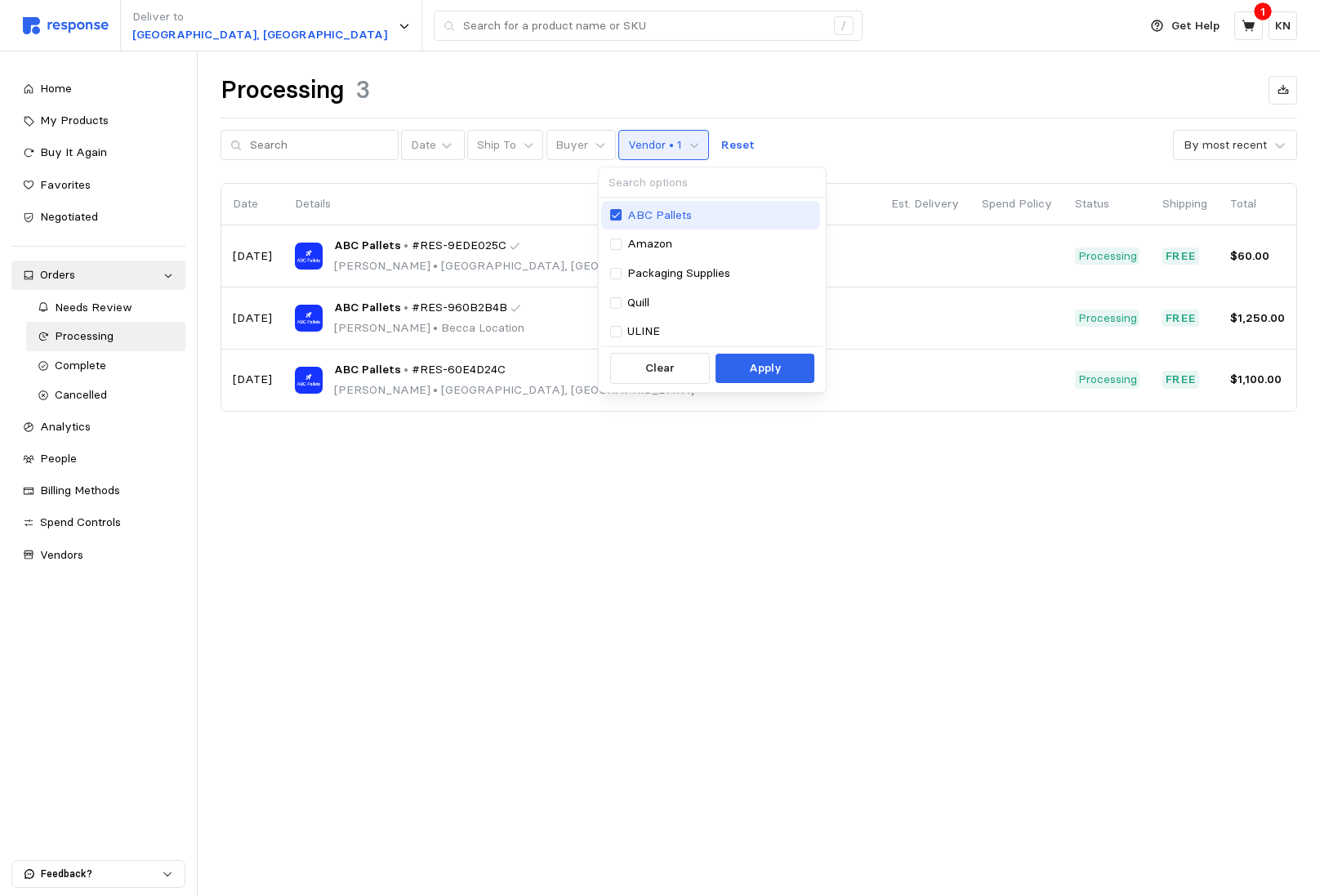
click at [641, 214] on p "ABC Pallets" at bounding box center [660, 216] width 64 height 18
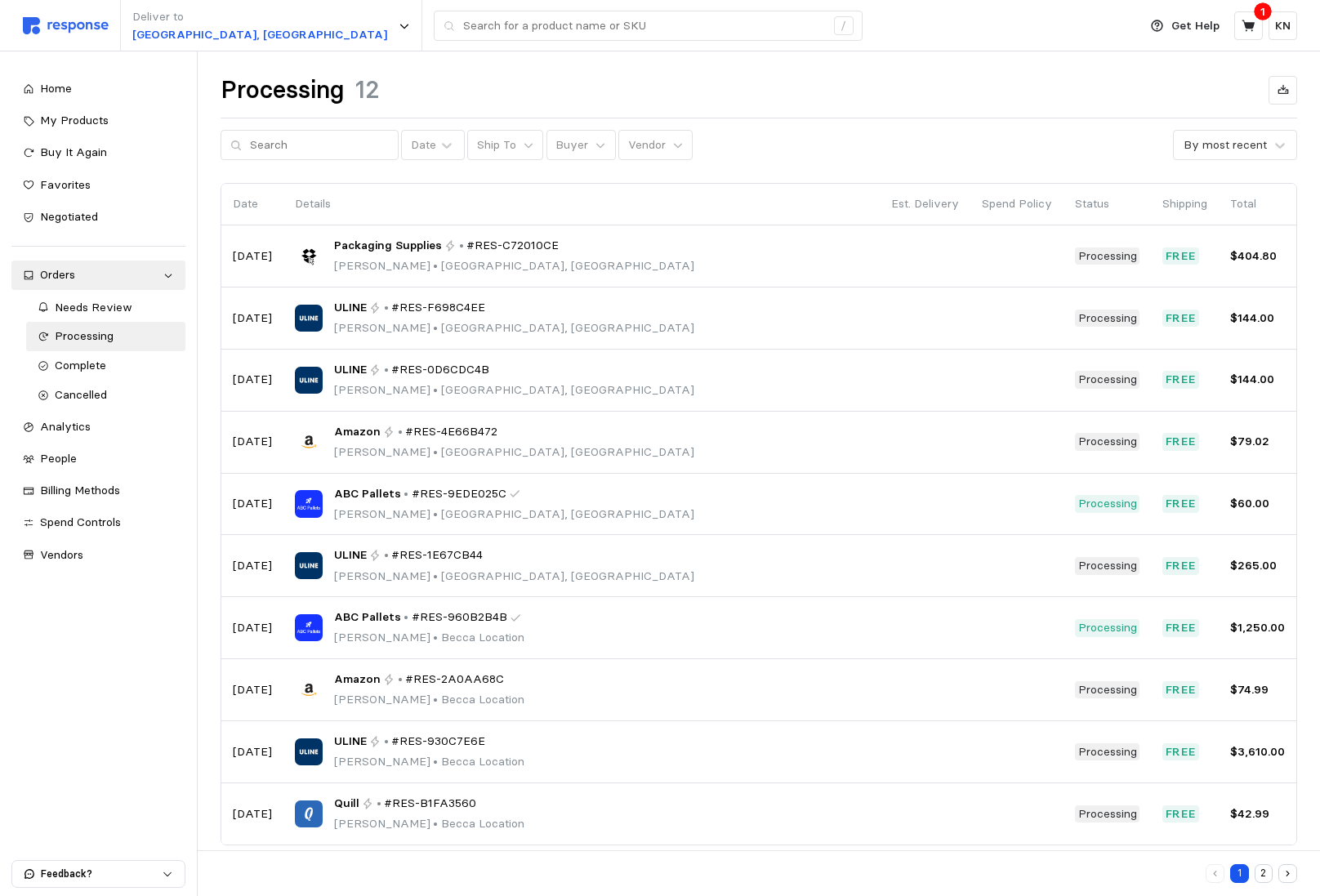
click at [732, 153] on div "Date Ship To Buyer Vendor By most recent" at bounding box center [759, 145] width 1077 height 31
click at [85, 544] on link "Vendors" at bounding box center [98, 555] width 174 height 30
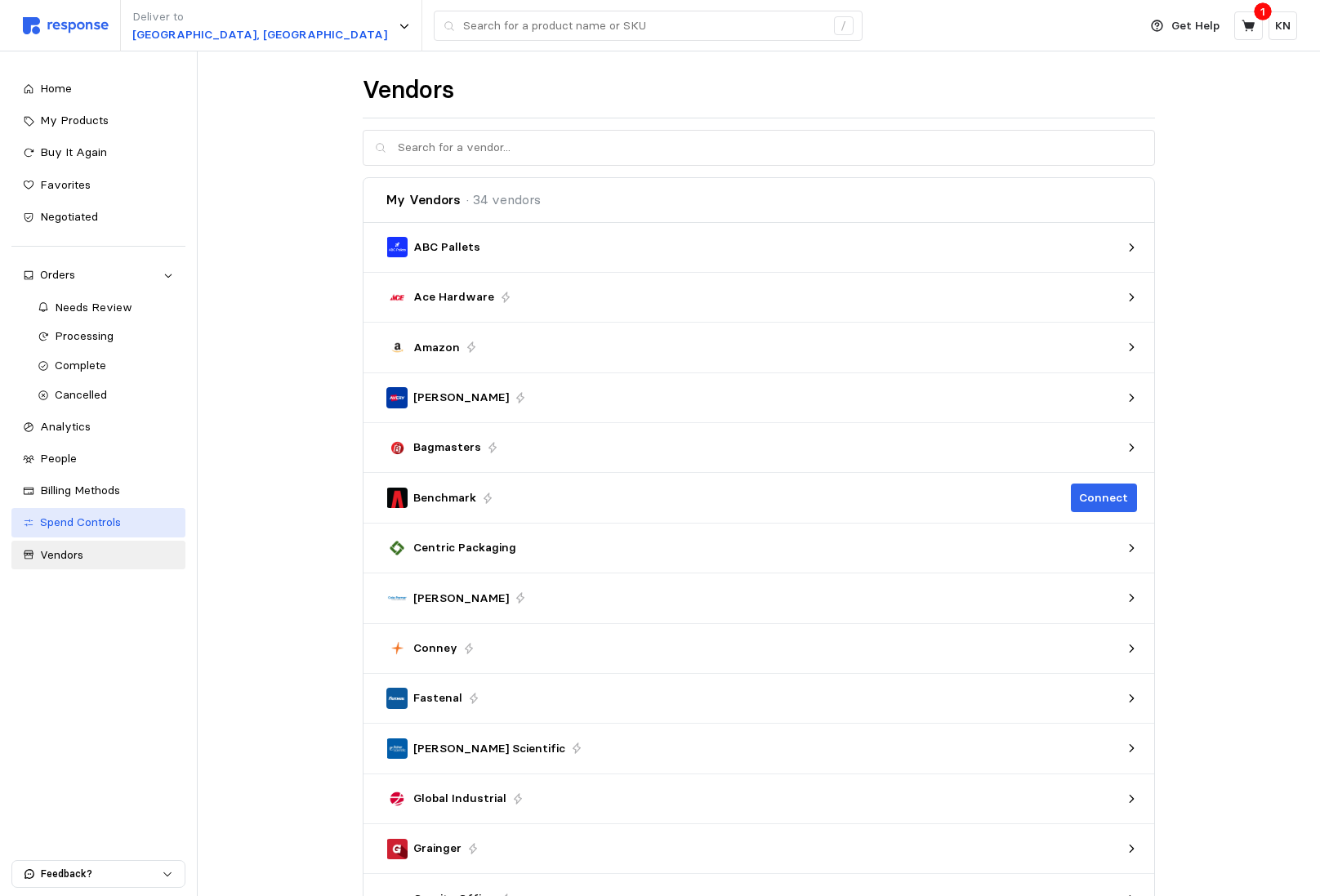
click at [145, 518] on div "Spend Controls" at bounding box center [107, 523] width 134 height 18
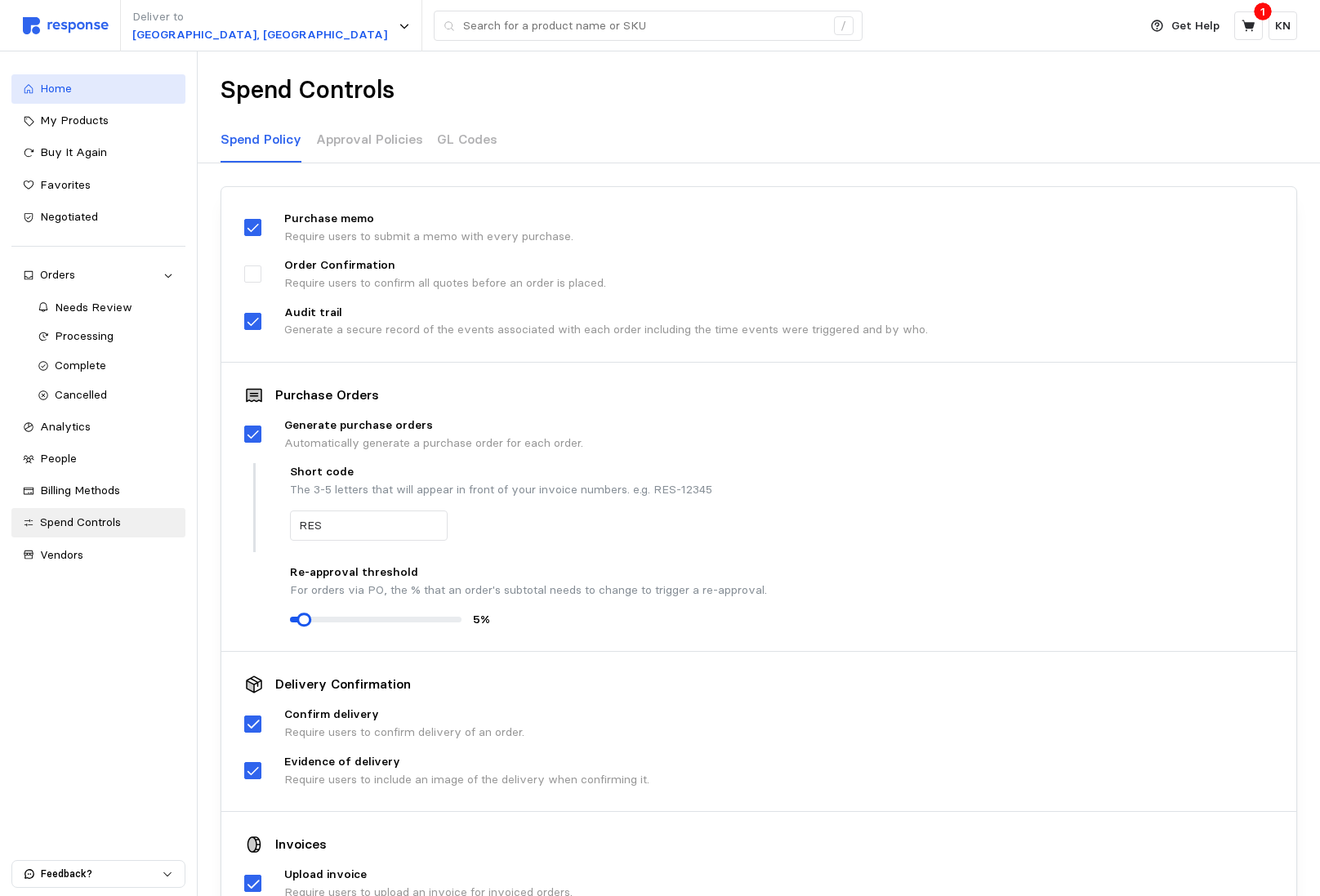
click at [101, 98] on link "Home" at bounding box center [98, 89] width 174 height 30
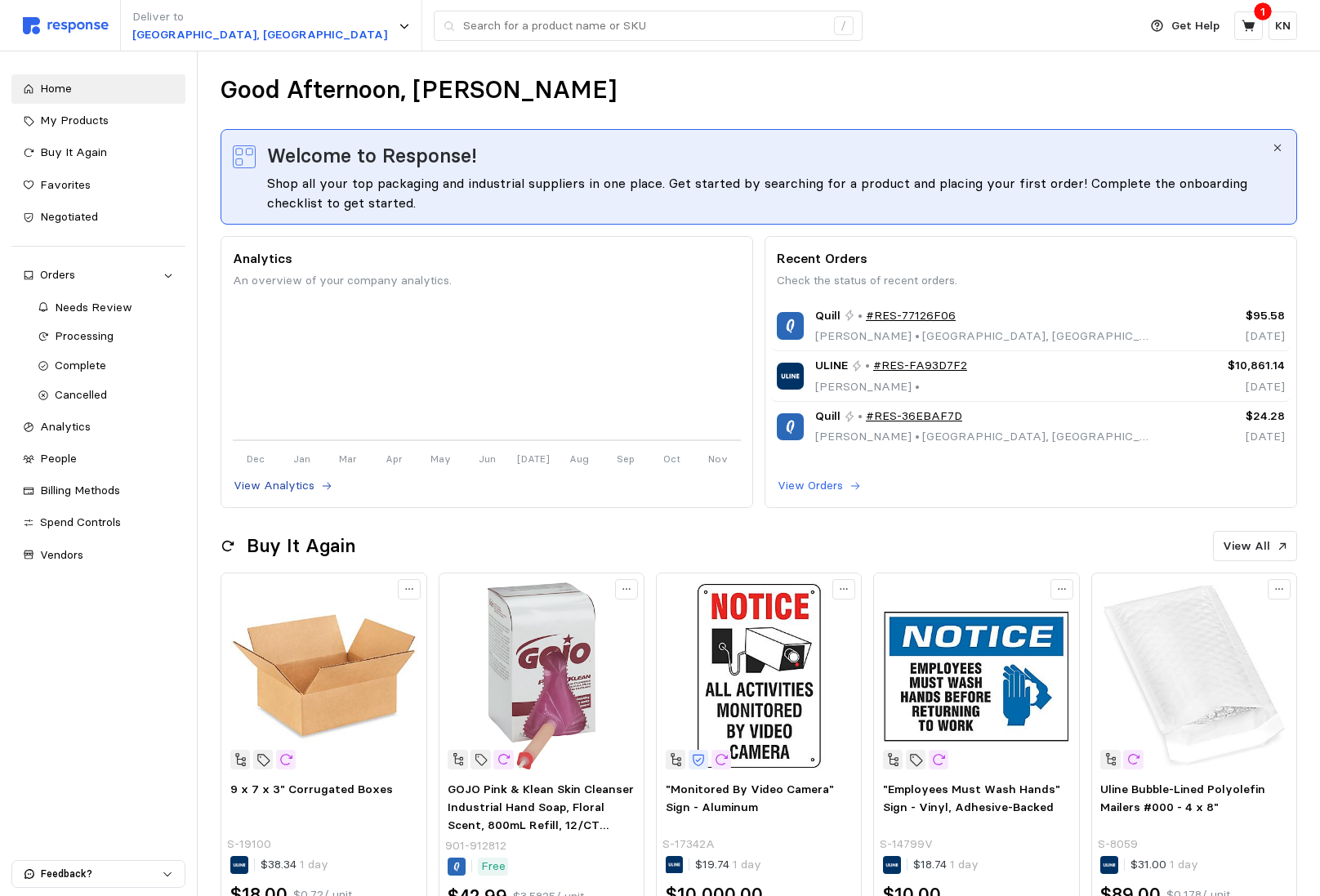
click at [281, 486] on p "View Analytics" at bounding box center [275, 486] width 81 height 18
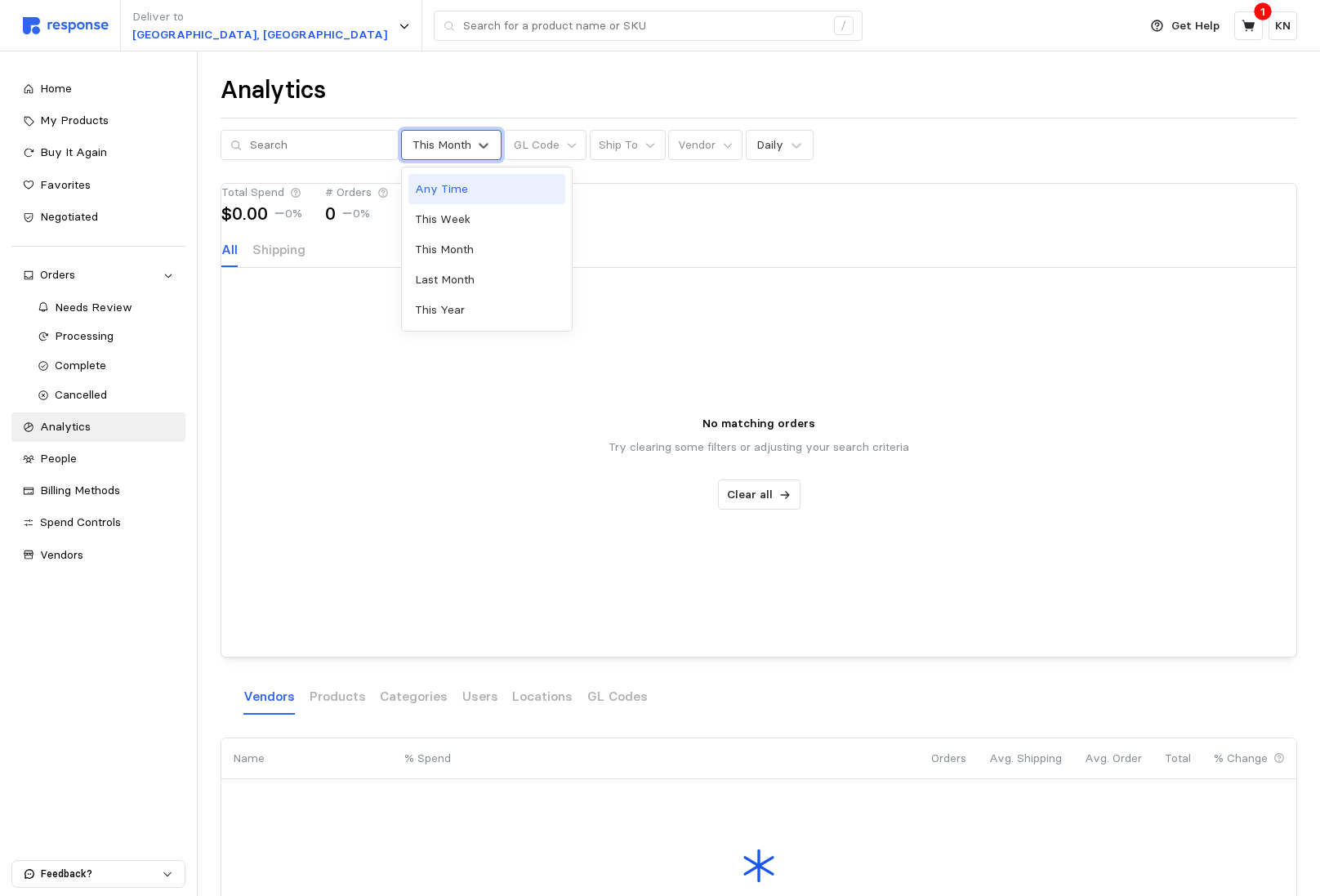
click at [442, 151] on div "This Month" at bounding box center [442, 145] width 59 height 17
click at [451, 296] on div "This Year" at bounding box center [487, 309] width 157 height 30
click at [437, 128] on div "Analytics This Year GL Code Ship To Vendor Daily Reset" at bounding box center [759, 117] width 1077 height 86
click at [437, 143] on div "This Year" at bounding box center [437, 145] width 50 height 17
click at [444, 269] on div "Last Month" at bounding box center [487, 279] width 157 height 30
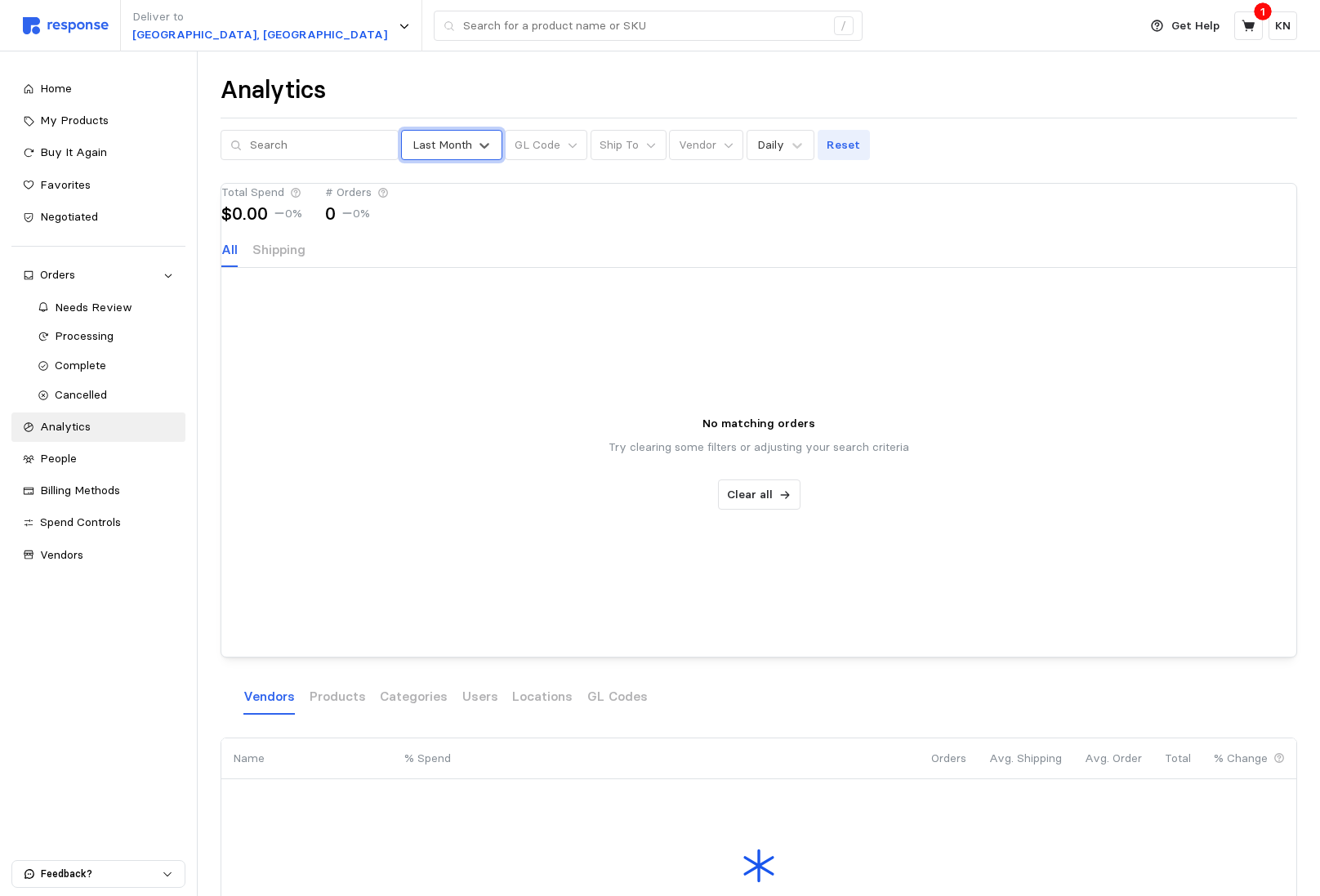
click at [827, 145] on p "Reset" at bounding box center [843, 145] width 33 height 18
click at [97, 340] on span "Processing" at bounding box center [84, 336] width 59 height 14
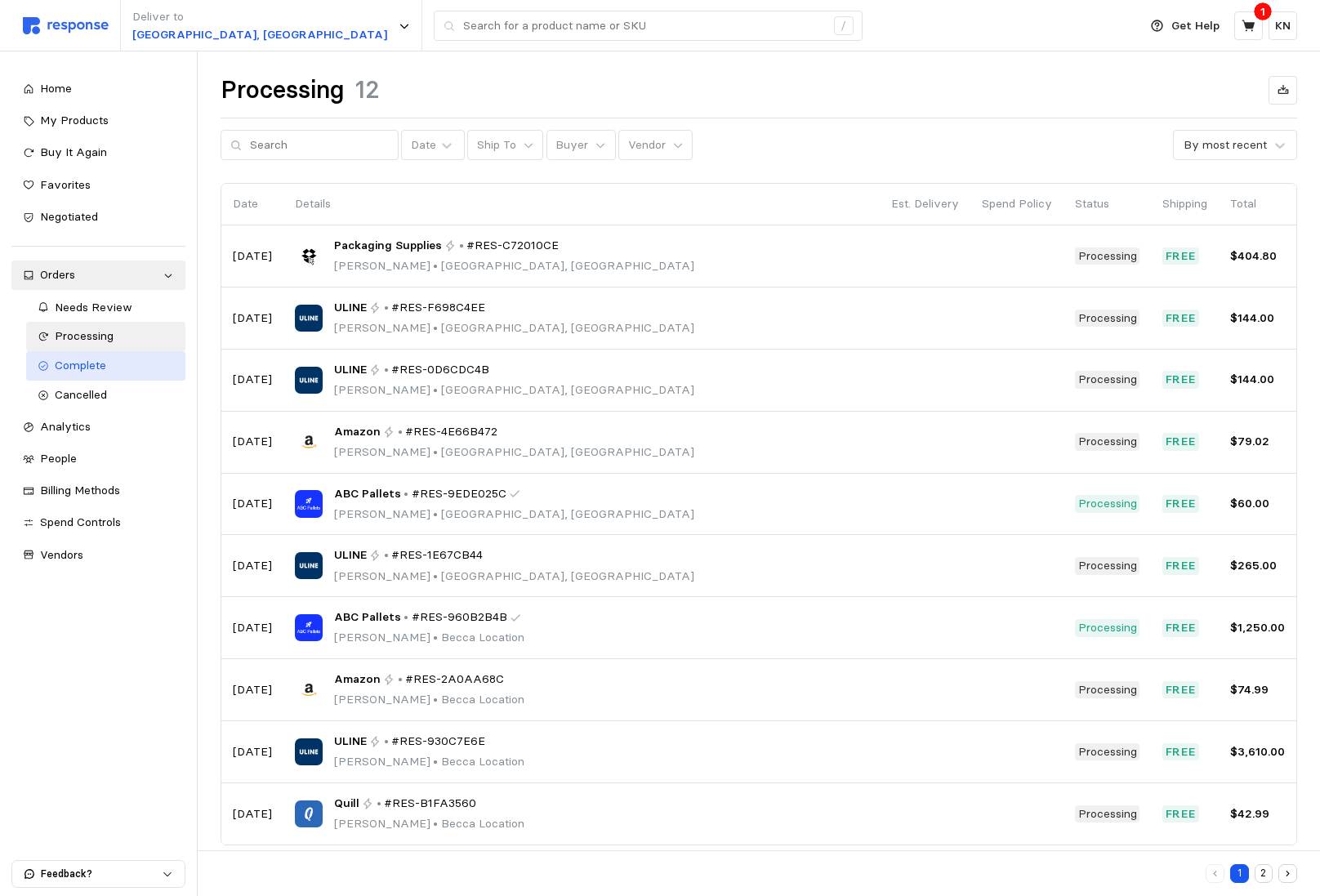
click at [105, 369] on span "Complete" at bounding box center [80, 365] width 51 height 14
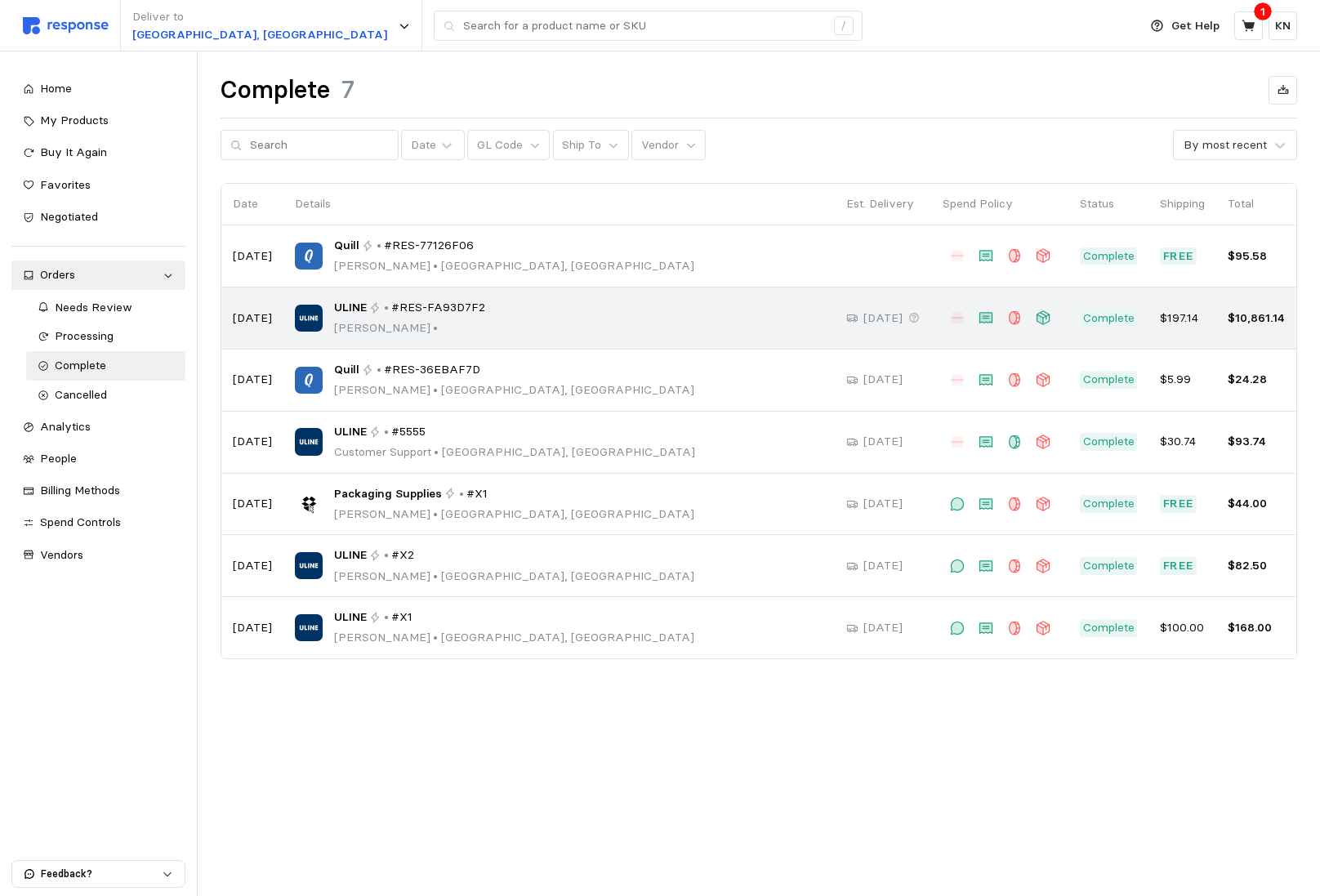
click at [714, 331] on div "ULINE • #RES-FA93D7F2 [PERSON_NAME] •" at bounding box center [558, 318] width 529 height 39
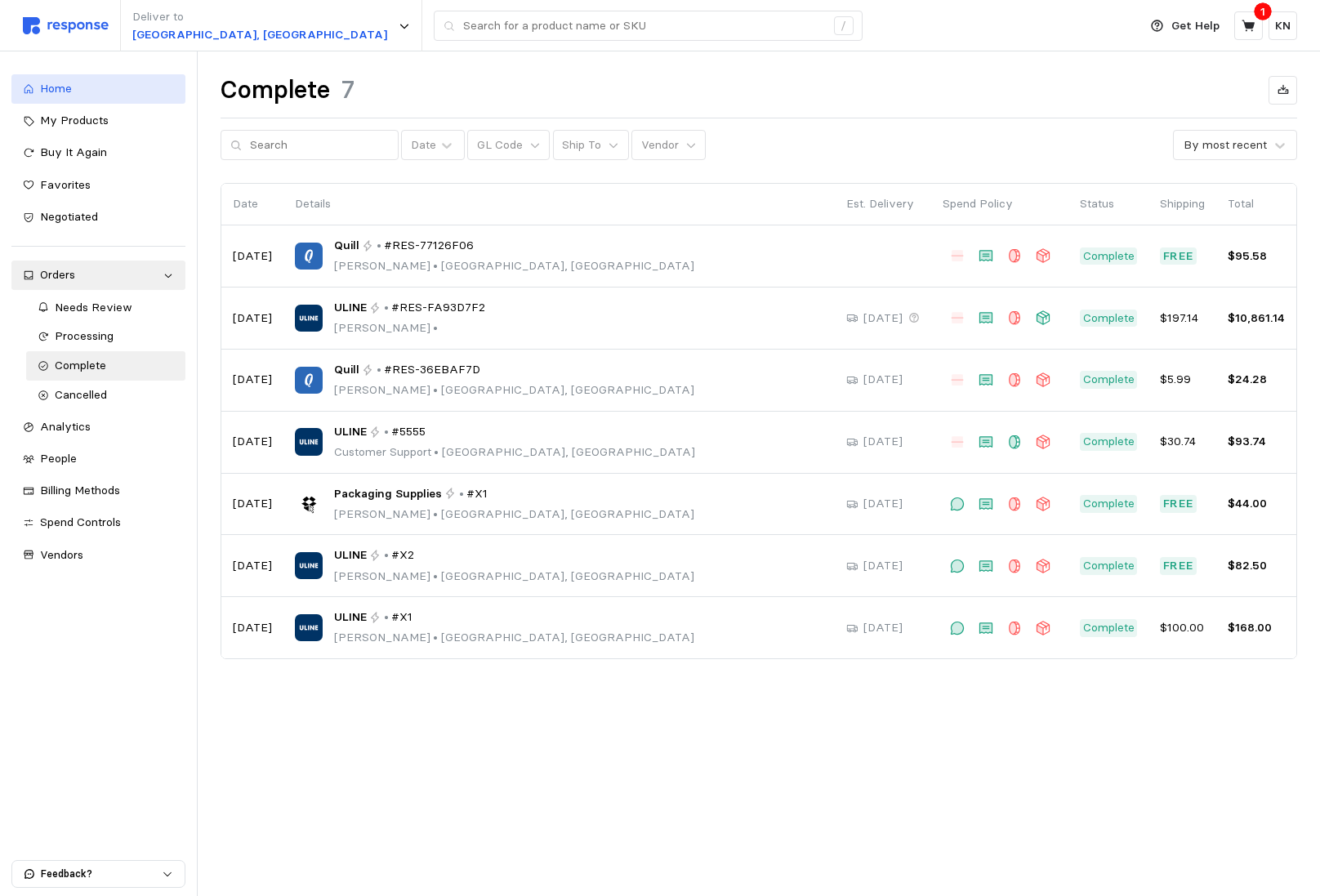
click at [132, 98] on div "Home" at bounding box center [107, 89] width 134 height 18
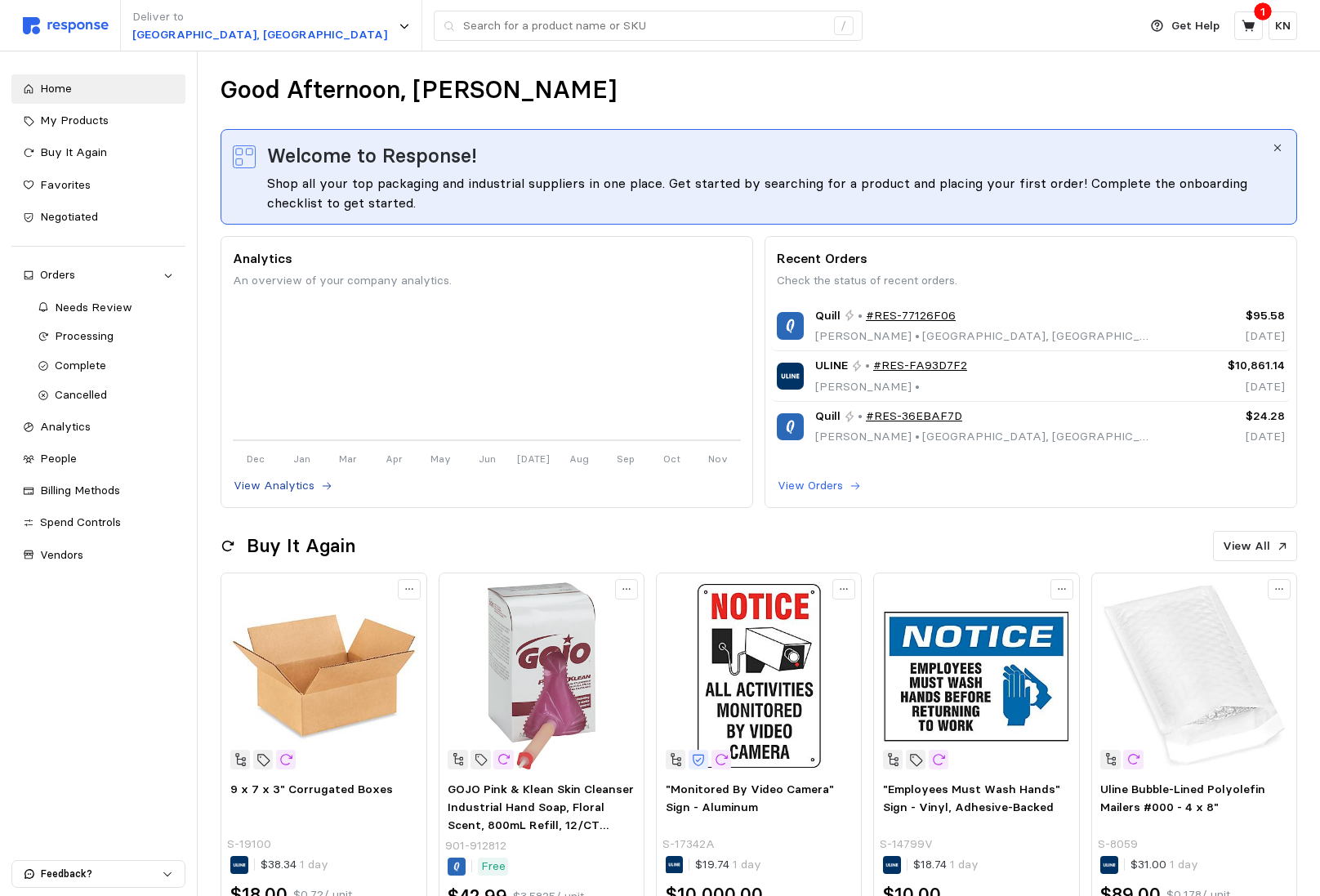
click at [297, 489] on p "View Analytics" at bounding box center [275, 486] width 81 height 18
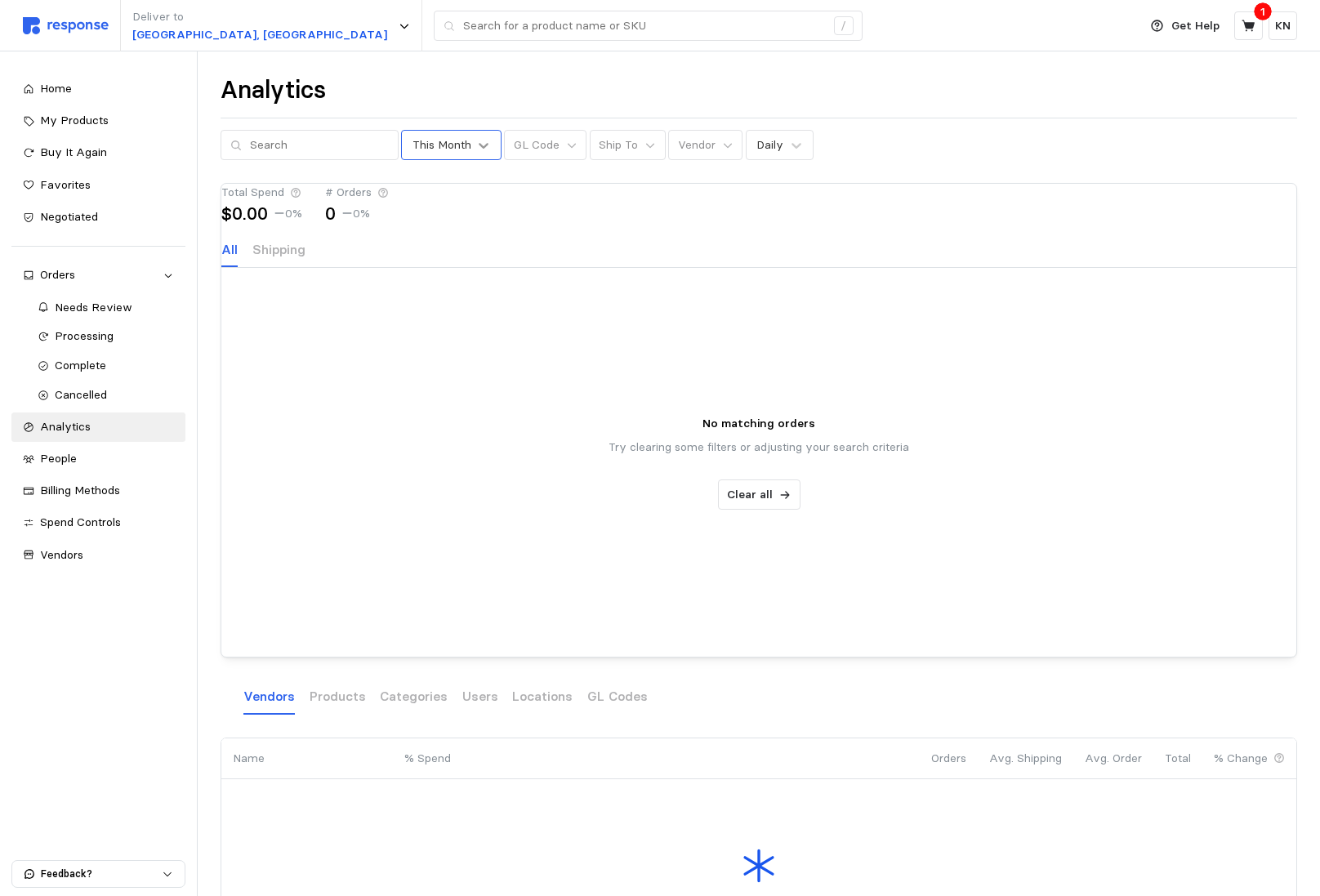
click at [475, 149] on icon at bounding box center [483, 145] width 16 height 16
click at [491, 308] on div "This Year" at bounding box center [487, 309] width 157 height 30
click at [817, 139] on p "Reset" at bounding box center [833, 145] width 33 height 18
click at [133, 396] on div "Cancelled" at bounding box center [115, 396] width 120 height 18
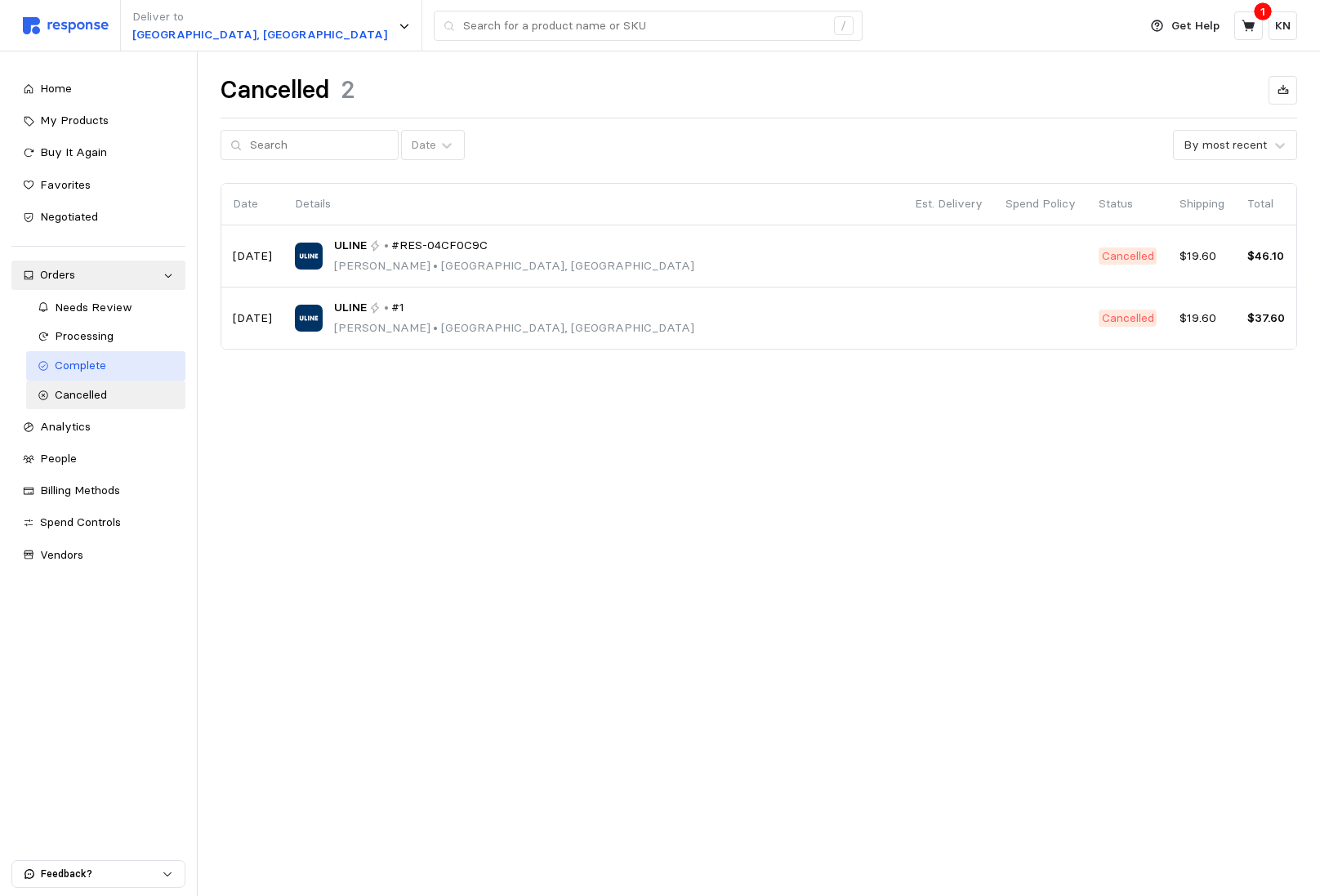
click at [125, 368] on div "Complete" at bounding box center [115, 366] width 120 height 18
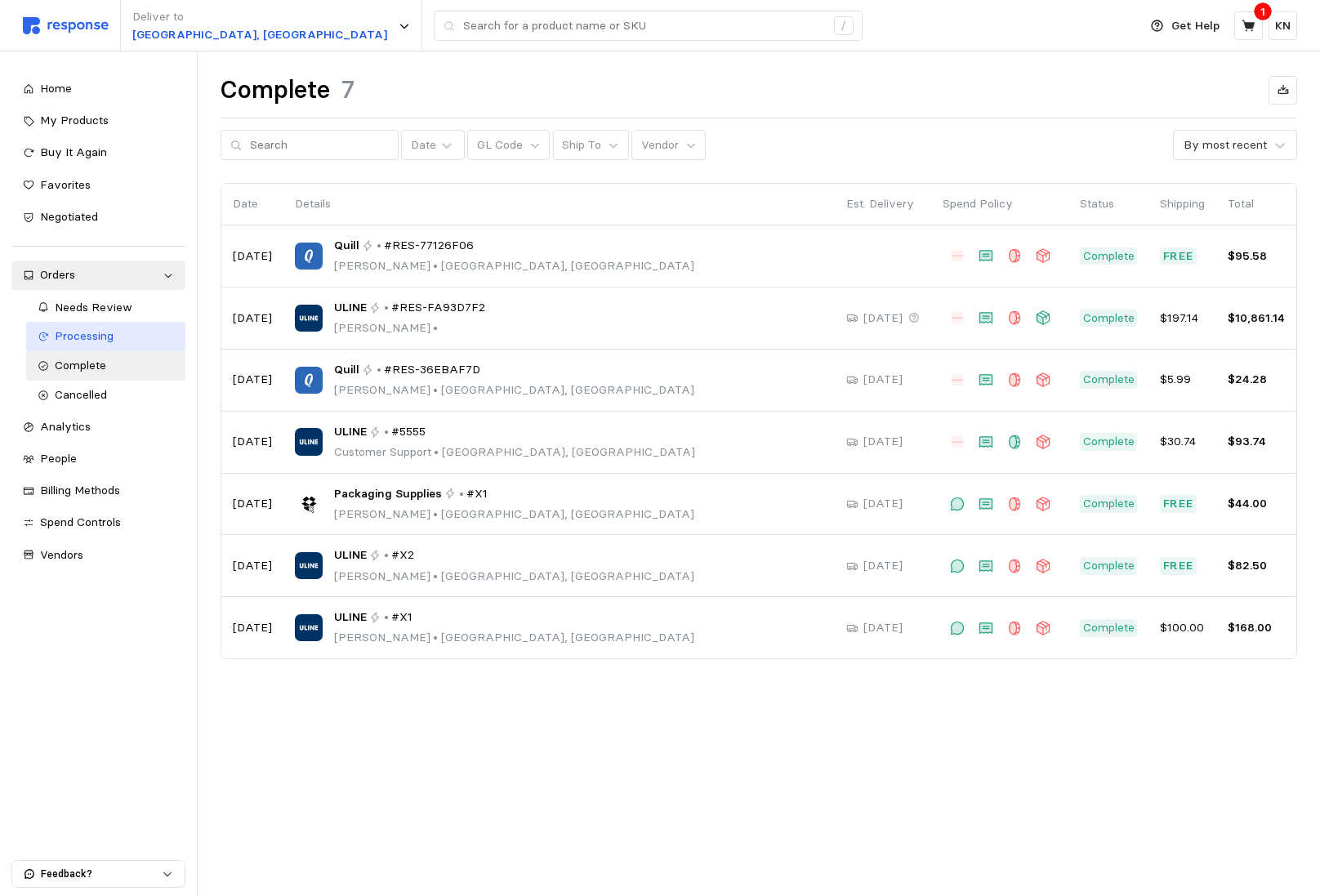
click at [122, 347] on link "Processing" at bounding box center [106, 336] width 160 height 30
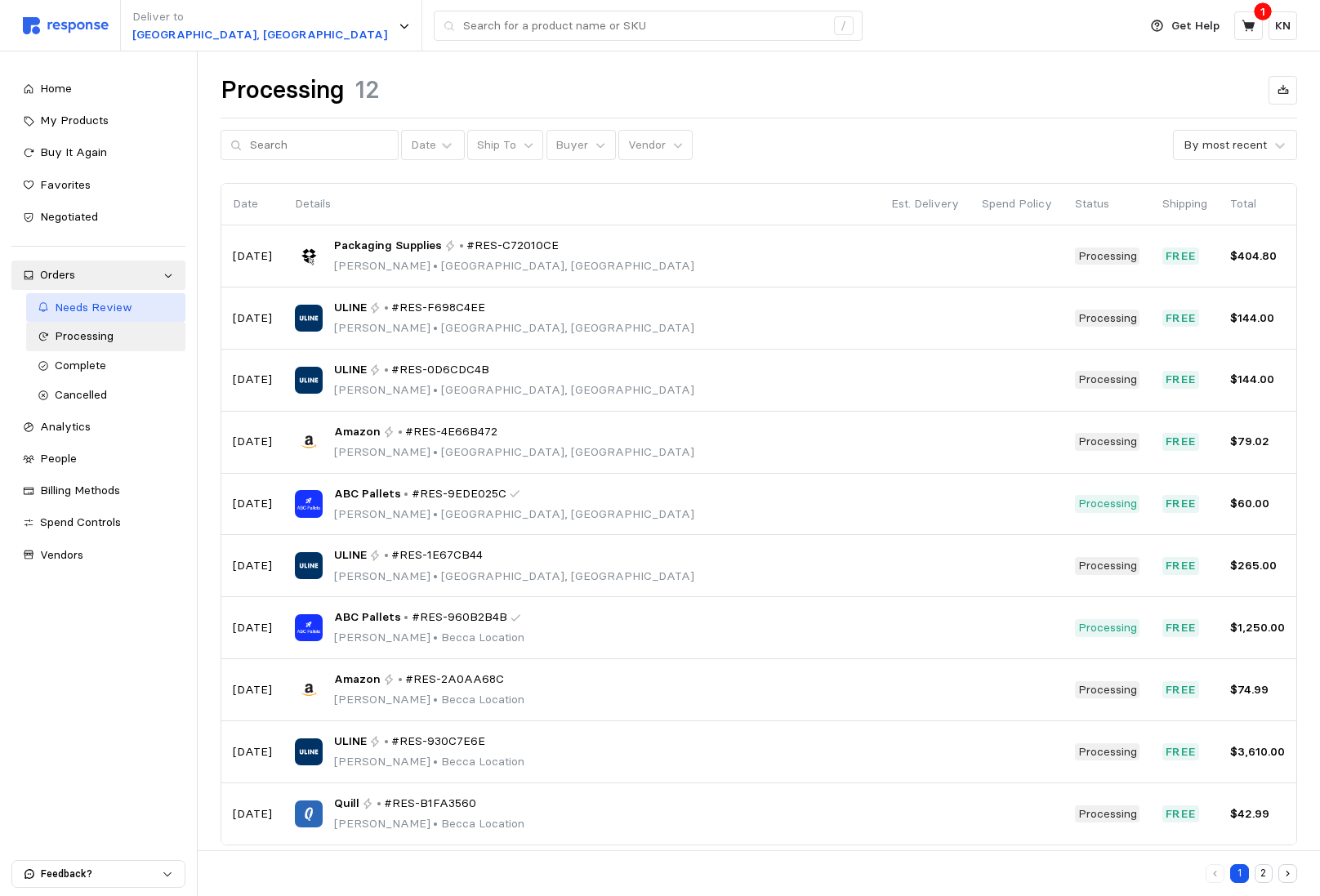
click at [124, 319] on link "Needs Review" at bounding box center [106, 308] width 160 height 30
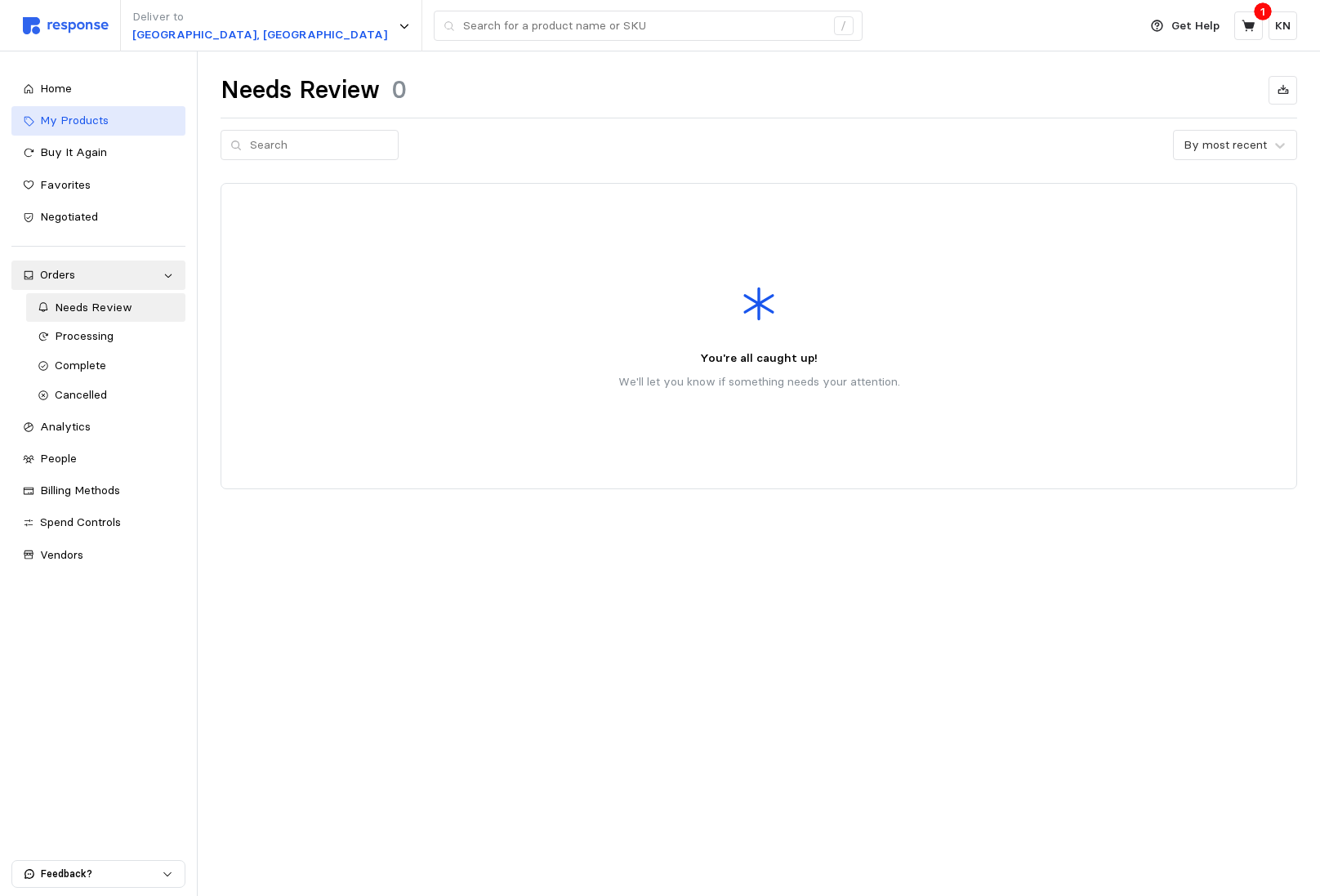
click at [126, 119] on div "My Products" at bounding box center [107, 121] width 134 height 18
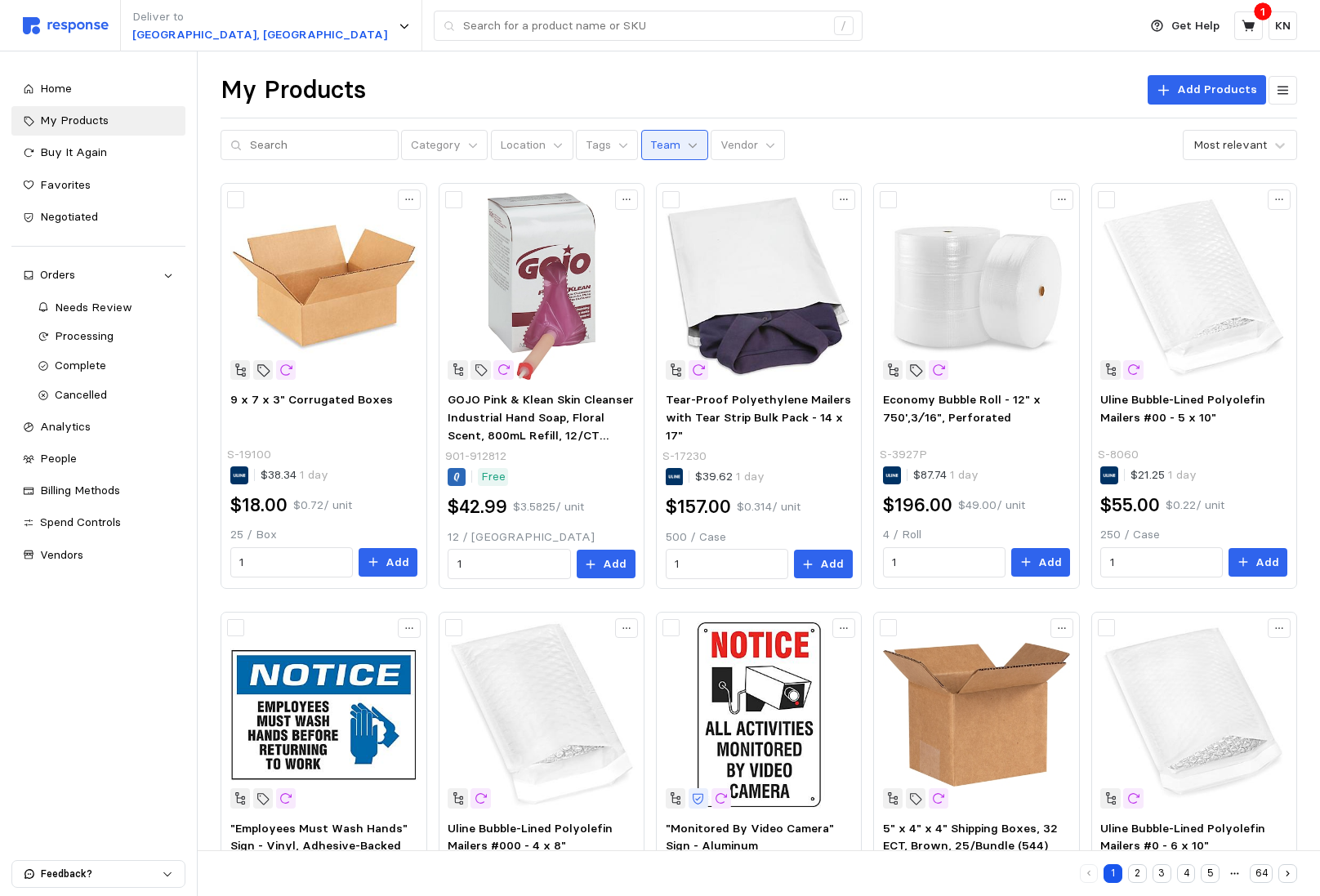
click at [688, 143] on icon at bounding box center [693, 145] width 12 height 12
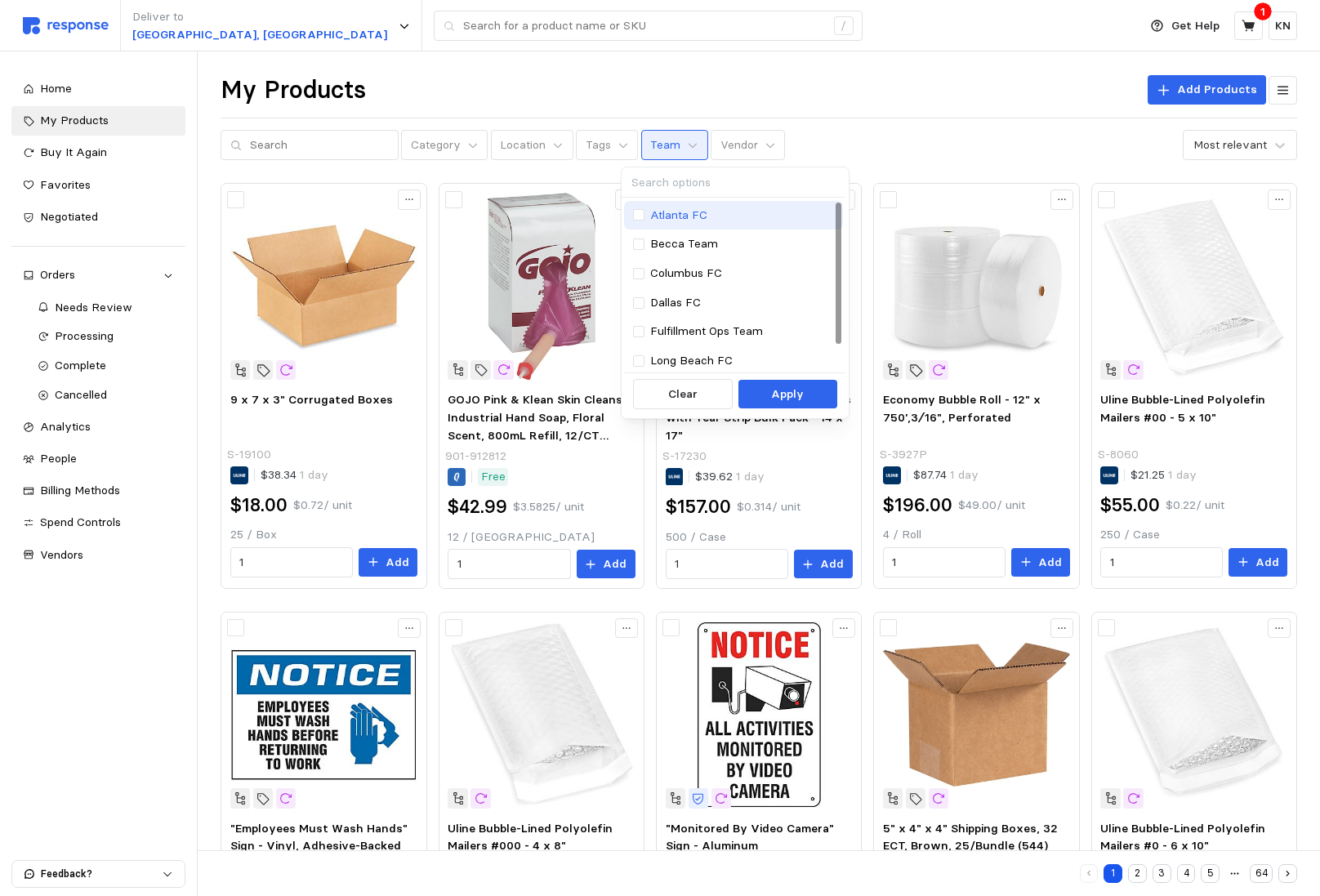
click at [670, 210] on p "Atlanta FC" at bounding box center [679, 216] width 57 height 18
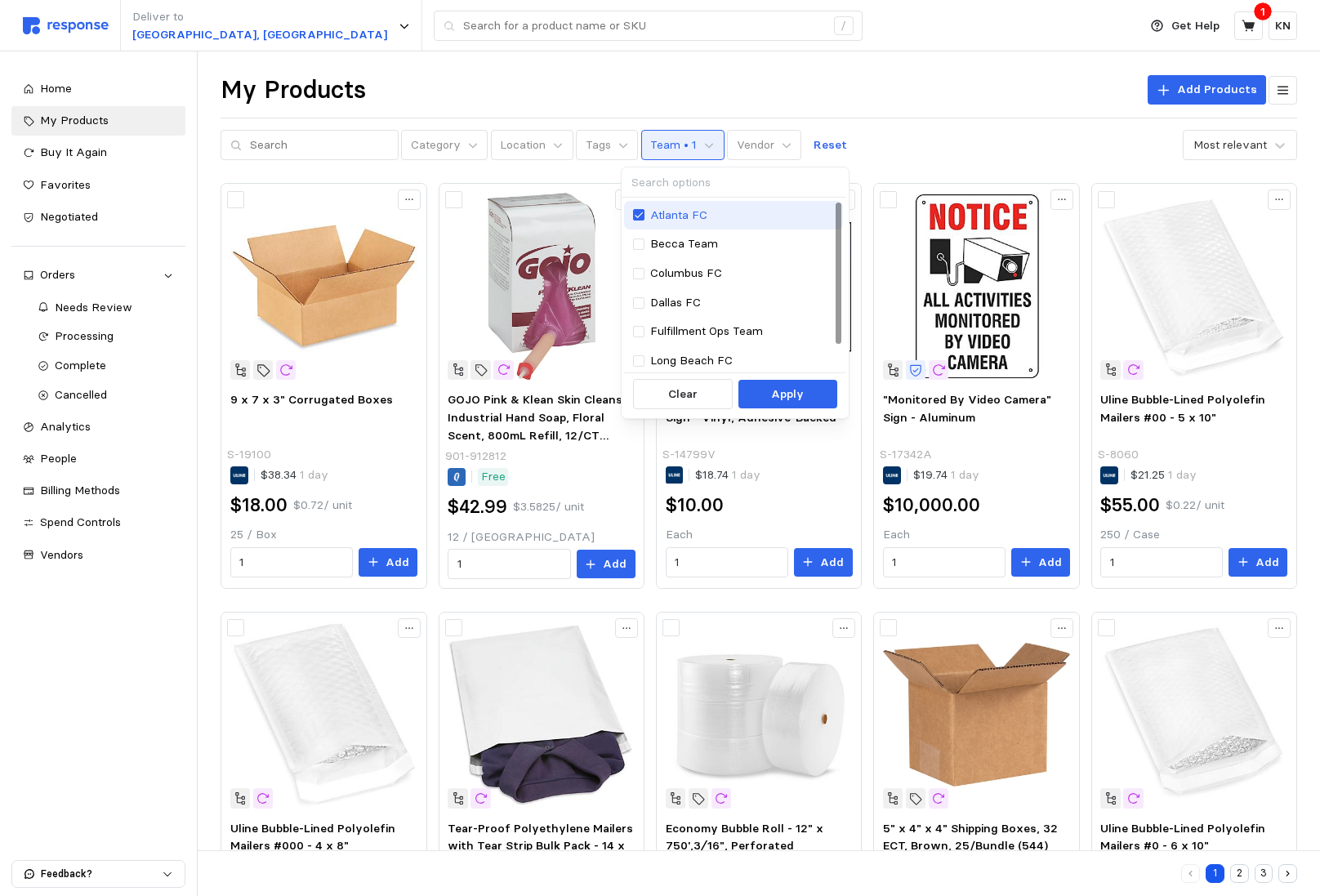
click at [671, 210] on p "Atlanta FC" at bounding box center [679, 216] width 57 height 18
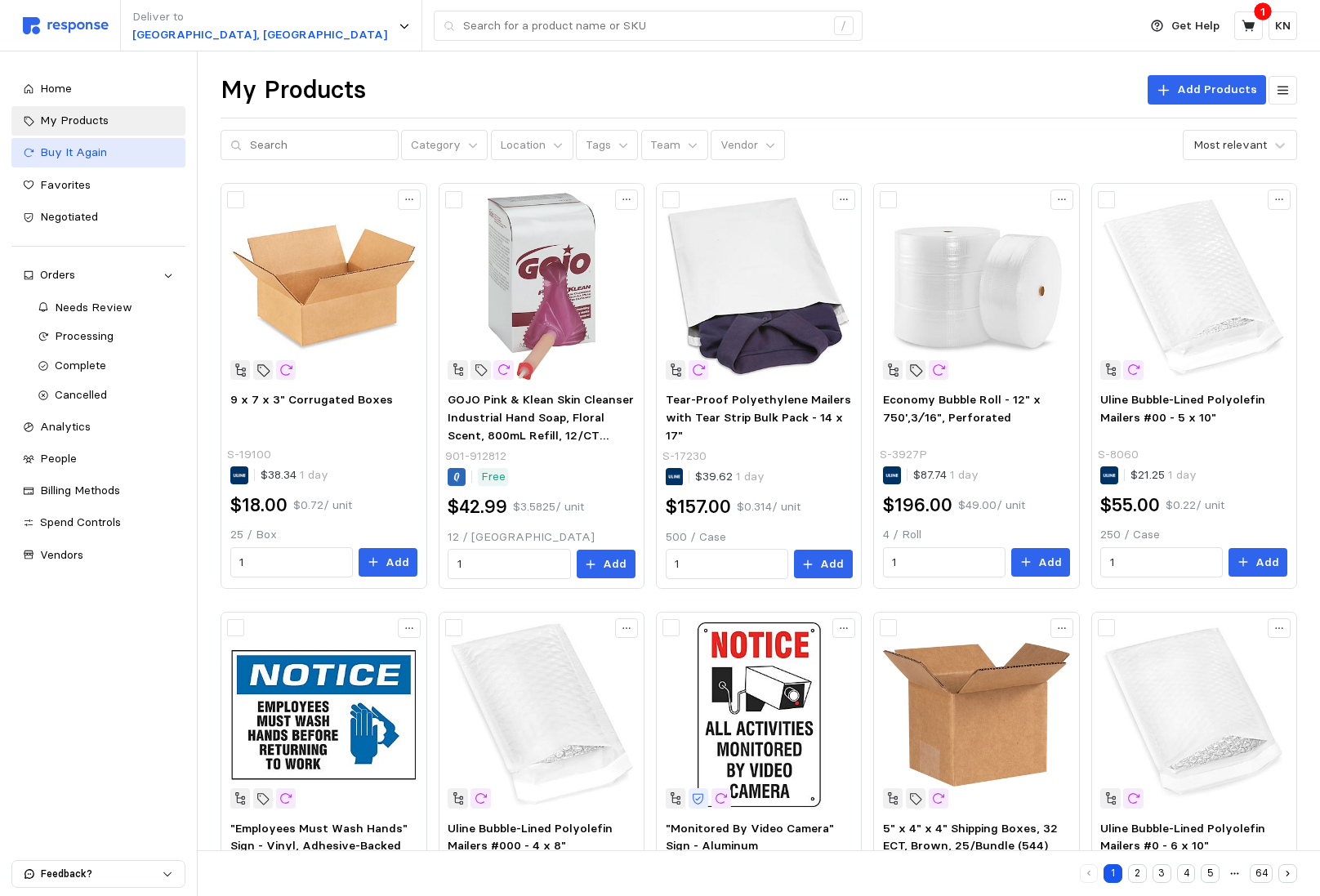
click at [124, 150] on div "Buy It Again" at bounding box center [107, 153] width 134 height 18
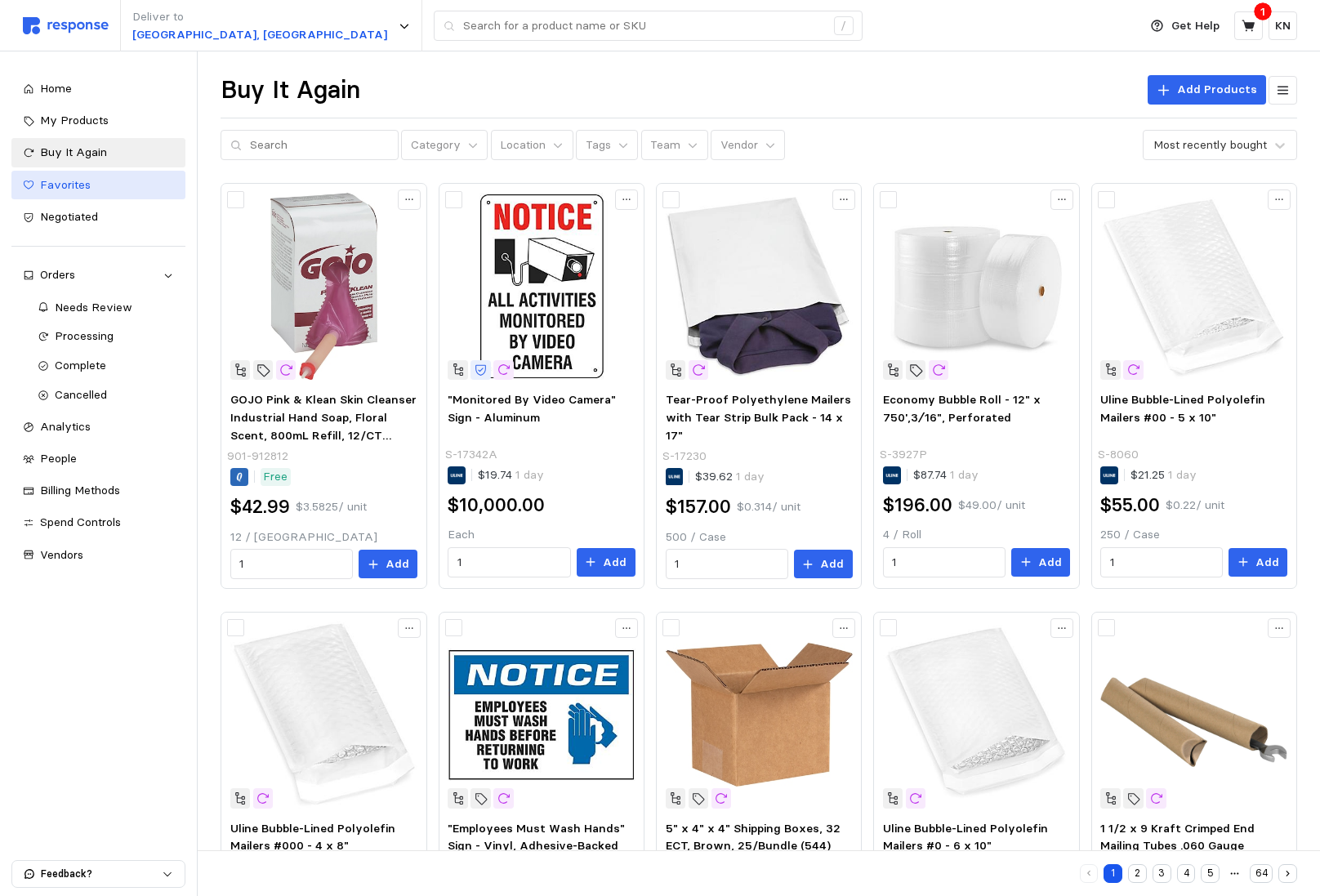
click at [101, 179] on div "Favorites" at bounding box center [107, 185] width 134 height 18
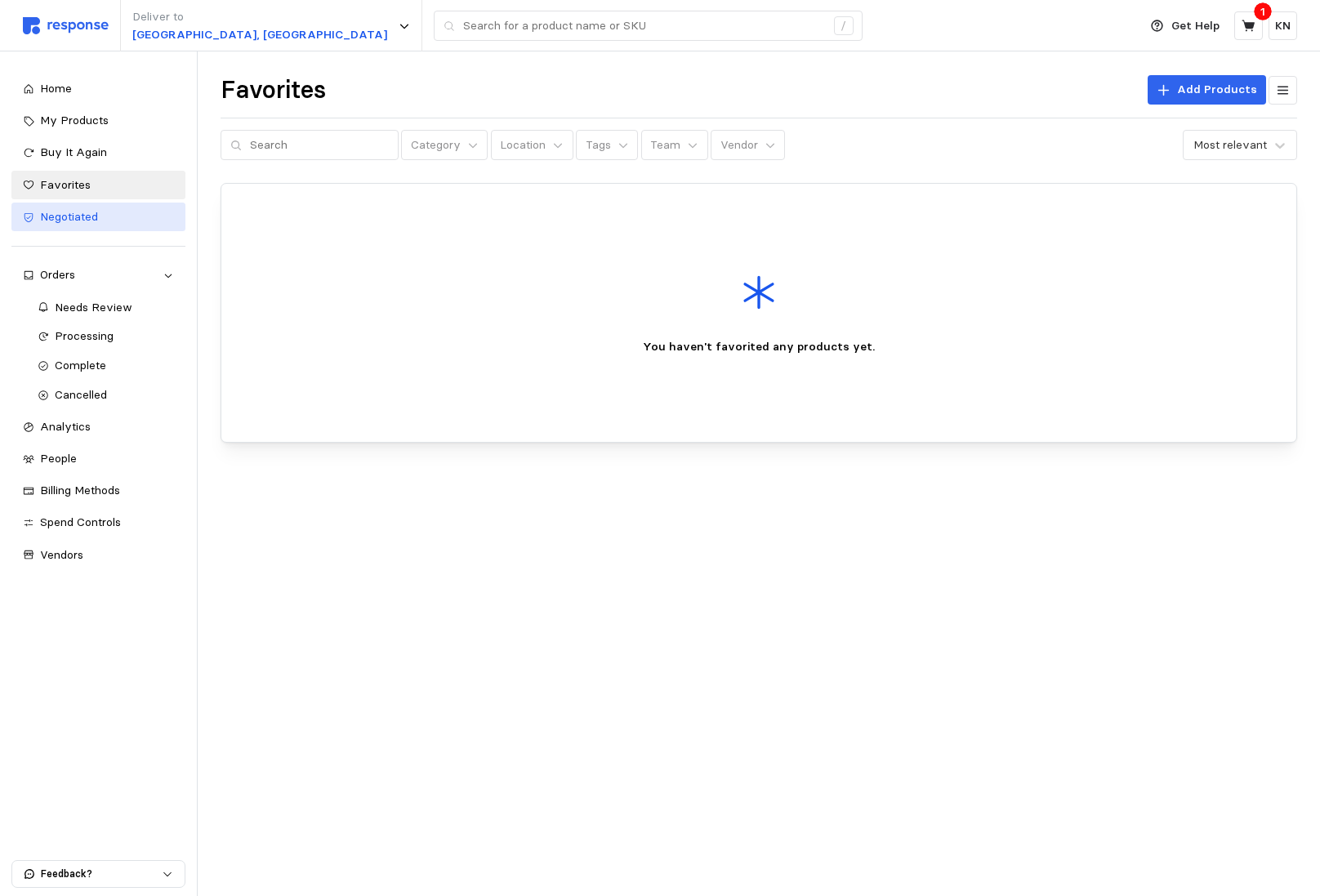
click at [98, 215] on div "Negotiated" at bounding box center [107, 218] width 134 height 18
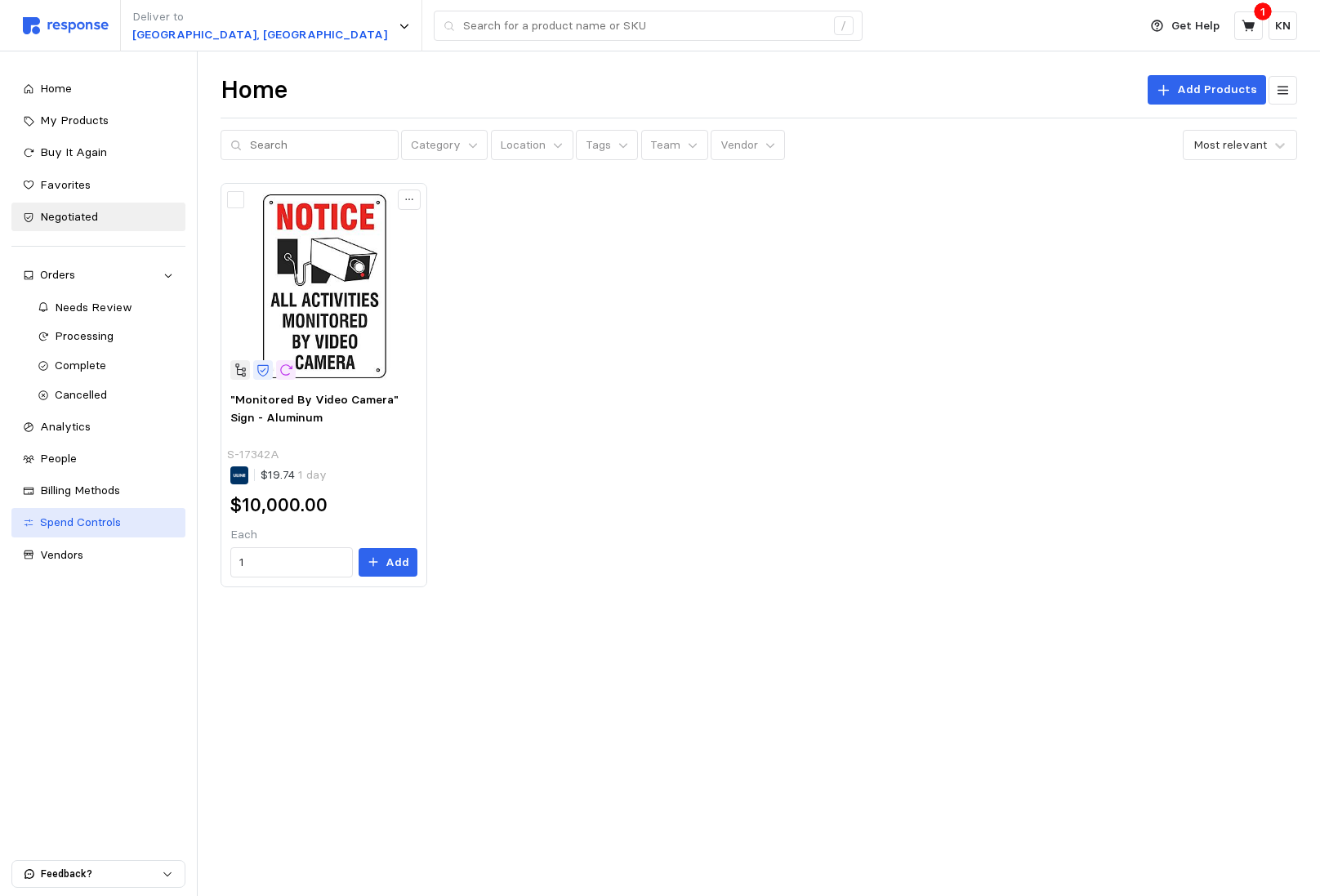
click at [131, 525] on div "Spend Controls" at bounding box center [107, 523] width 134 height 18
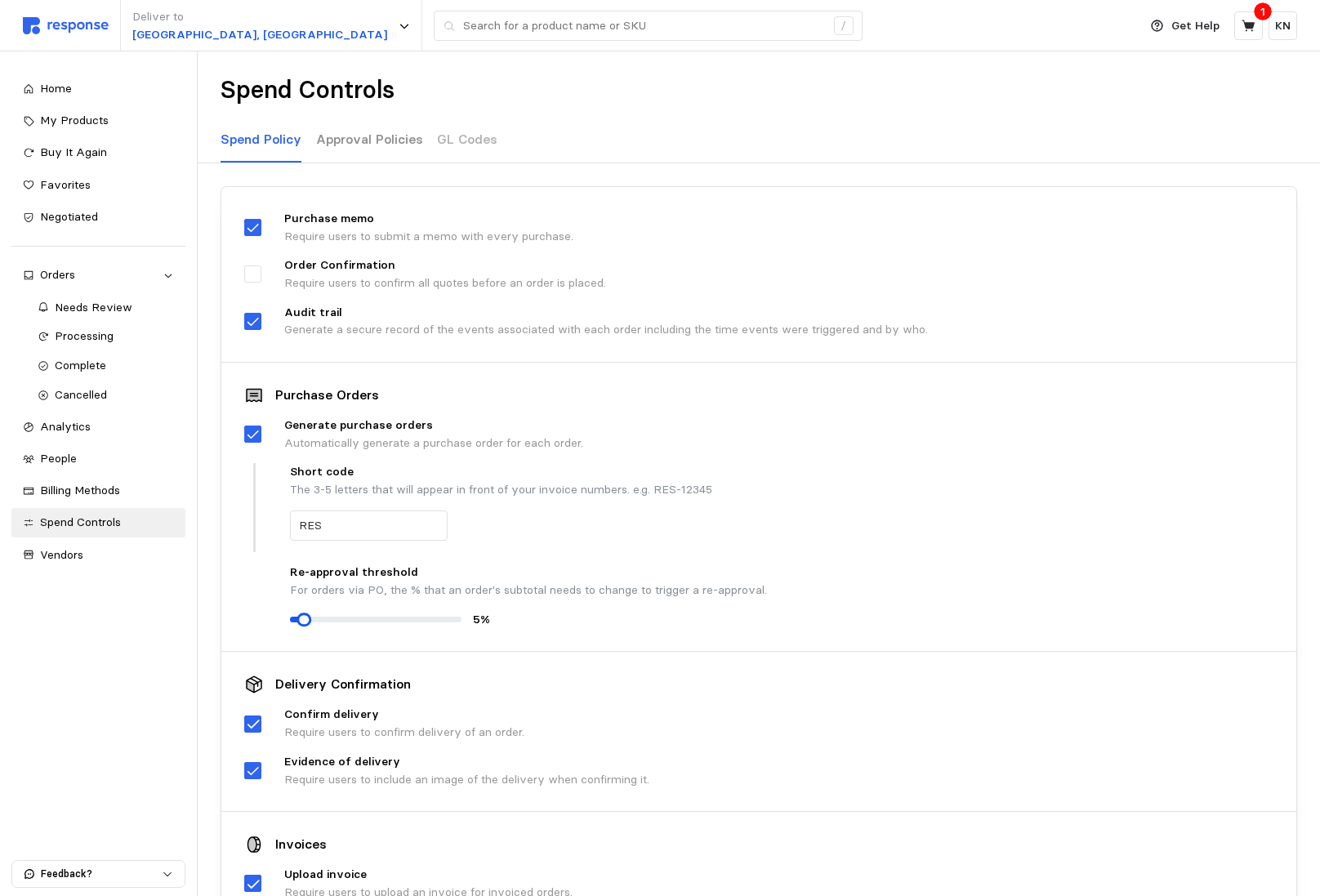
click at [379, 141] on p "Approval Policies" at bounding box center [370, 139] width 107 height 21
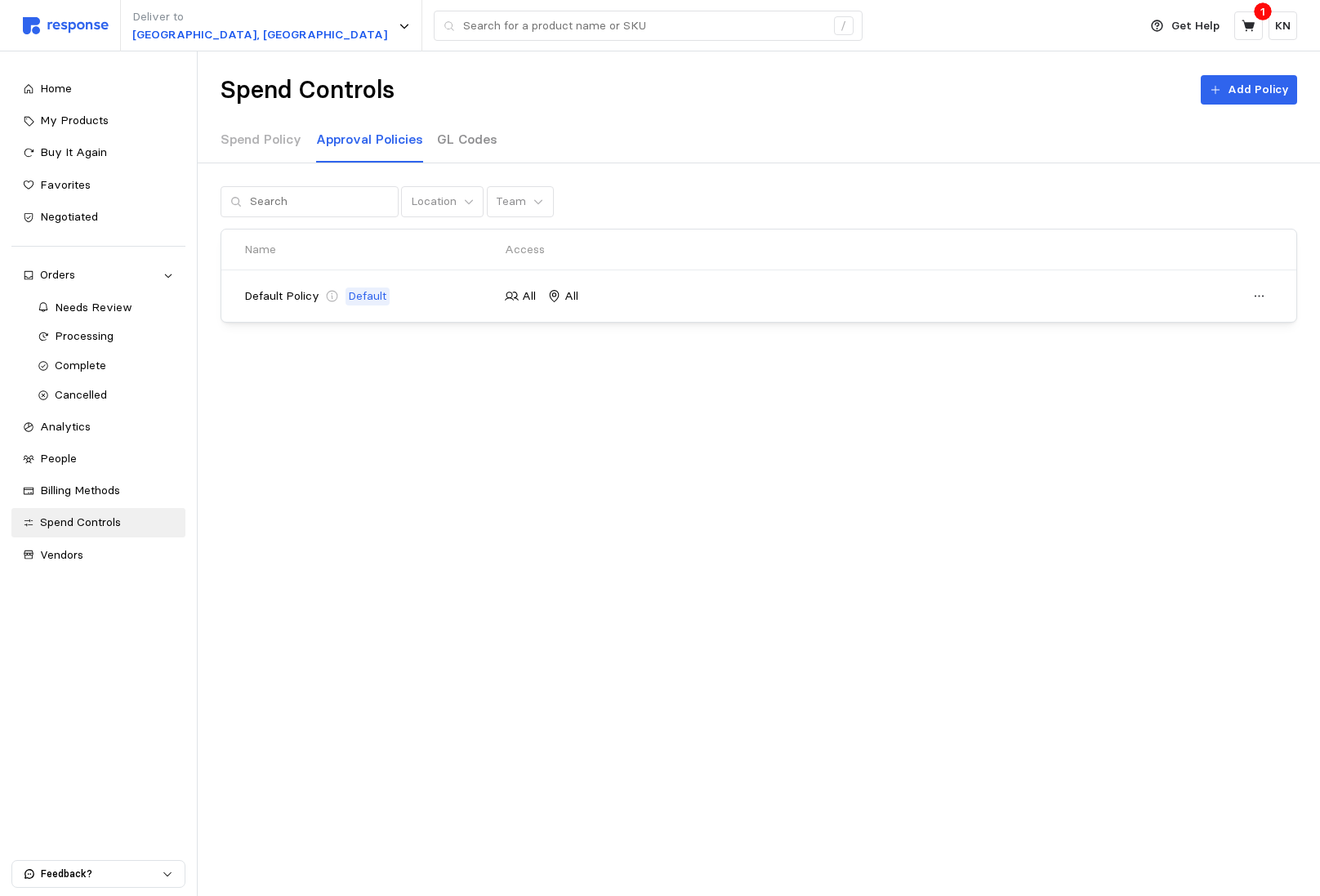
click at [437, 141] on p "GL Codes" at bounding box center [467, 139] width 61 height 21
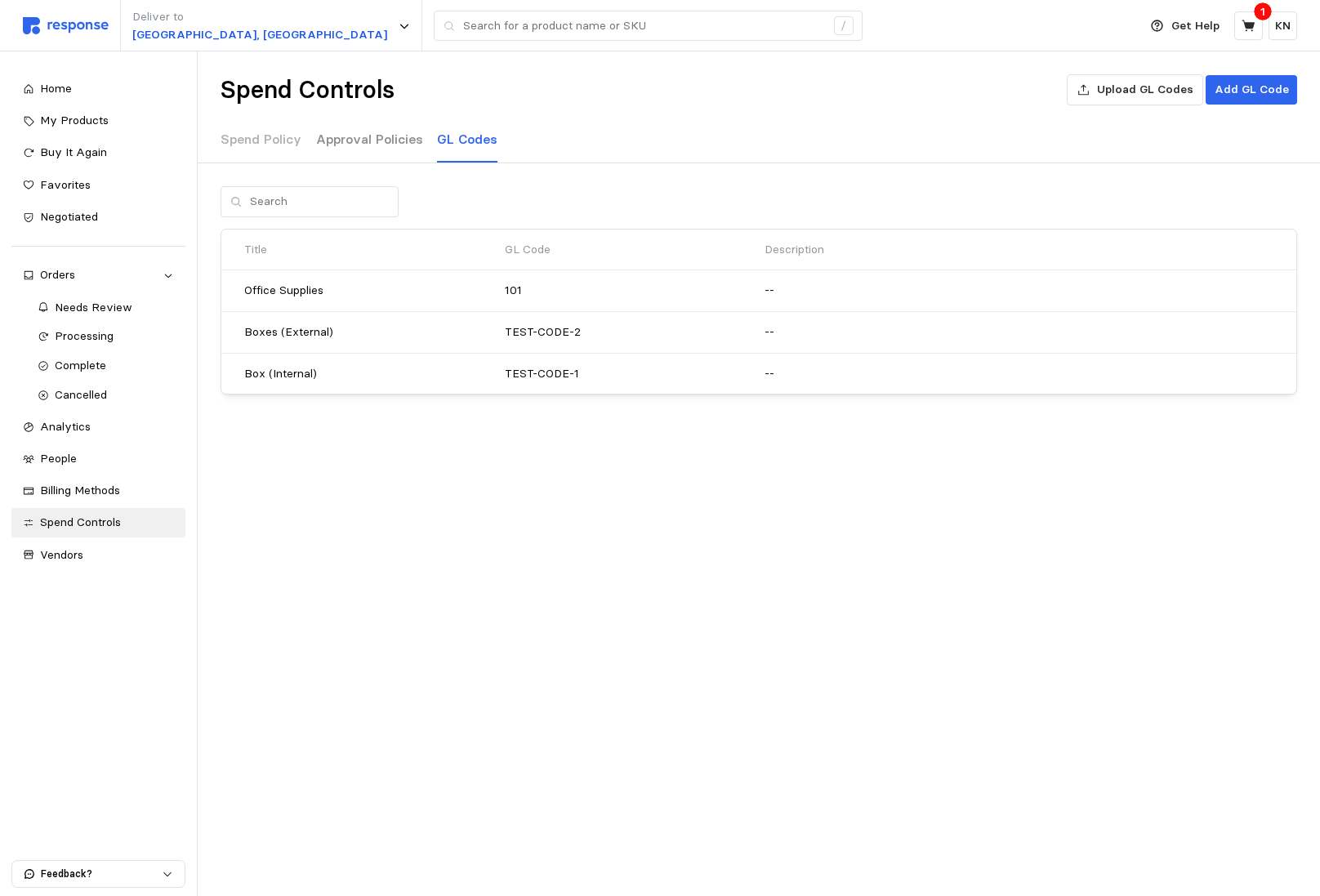
click at [376, 148] on p "Approval Policies" at bounding box center [370, 139] width 107 height 21
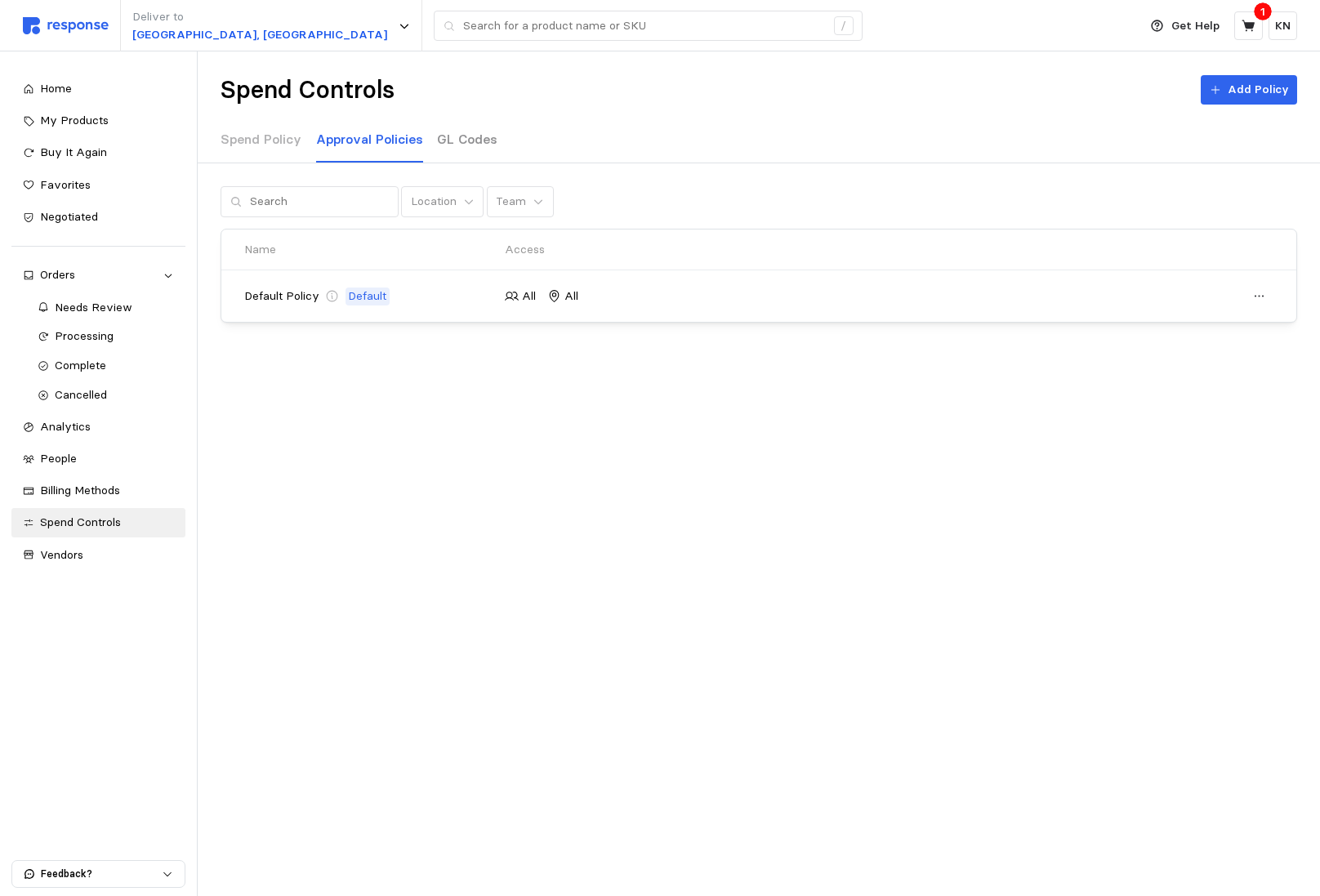
click at [471, 154] on div "GL Codes" at bounding box center [467, 140] width 61 height 45
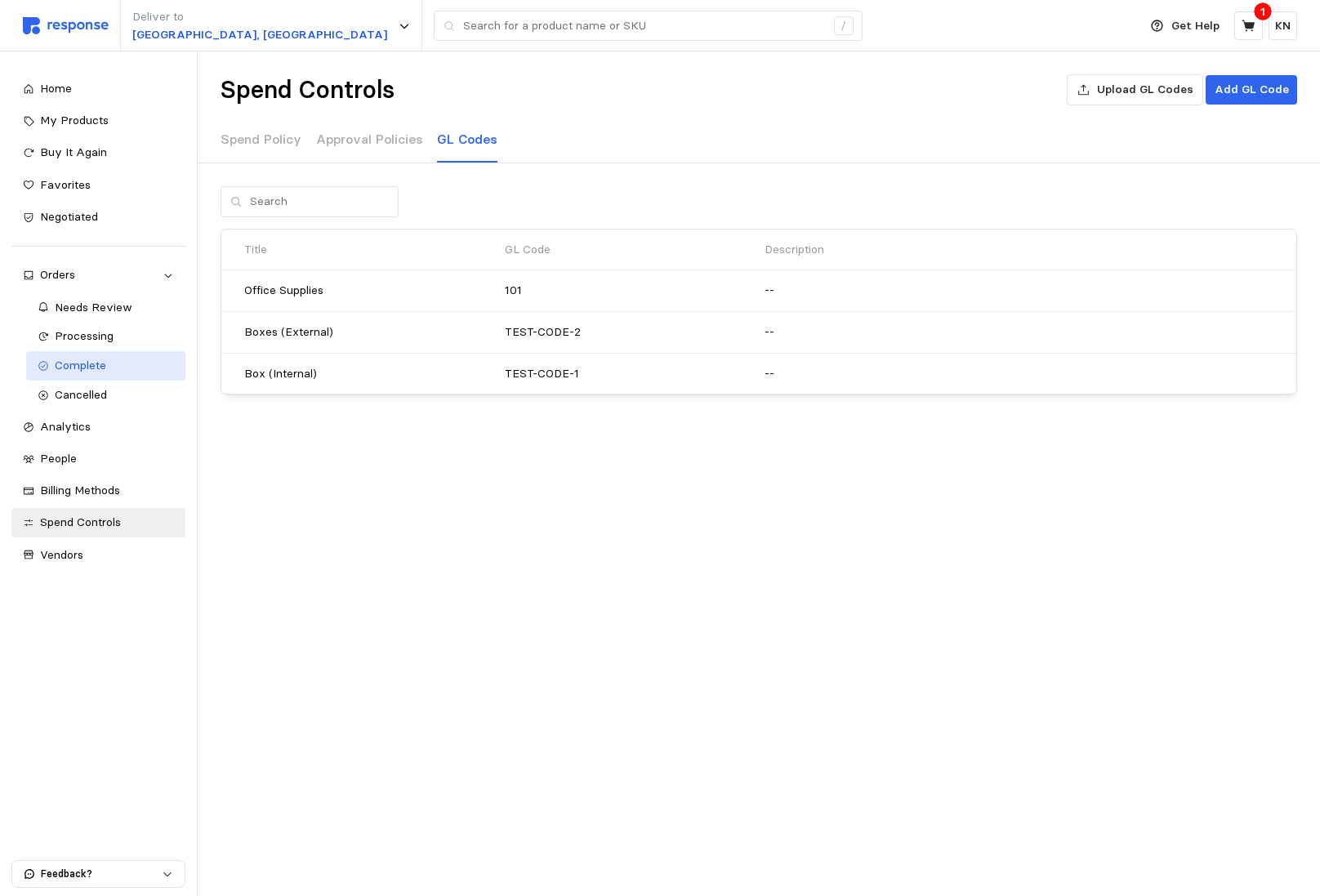
click at [142, 365] on div "Complete" at bounding box center [115, 366] width 120 height 18
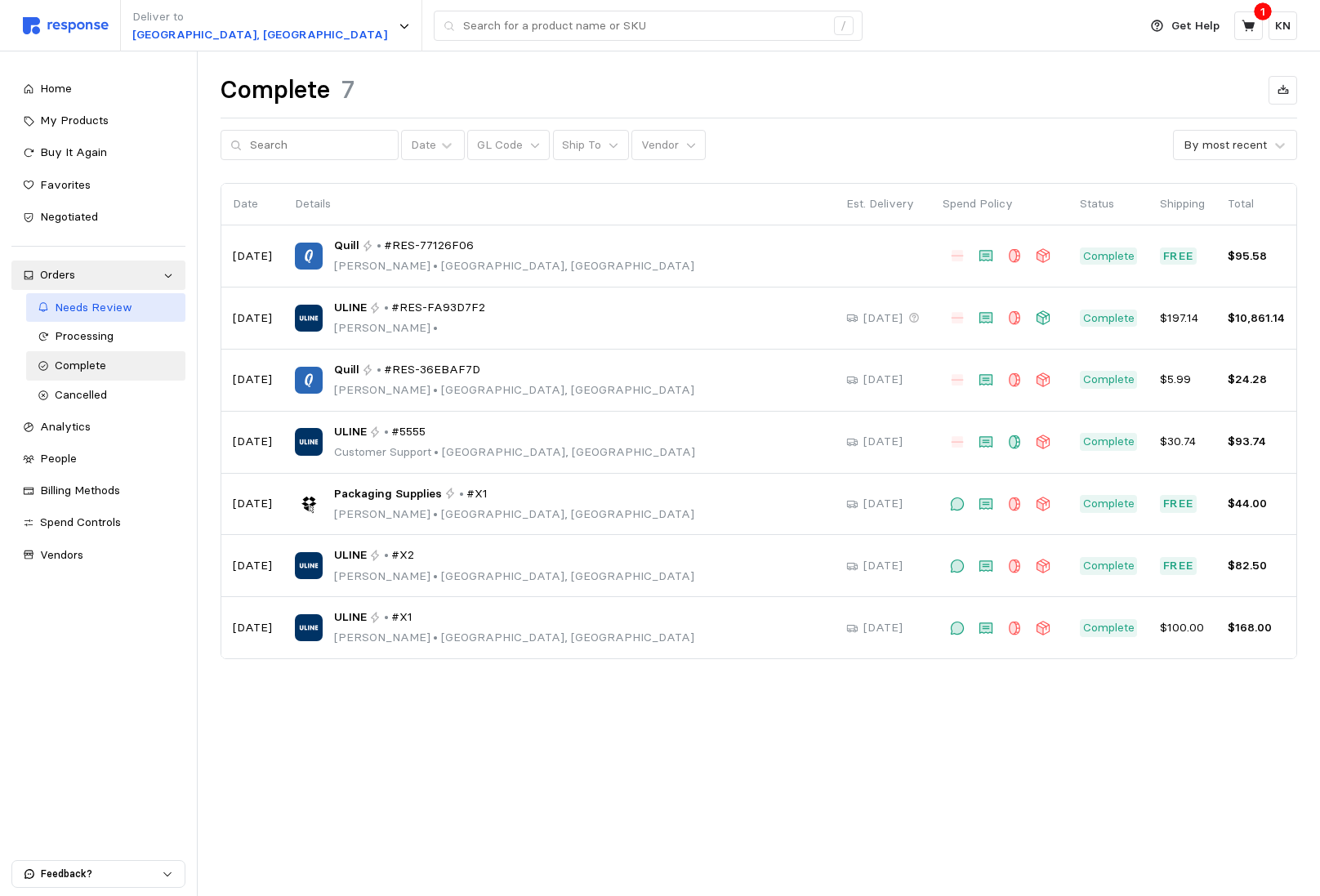
click at [170, 317] on link "Needs Review" at bounding box center [106, 308] width 160 height 30
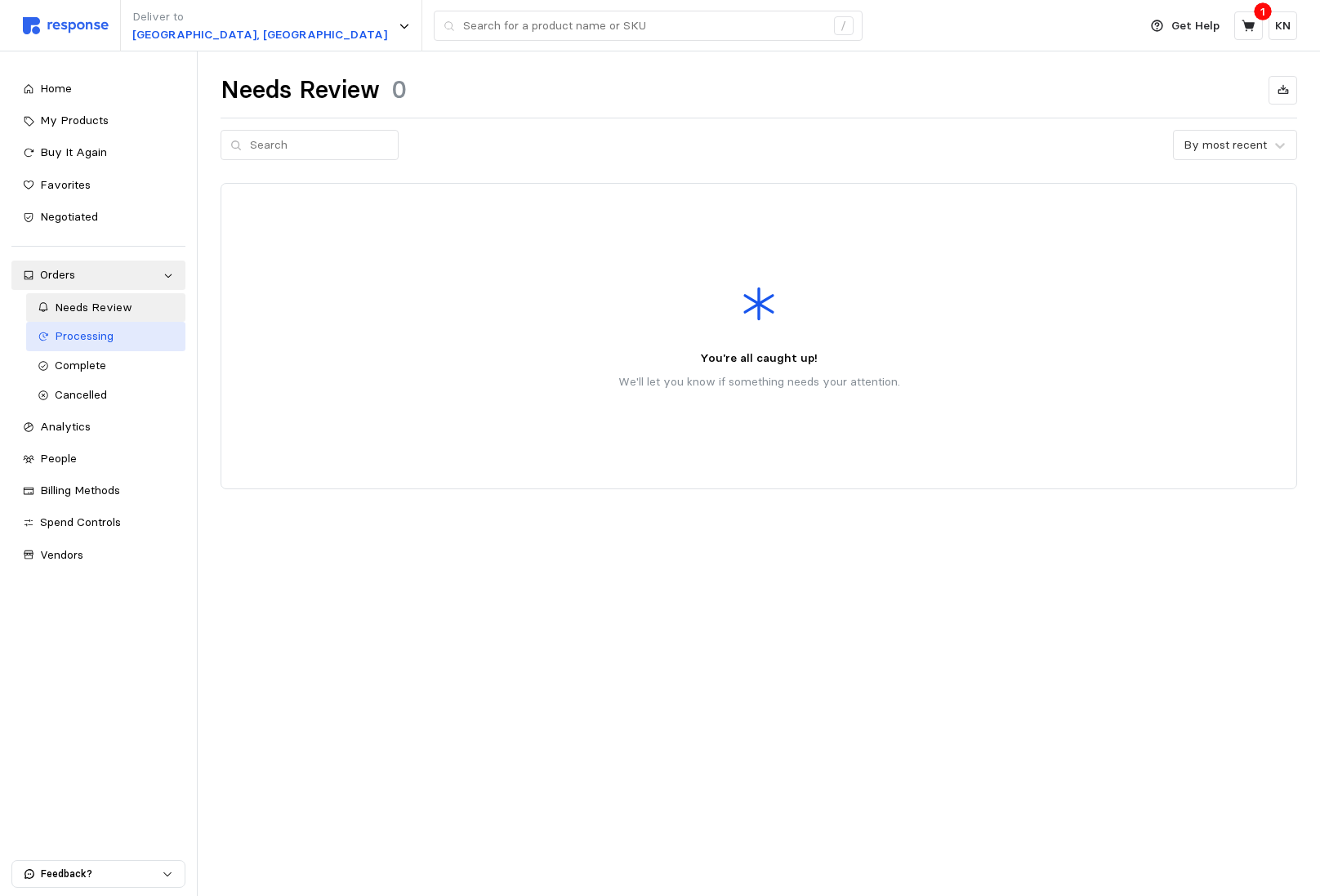
click at [158, 332] on div "Processing" at bounding box center [115, 337] width 120 height 18
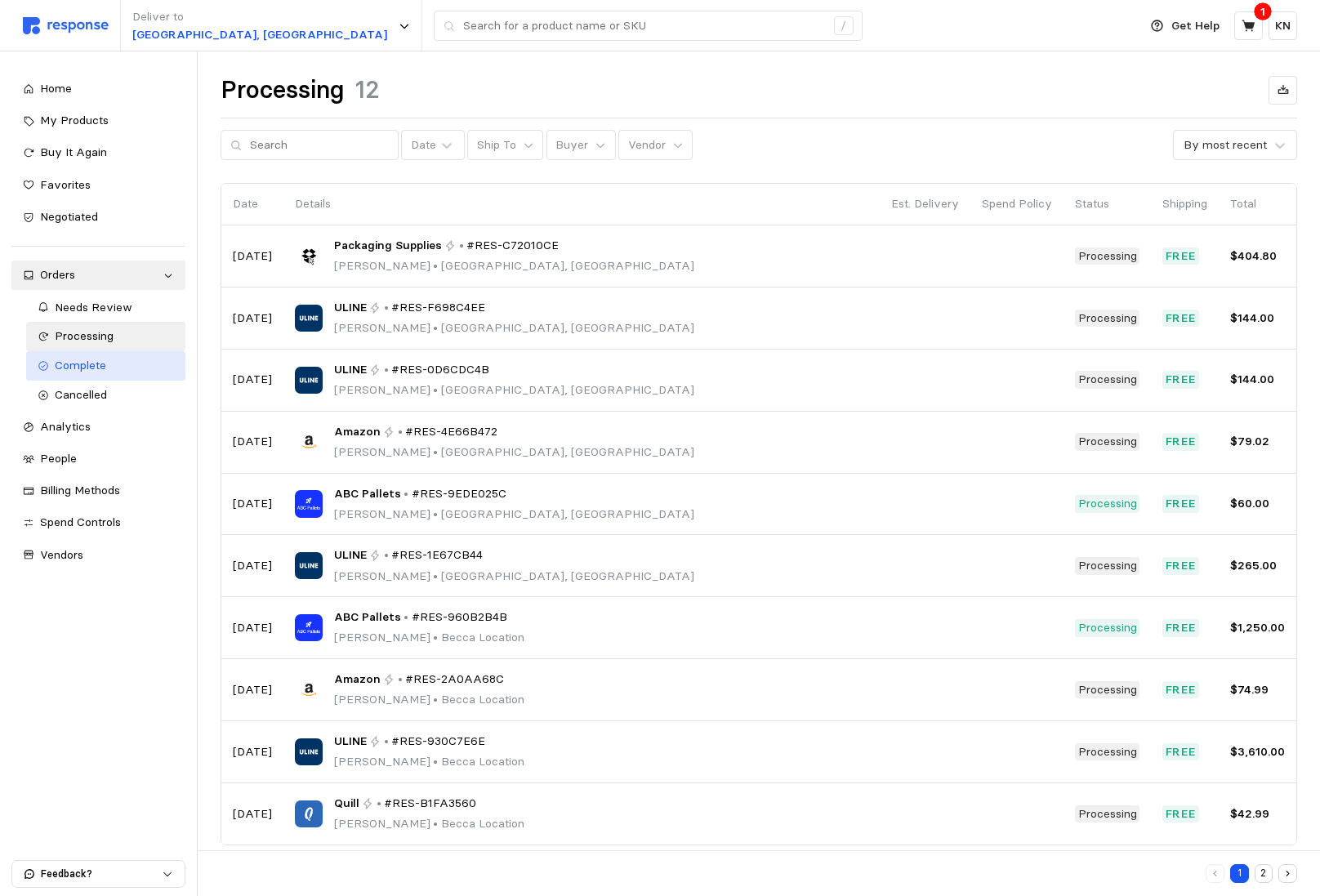
click at [153, 360] on div "Complete" at bounding box center [115, 366] width 120 height 18
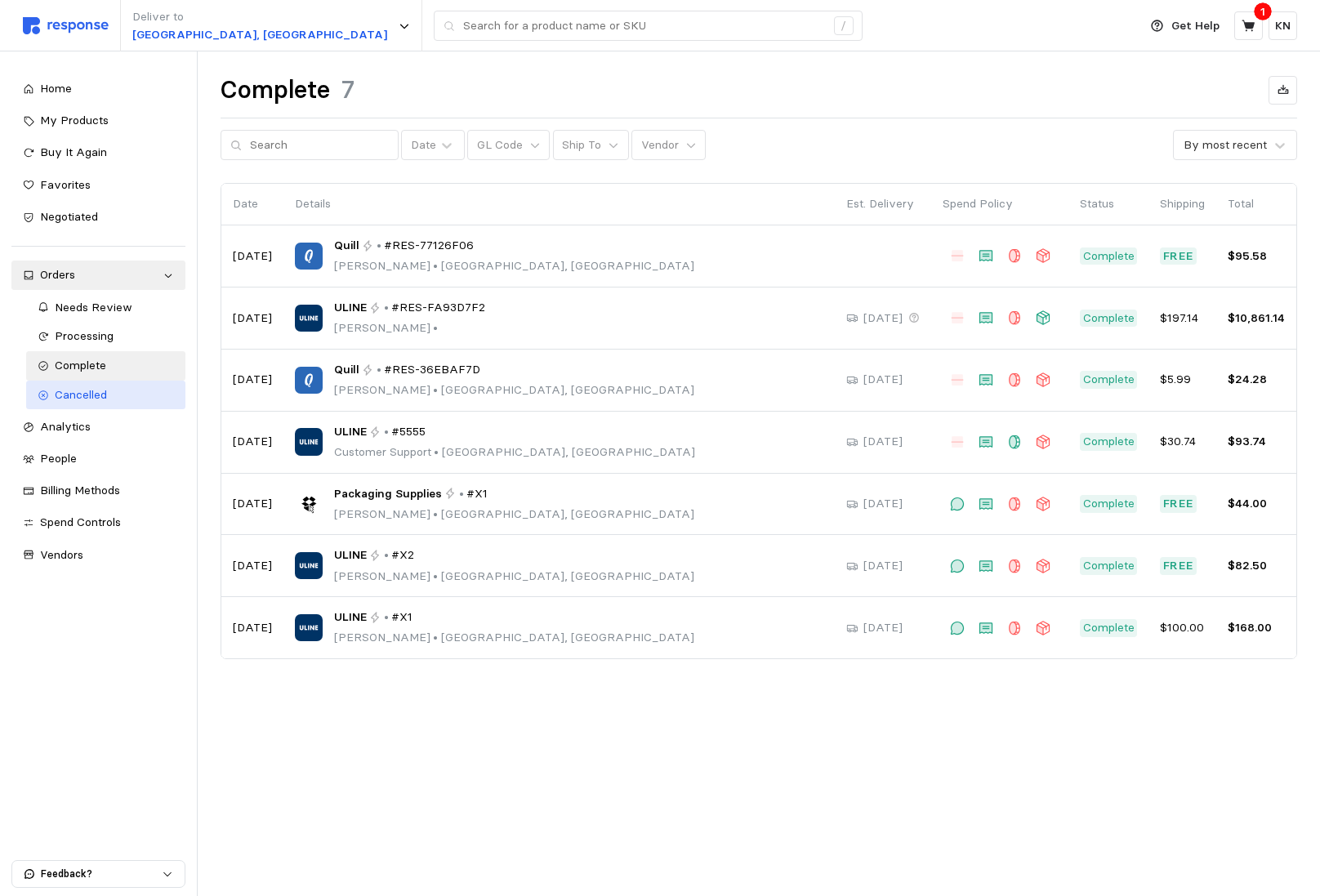
click at [152, 391] on div "Cancelled" at bounding box center [115, 396] width 120 height 18
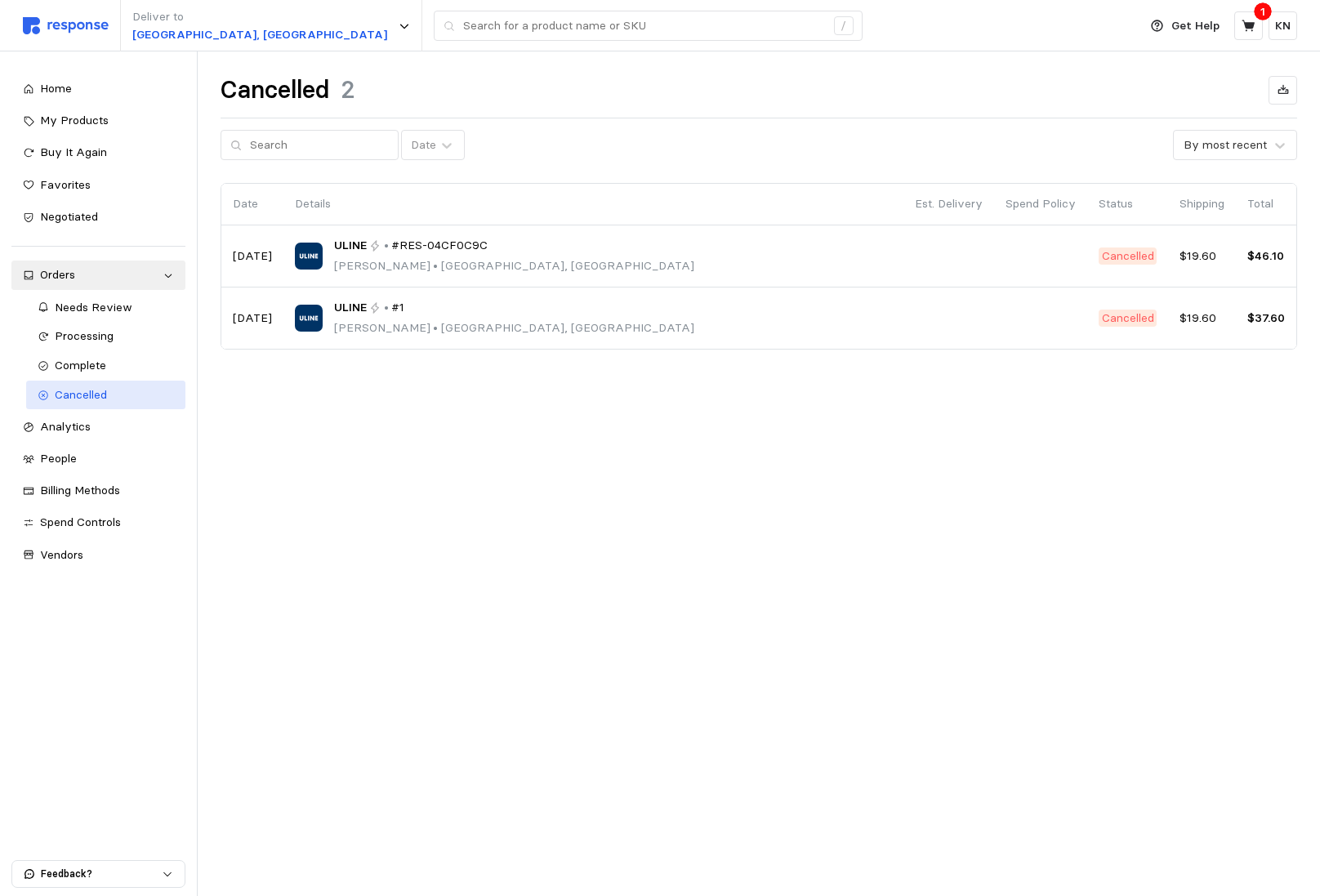
click at [152, 380] on link "Cancelled" at bounding box center [106, 395] width 160 height 30
click at [152, 370] on div "Complete" at bounding box center [115, 366] width 120 height 18
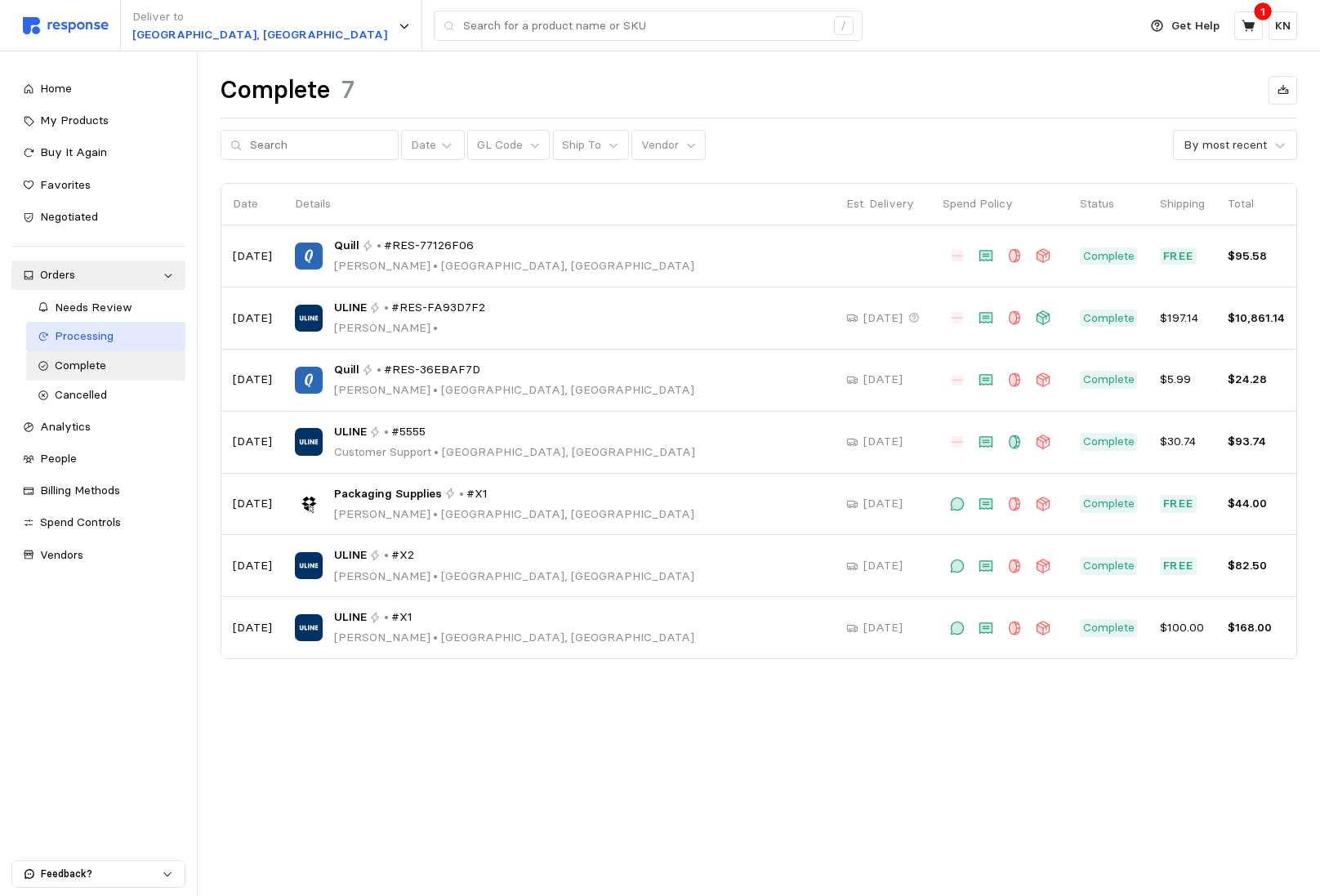
click at [155, 346] on link "Processing" at bounding box center [106, 336] width 160 height 30
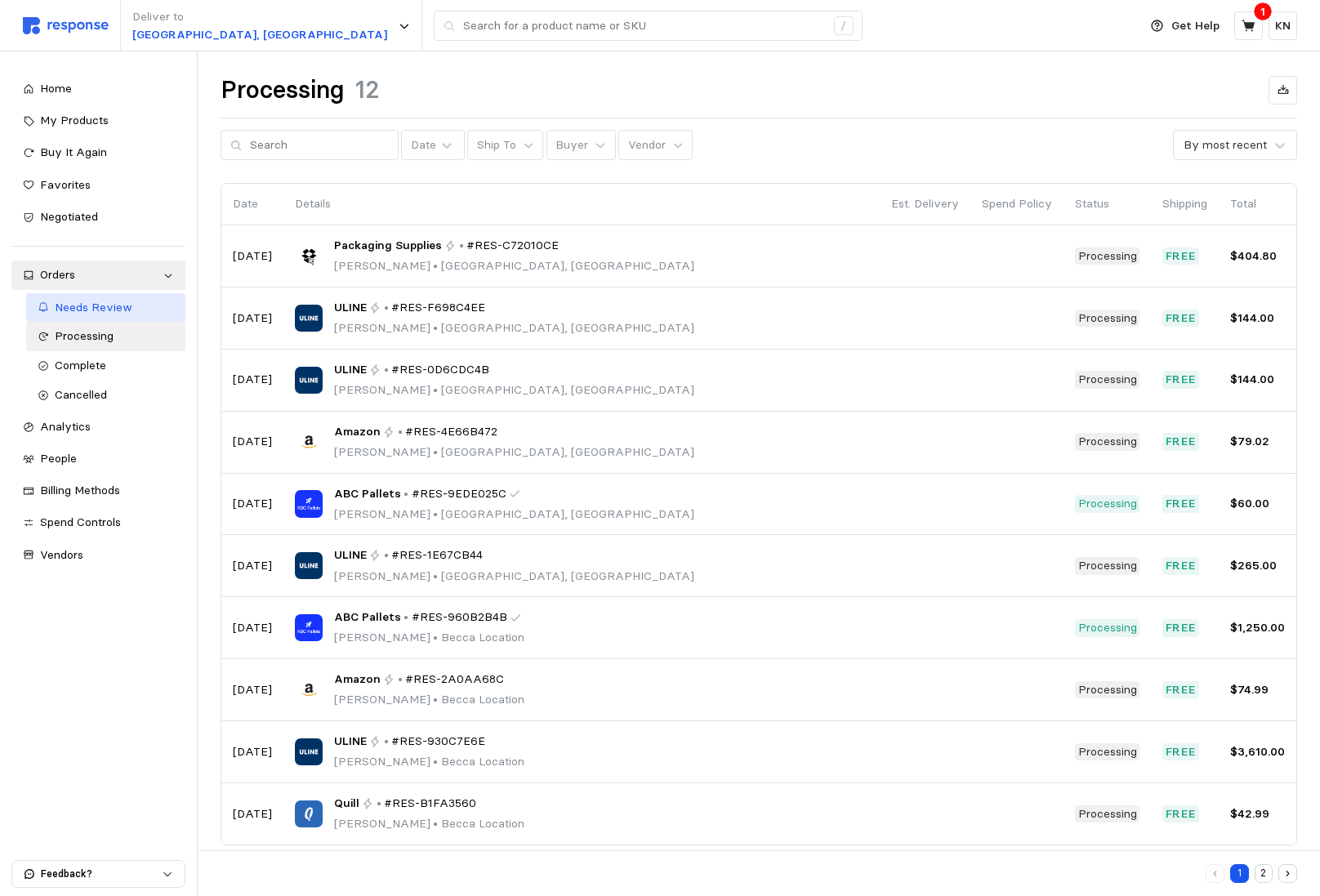
click at [130, 315] on div "Needs Review" at bounding box center [115, 308] width 120 height 18
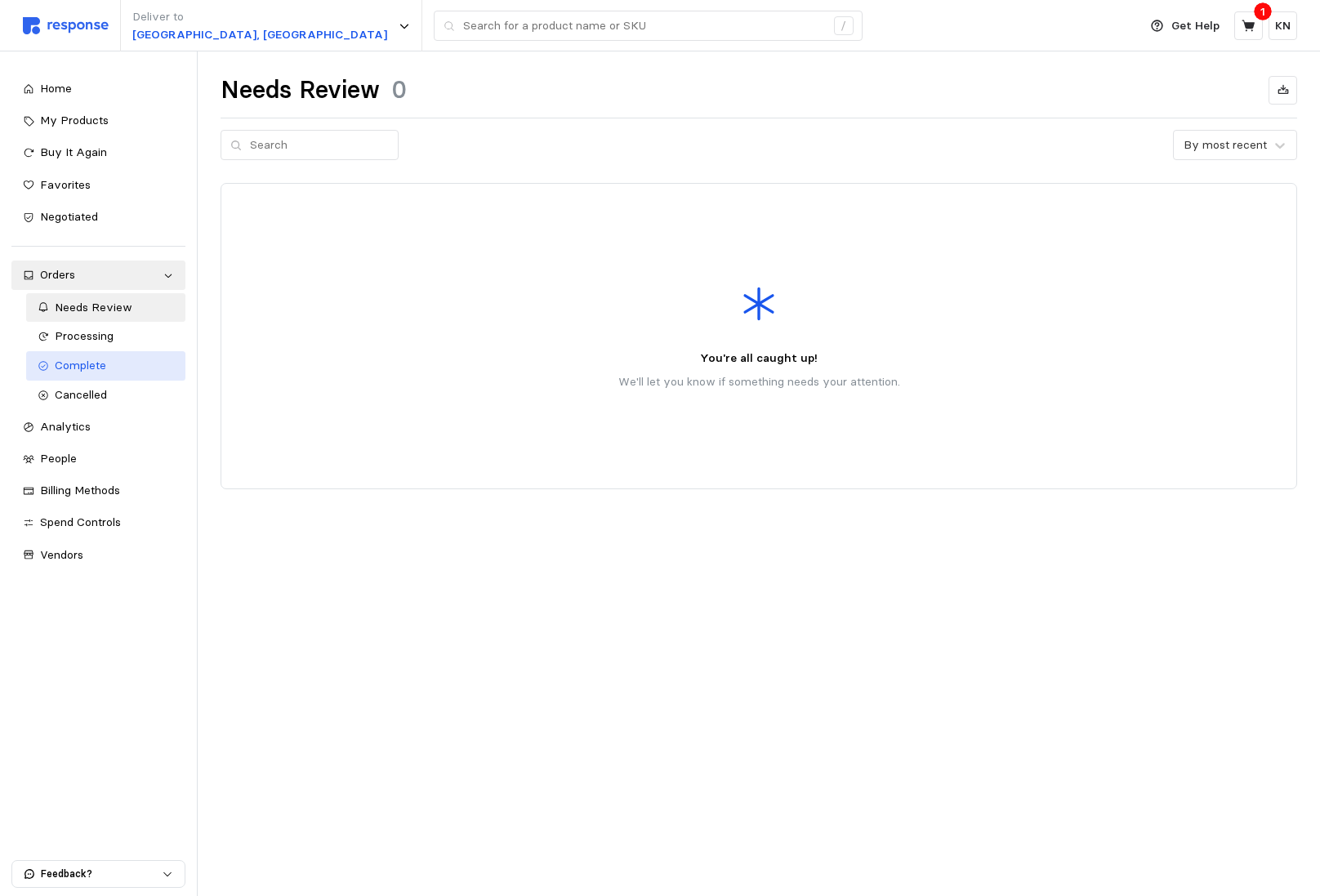
click at [118, 363] on div "Complete" at bounding box center [115, 366] width 120 height 18
